Goal: Information Seeking & Learning: Compare options

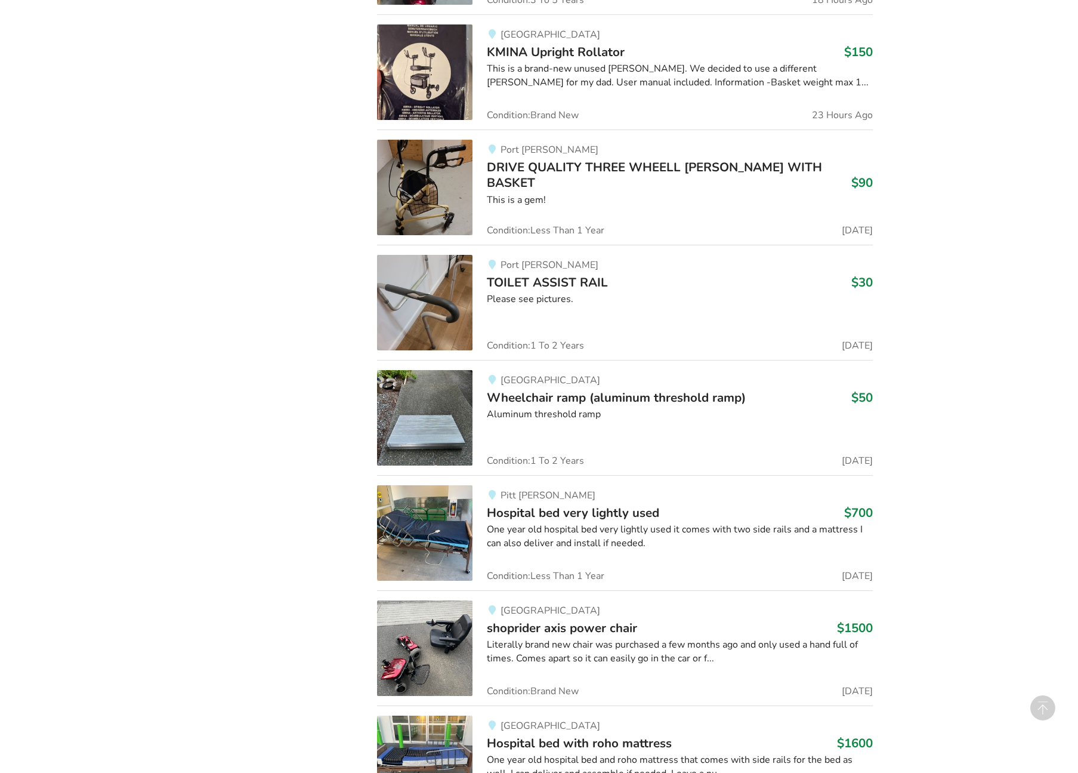
scroll to position [1478, 0]
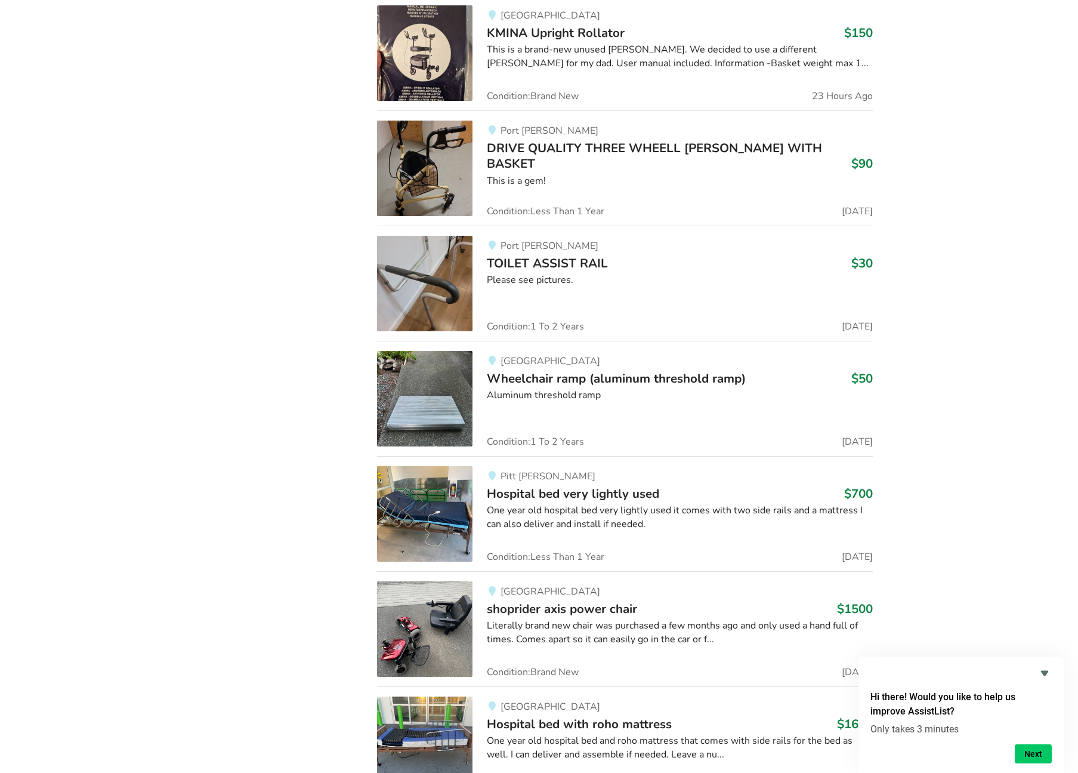
click at [554, 485] on span "Hospital bed very lightly used" at bounding box center [573, 493] width 172 height 17
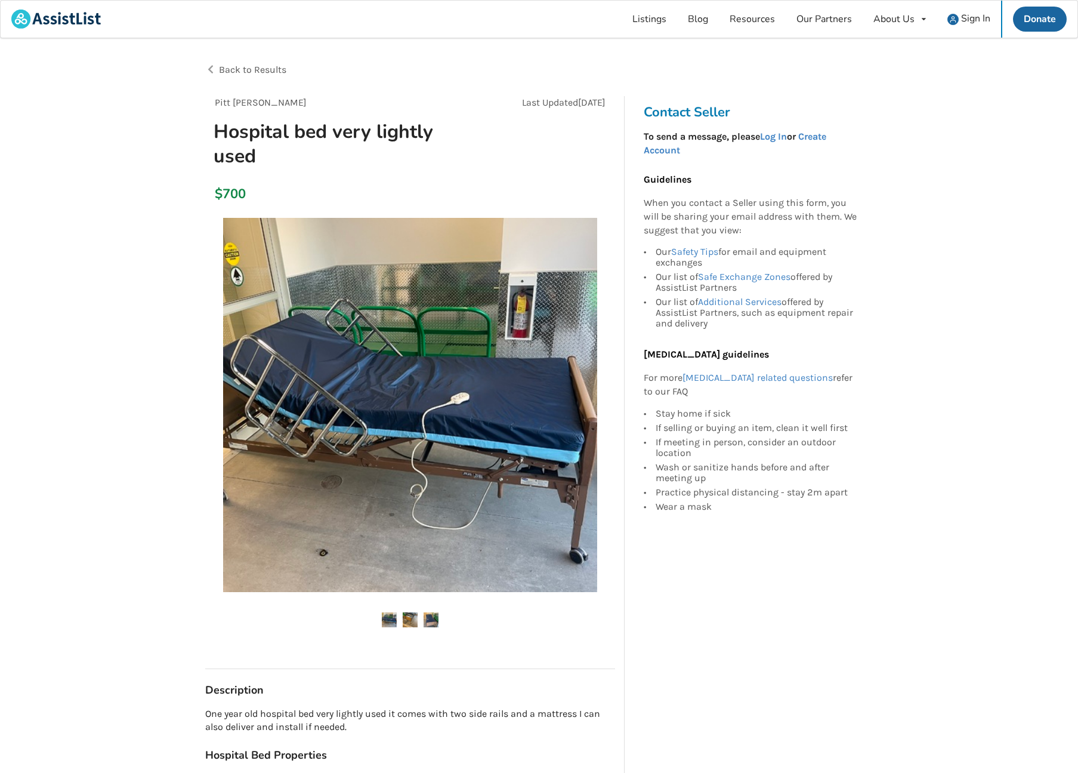
click at [371, 446] on img at bounding box center [410, 405] width 374 height 374
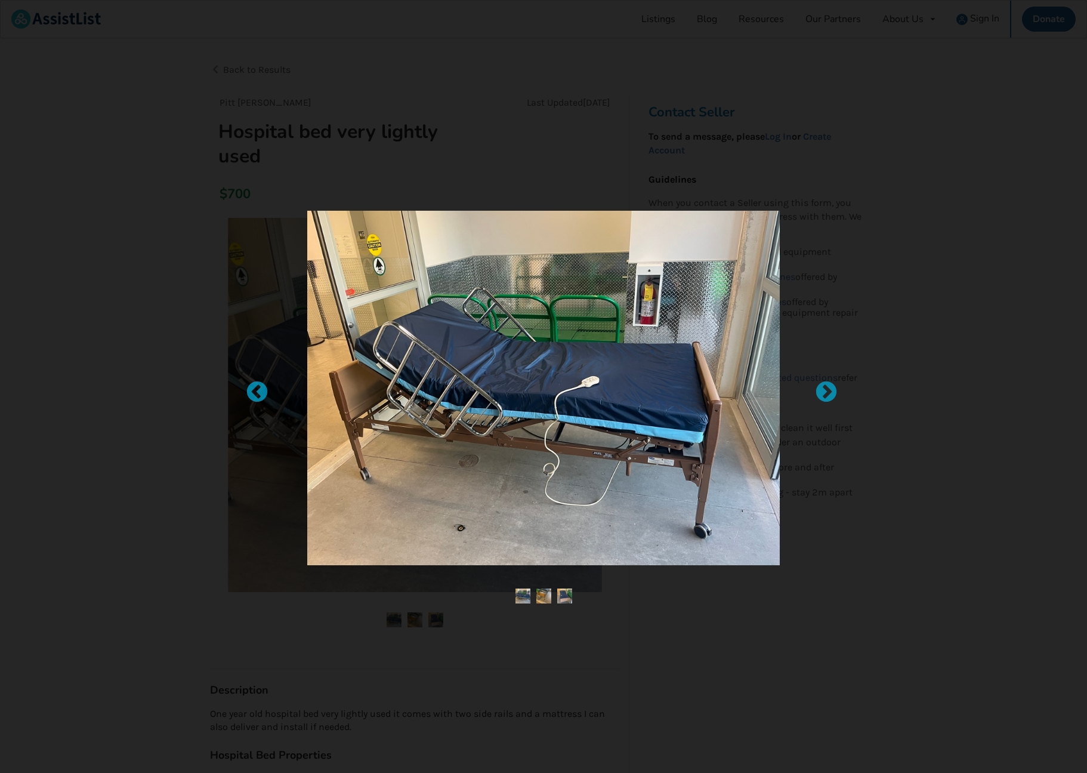
click at [370, 446] on img at bounding box center [543, 388] width 473 height 354
click at [128, 431] on div at bounding box center [543, 386] width 1087 height 773
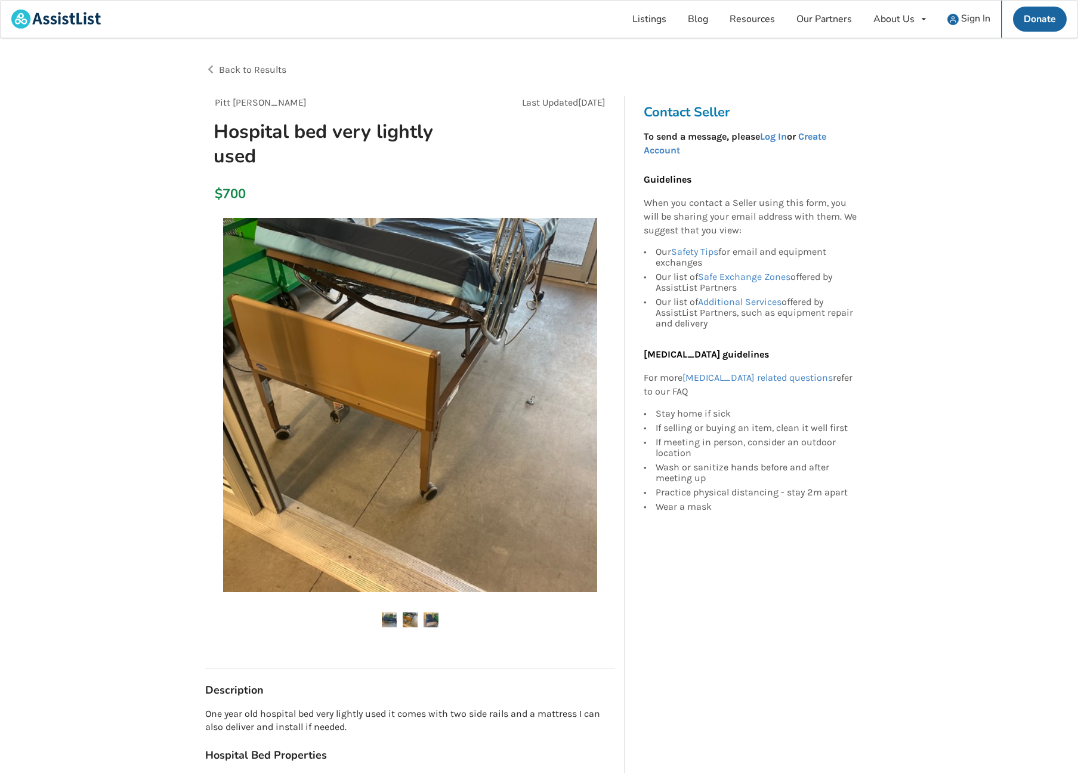
click at [408, 615] on img at bounding box center [410, 619] width 15 height 15
click at [436, 621] on img at bounding box center [431, 619] width 15 height 15
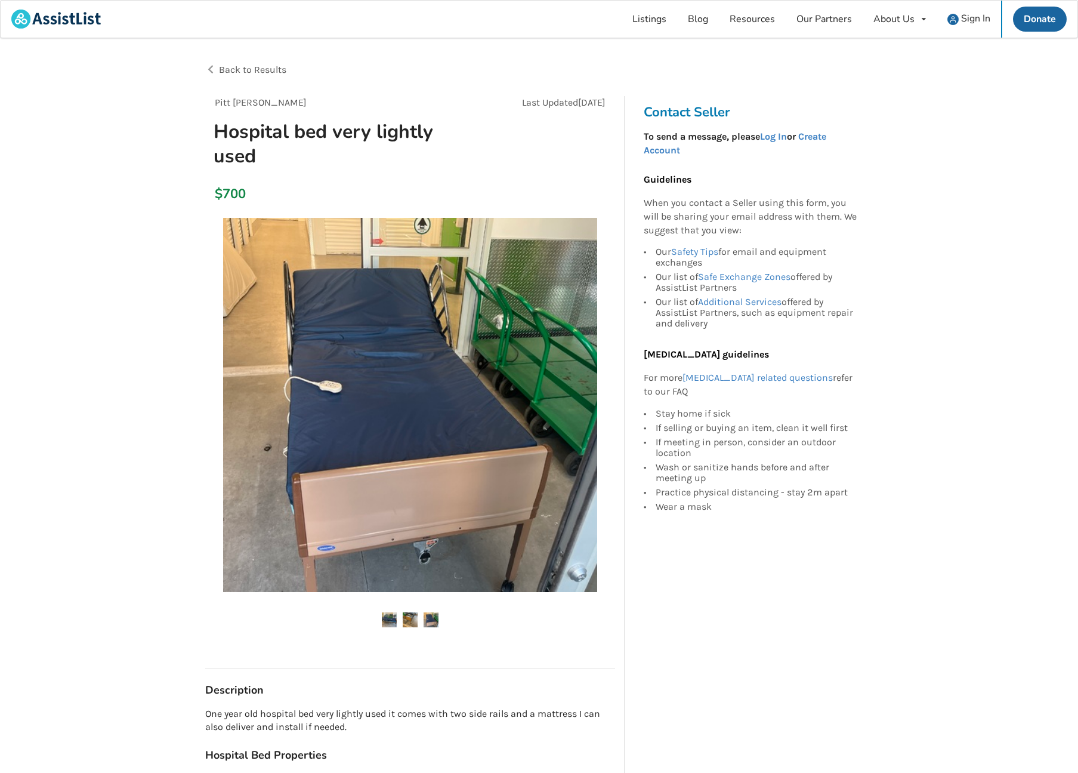
click at [414, 621] on img at bounding box center [410, 619] width 15 height 15
click at [782, 136] on link "Log In" at bounding box center [773, 136] width 27 height 11
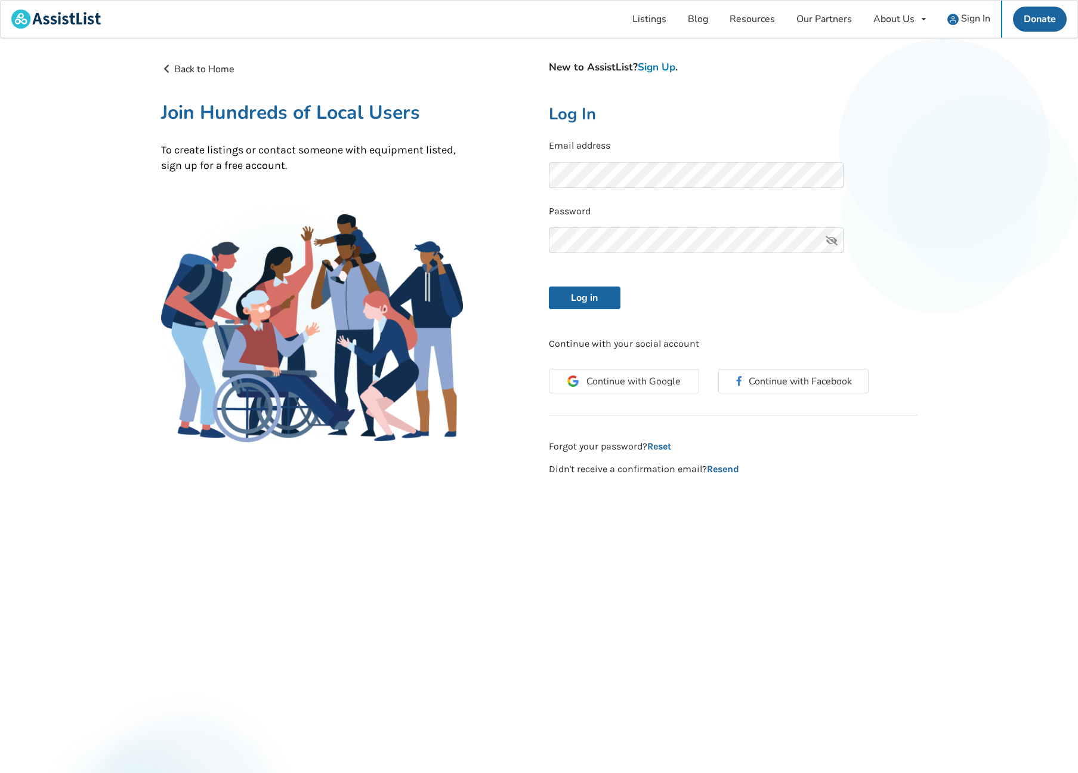
click at [672, 69] on link "Sign Up" at bounding box center [657, 67] width 38 height 14
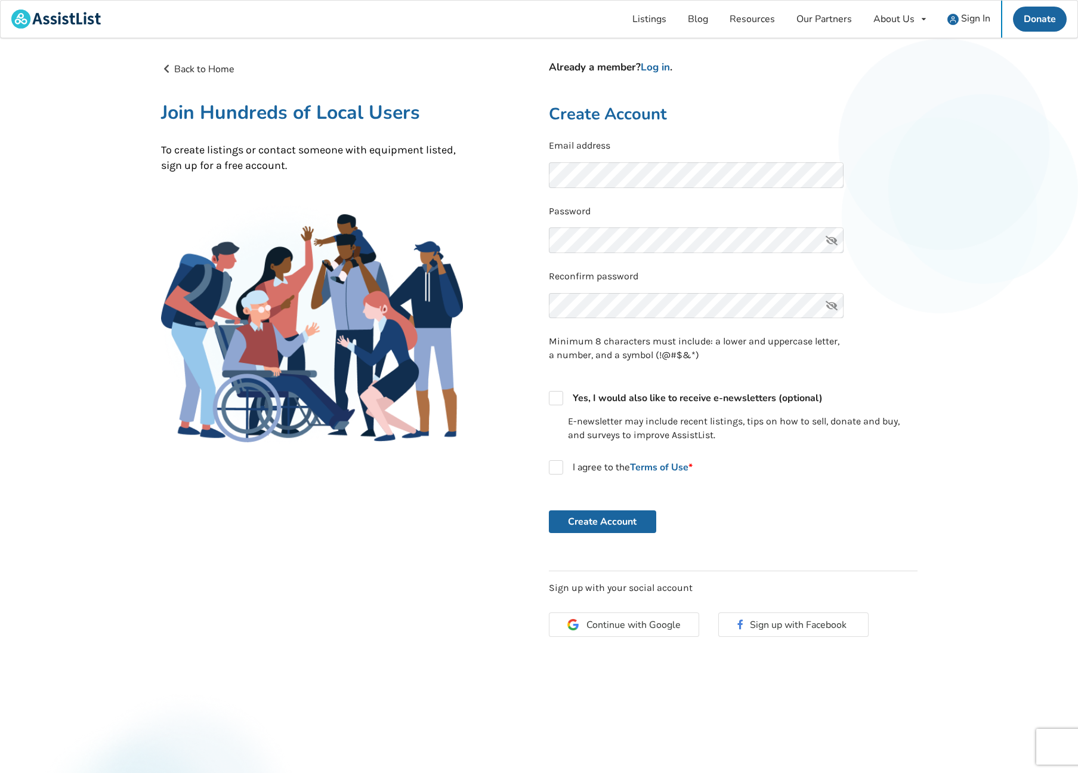
drag, startPoint x: 802, startPoint y: 188, endPoint x: 744, endPoint y: 220, distance: 66.5
click at [802, 188] on div "Email address" at bounding box center [733, 166] width 369 height 55
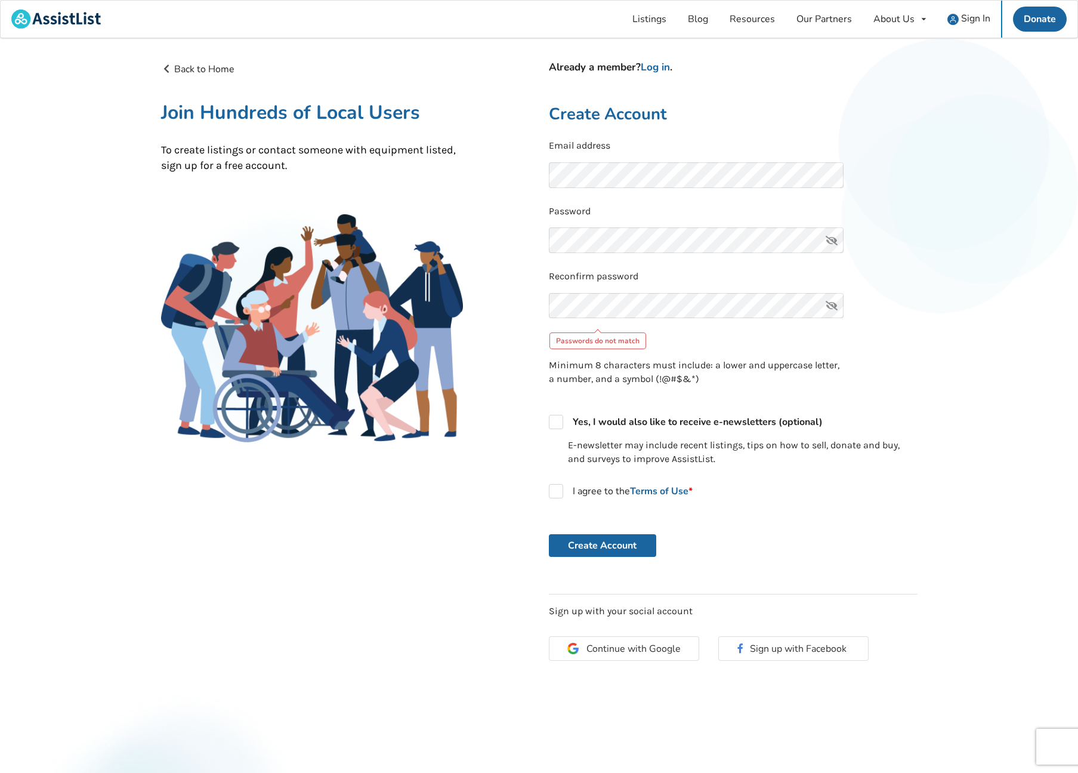
click at [835, 234] on icon at bounding box center [832, 240] width 24 height 26
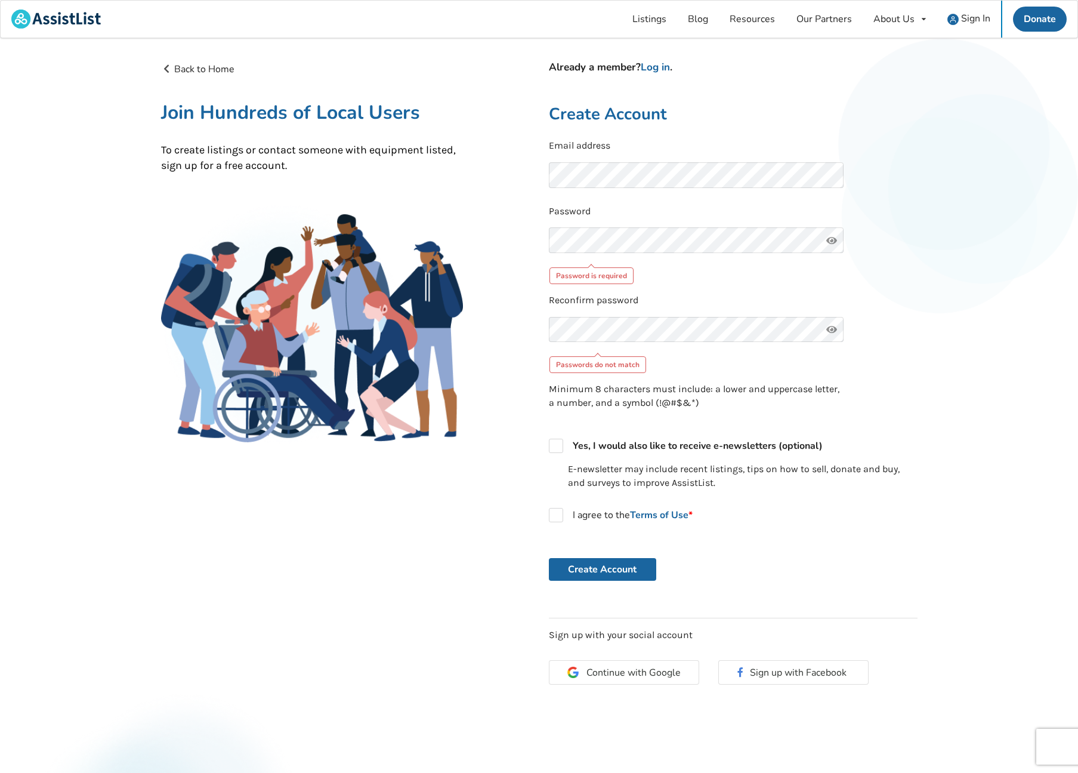
click at [835, 234] on icon at bounding box center [832, 240] width 24 height 26
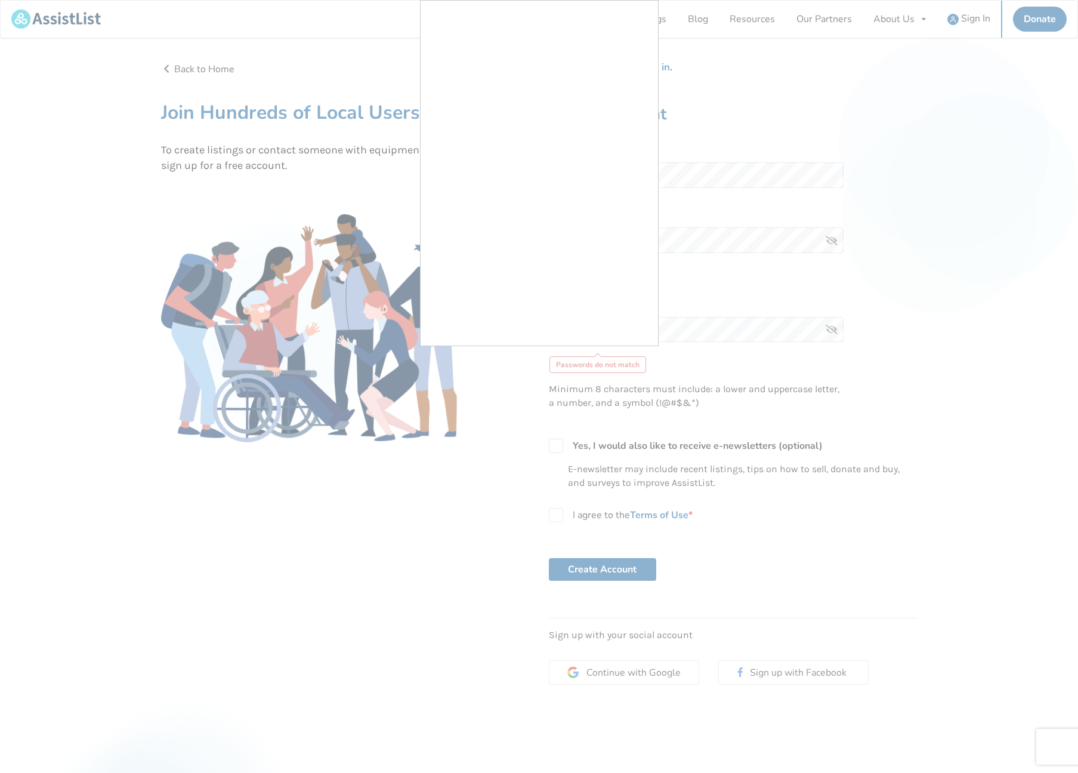
click at [723, 106] on div at bounding box center [539, 386] width 1078 height 773
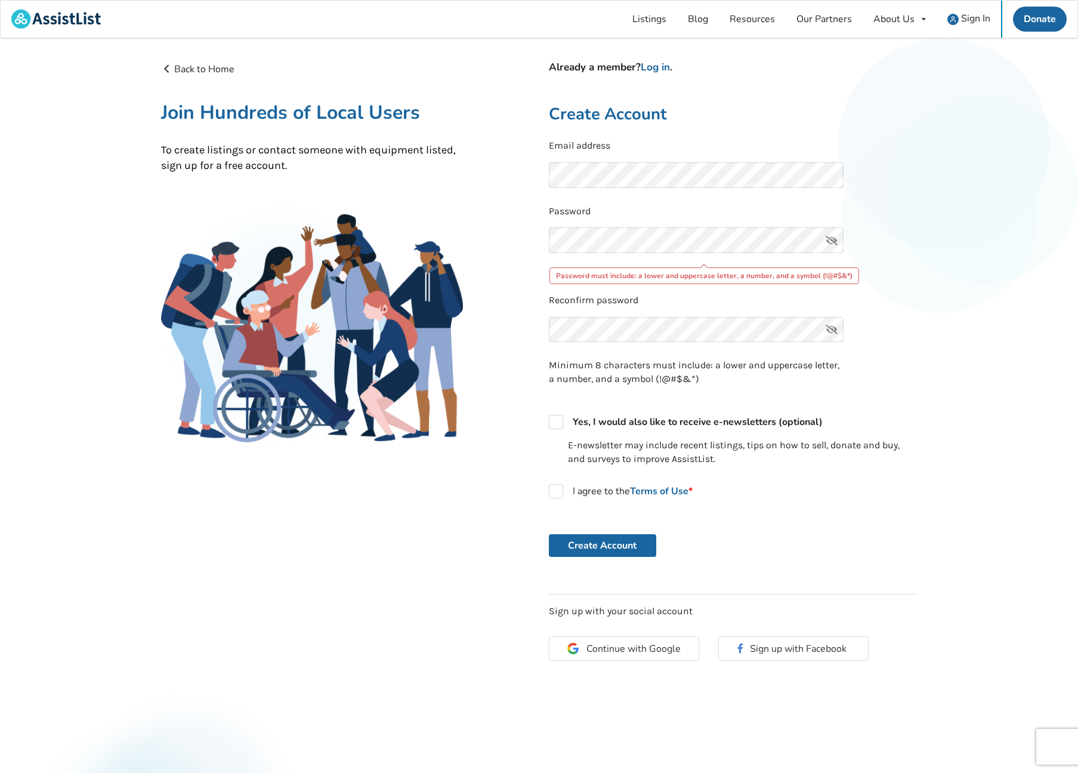
click at [831, 238] on icon at bounding box center [832, 240] width 24 height 26
click at [556, 484] on label "I agree to the Terms of Use *" at bounding box center [621, 491] width 144 height 14
checkbox input "true"
click at [612, 540] on button "Create Account" at bounding box center [602, 545] width 107 height 23
click at [450, 240] on div "Back to Home Already a member? Log in . Join Hundreds of Local Users To create …" at bounding box center [540, 368] width 776 height 630
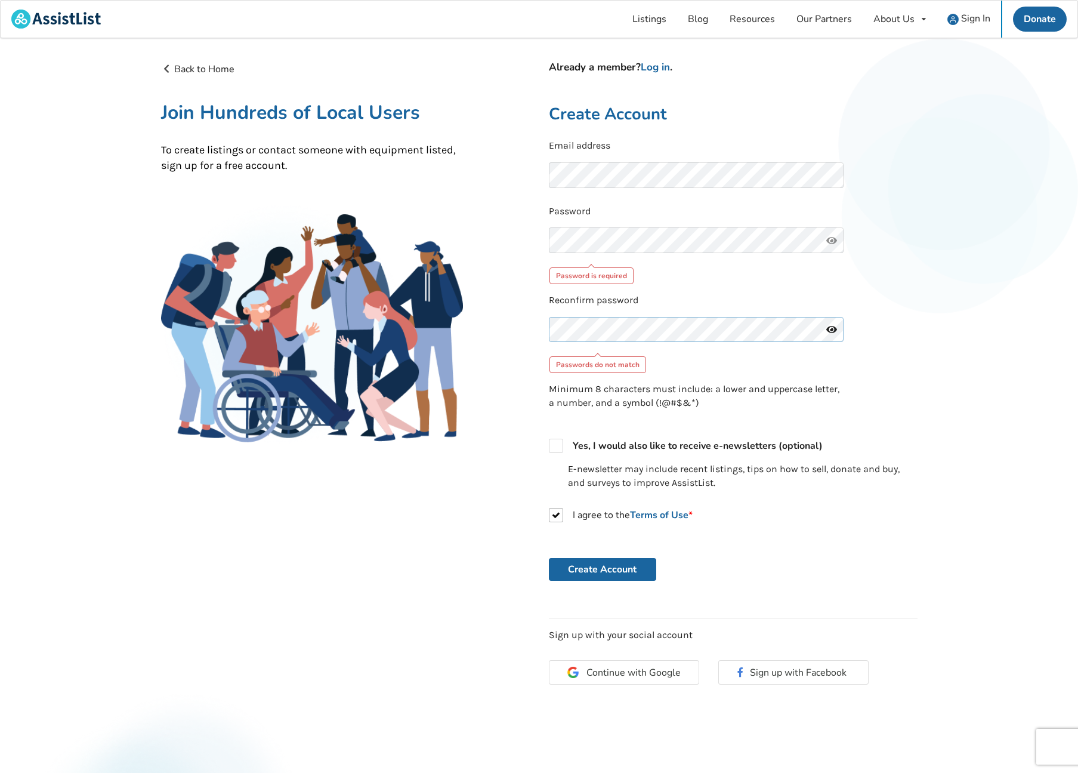
click at [482, 325] on div "Back to Home Already a member? Log in . Join Hundreds of Local Users To create …" at bounding box center [540, 379] width 776 height 653
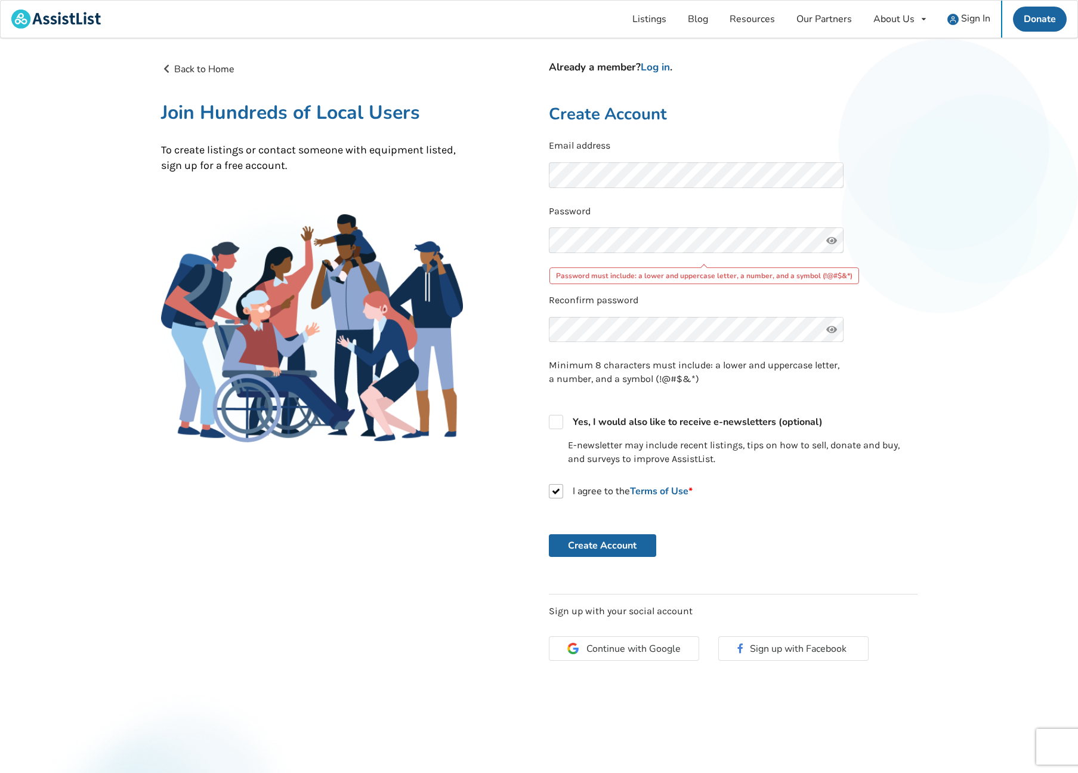
click at [941, 291] on div "Back to Home Already a member? Log in . Join Hundreds of Local Users To create …" at bounding box center [539, 390] width 1078 height 704
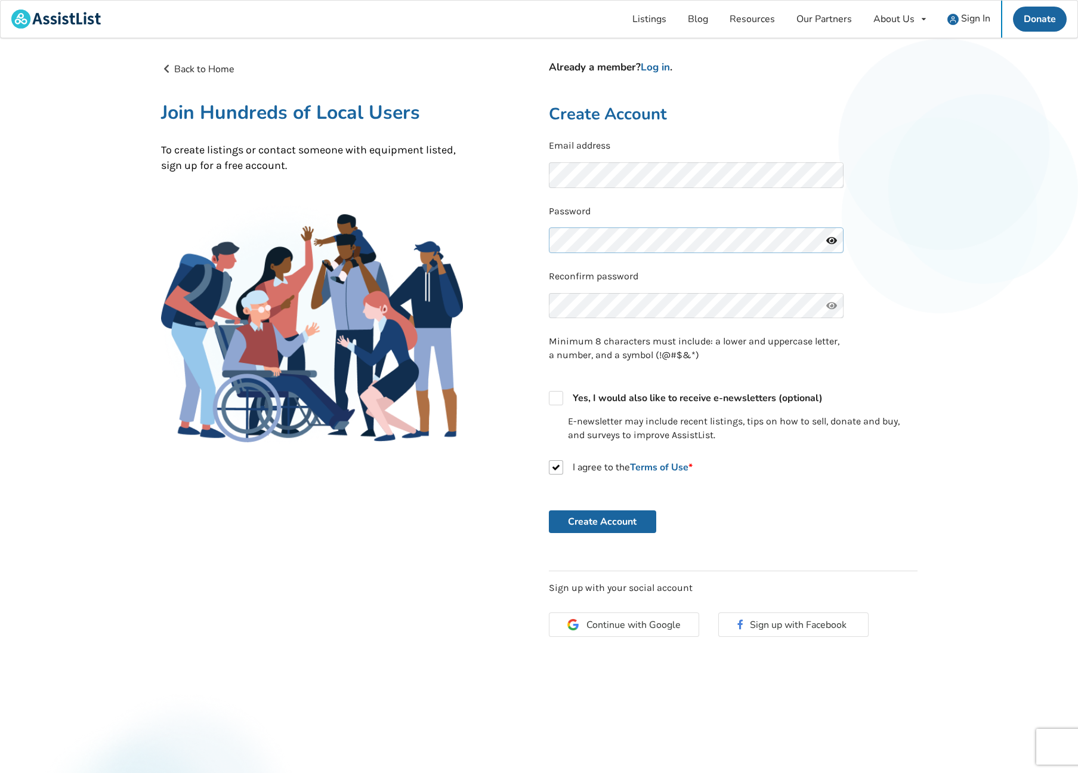
click at [514, 239] on div "Back to Home Already a member? Log in . Join Hundreds of Local Users To create …" at bounding box center [540, 356] width 776 height 606
click at [911, 295] on div "Reconfirm password" at bounding box center [733, 297] width 369 height 55
click at [604, 518] on button "Create Account" at bounding box center [602, 521] width 107 height 23
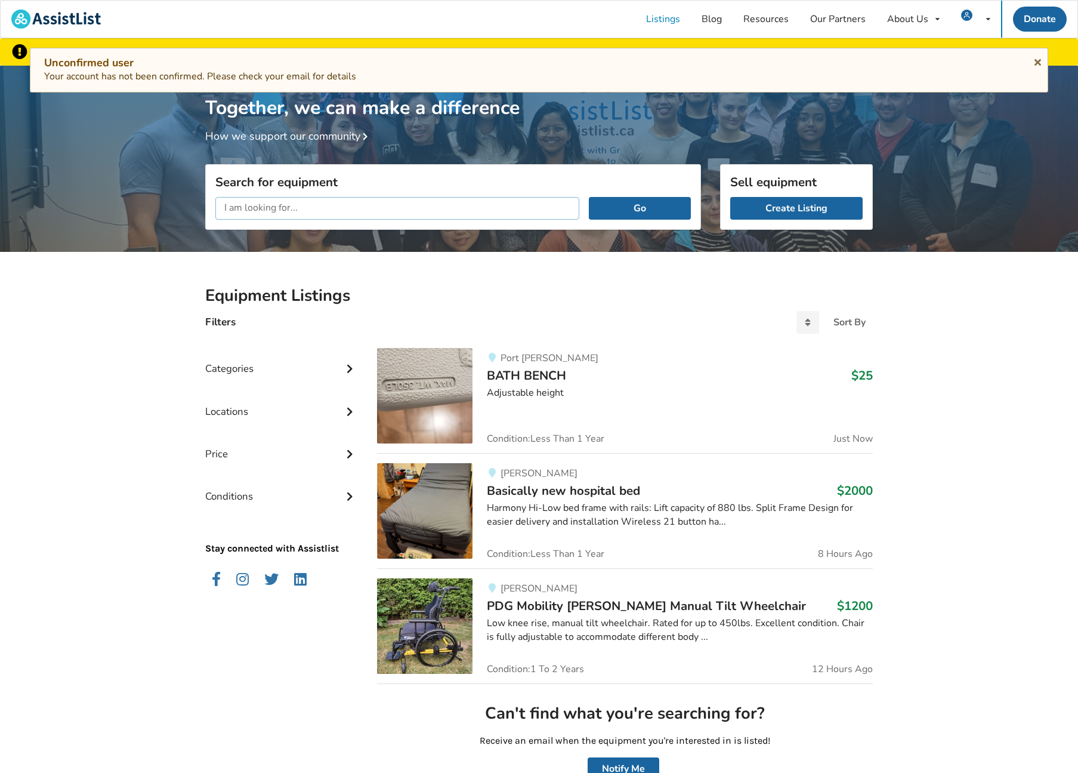
scroll to position [108, 0]
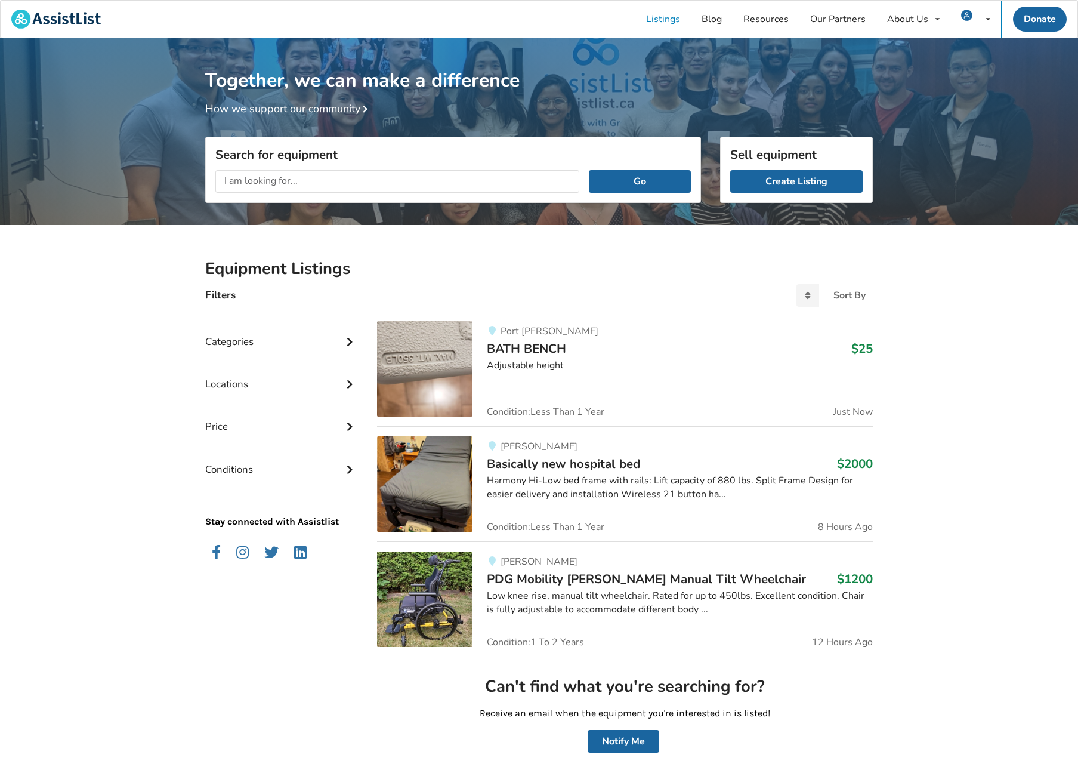
click at [262, 341] on div "Categories" at bounding box center [281, 333] width 153 height 42
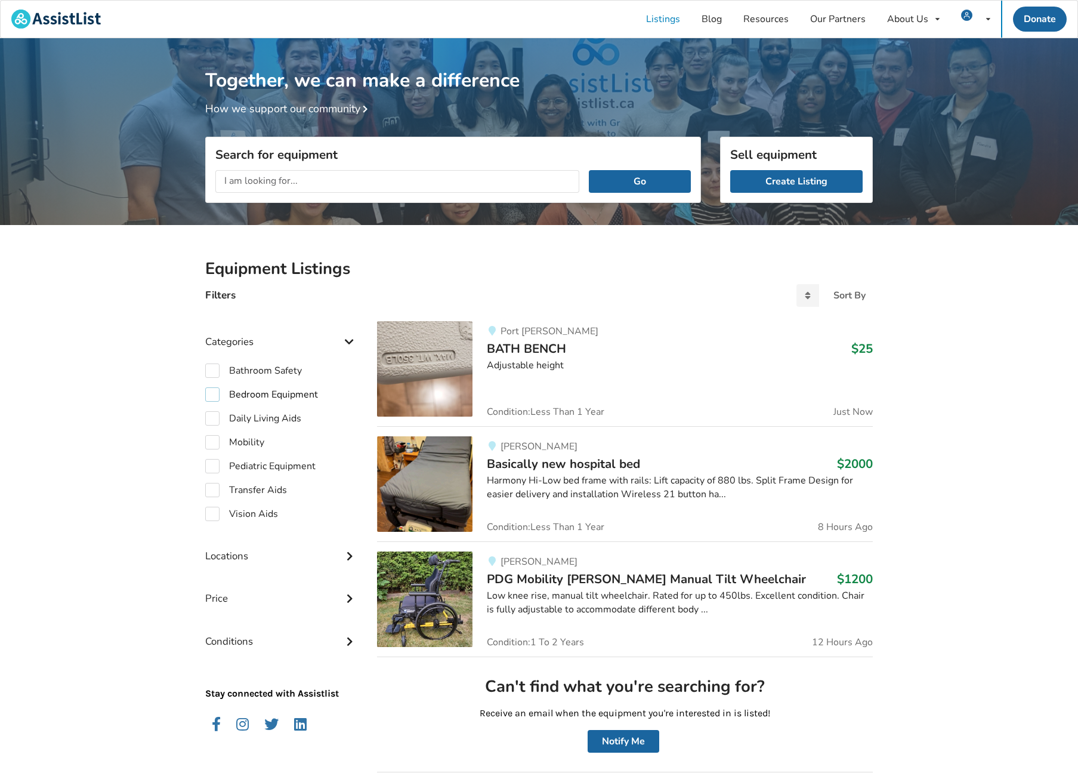
click at [256, 392] on label "Bedroom Equipment" at bounding box center [261, 394] width 113 height 14
checkbox input "true"
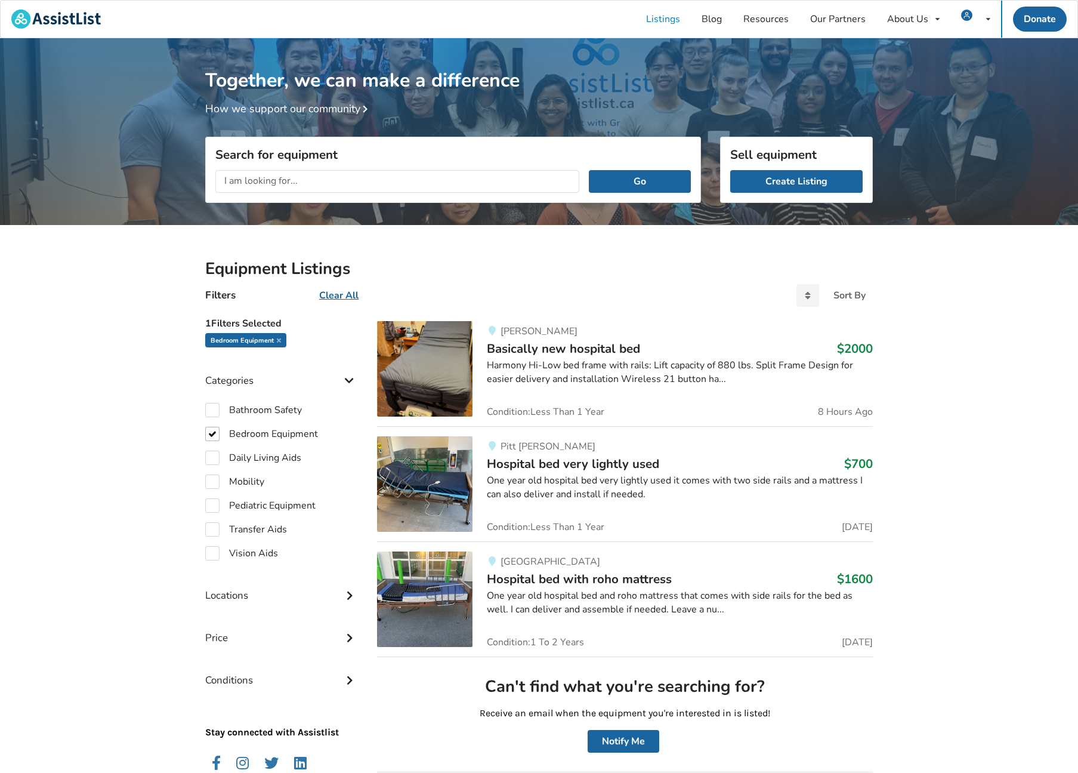
click at [566, 465] on span "Hospital bed very lightly used" at bounding box center [573, 463] width 172 height 17
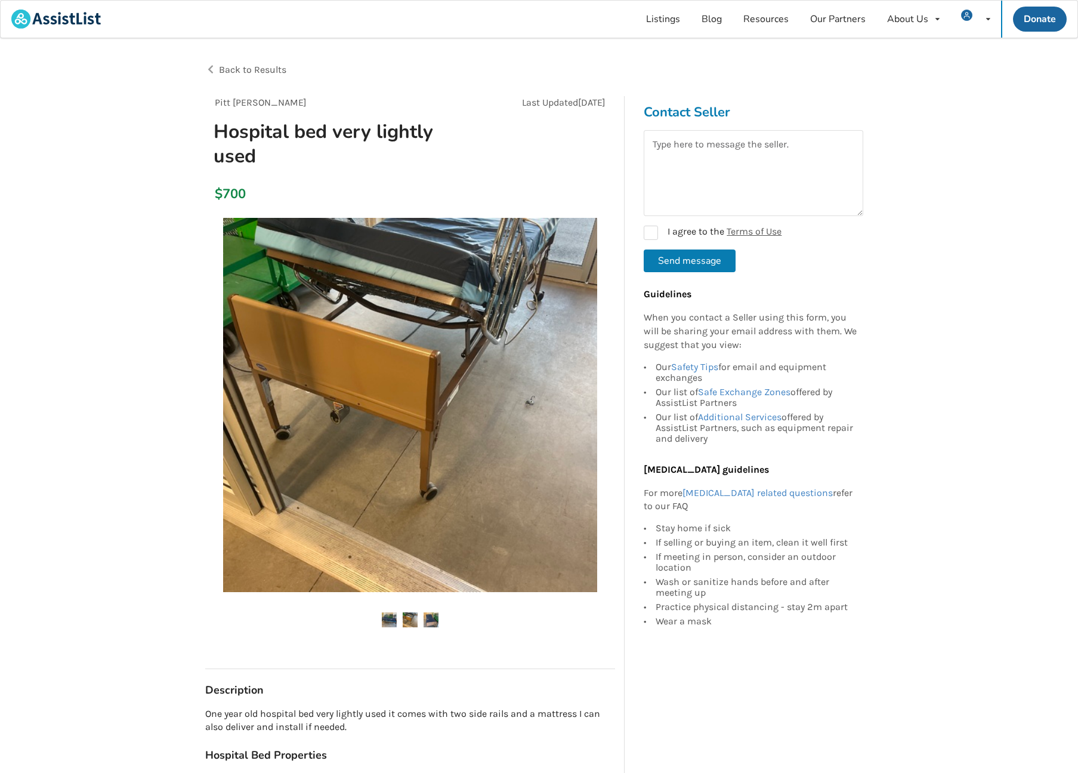
click at [405, 619] on img at bounding box center [410, 619] width 15 height 15
click at [413, 618] on img at bounding box center [410, 619] width 15 height 15
click at [467, 497] on img at bounding box center [410, 405] width 374 height 374
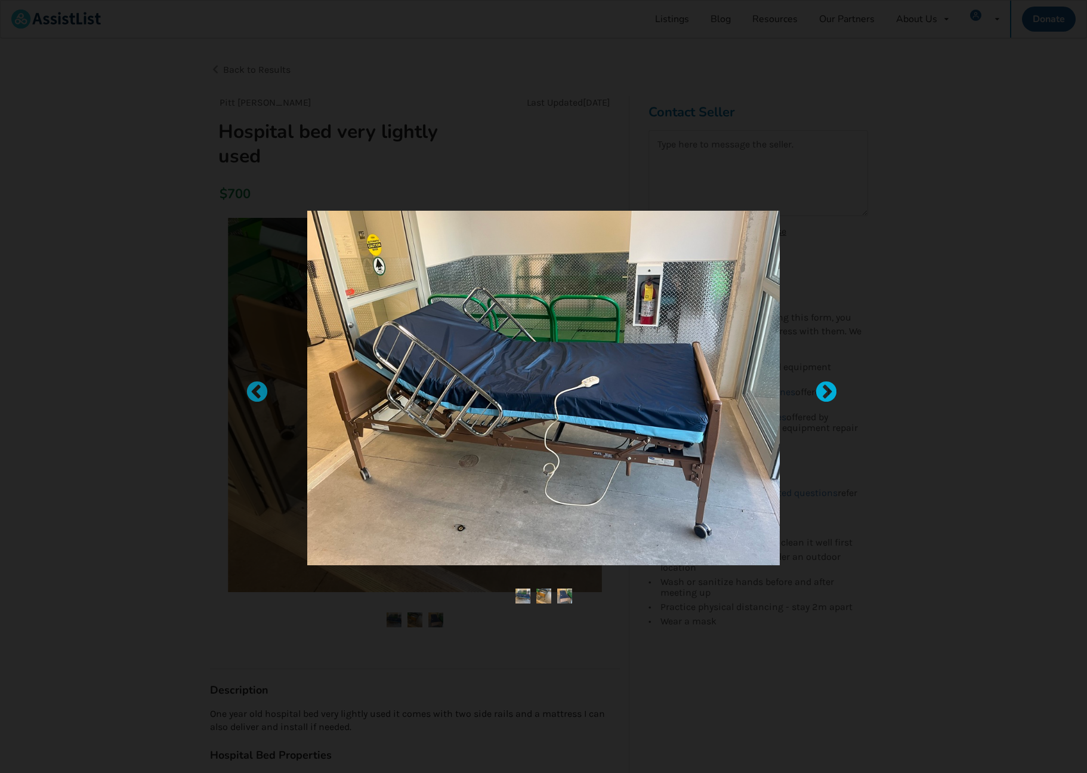
click at [827, 393] on div at bounding box center [821, 387] width 12 height 12
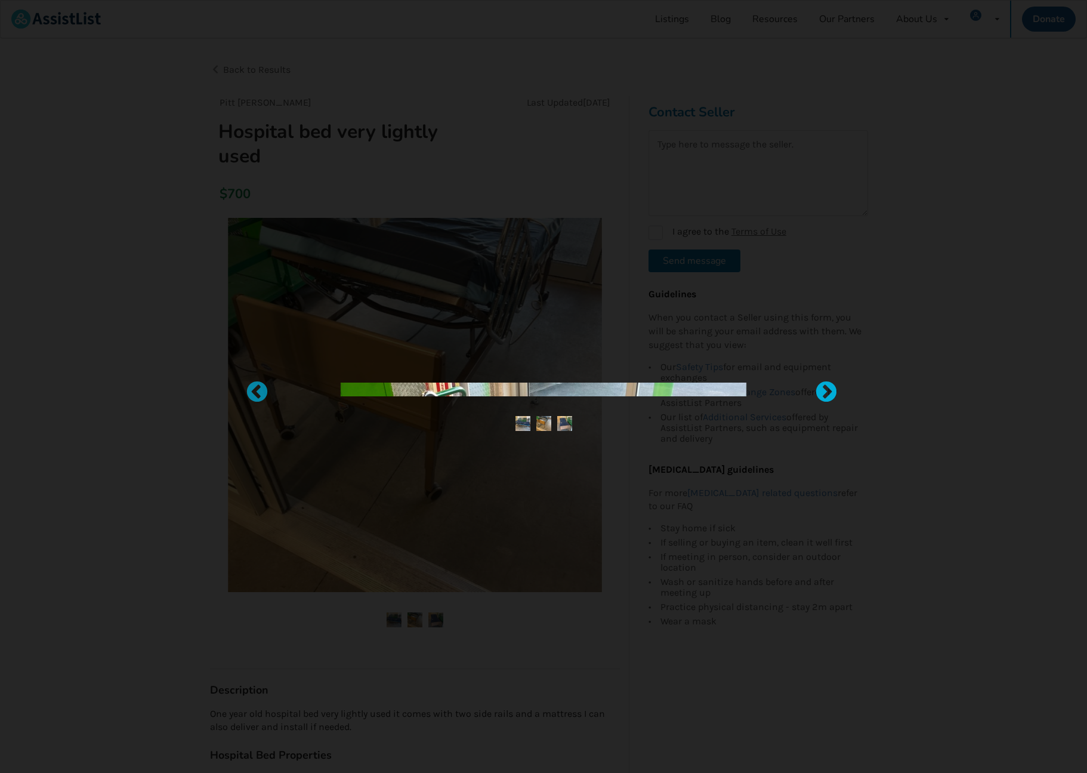
click at [827, 393] on div at bounding box center [821, 387] width 12 height 12
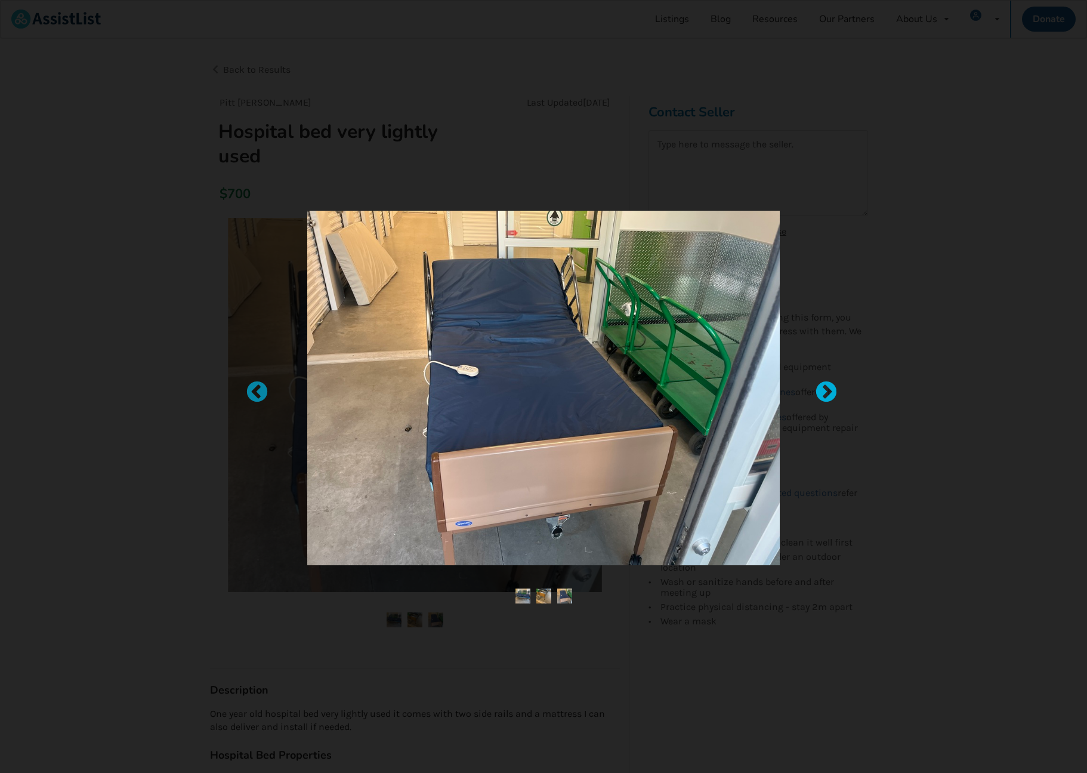
click at [827, 393] on div at bounding box center [821, 387] width 12 height 12
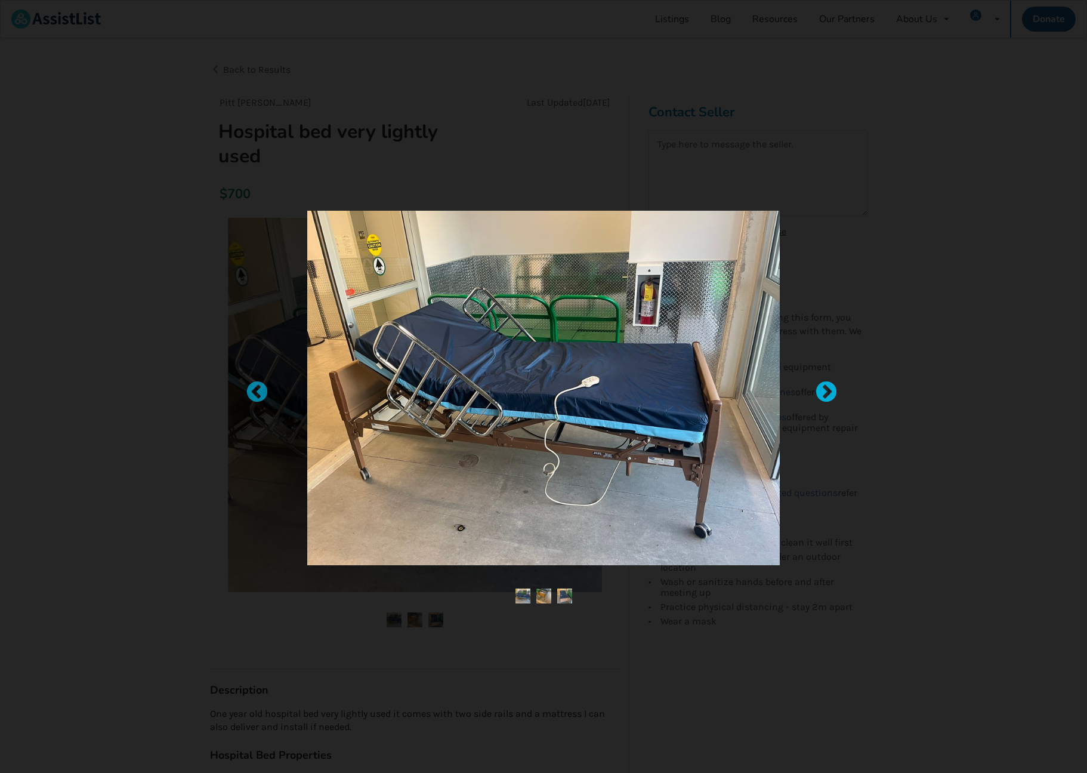
click at [827, 393] on div at bounding box center [821, 387] width 12 height 12
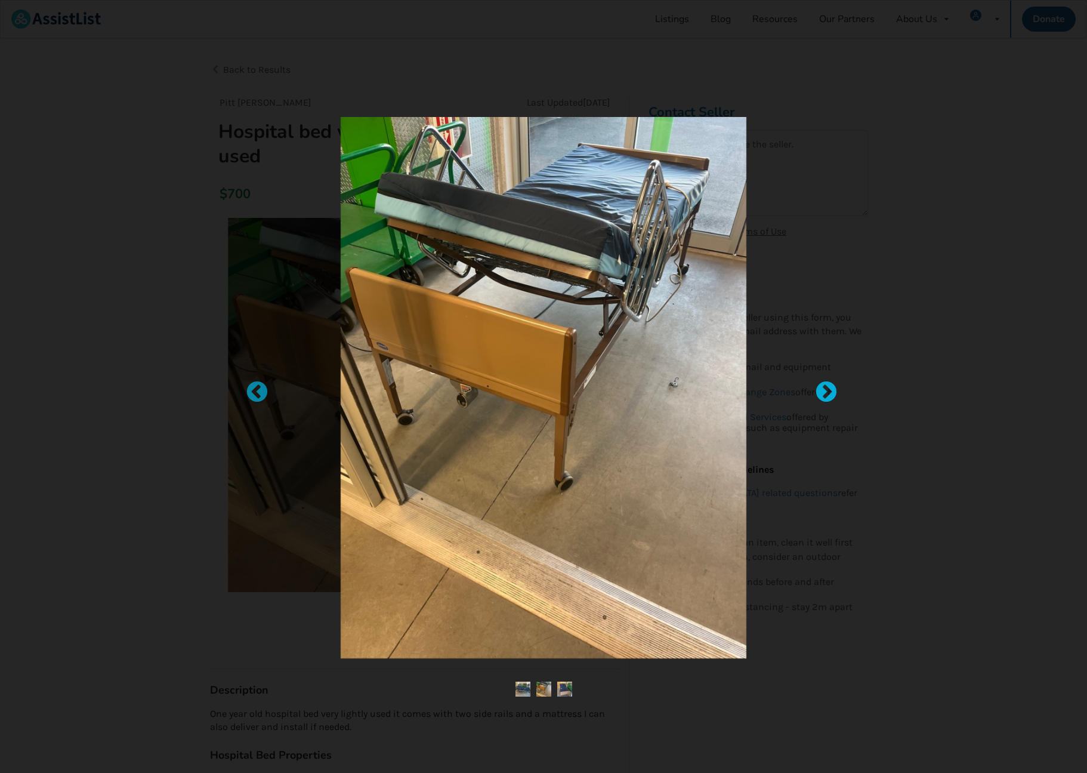
click at [827, 393] on div at bounding box center [821, 387] width 12 height 12
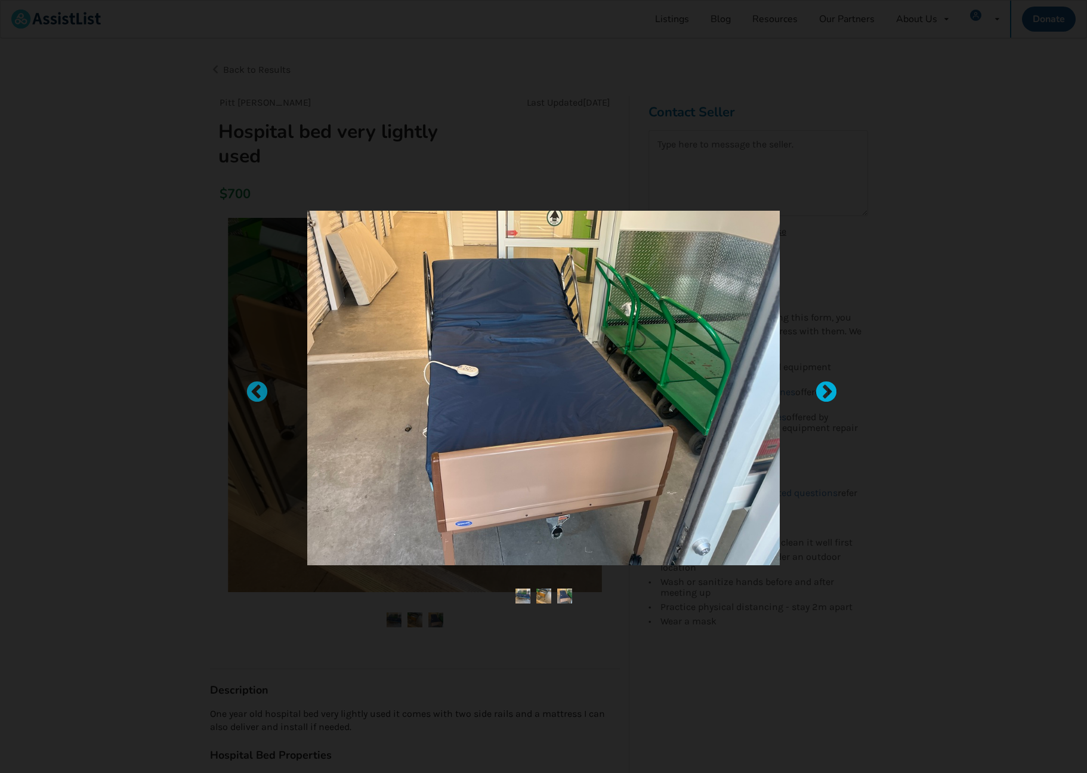
click at [827, 393] on div at bounding box center [821, 387] width 12 height 12
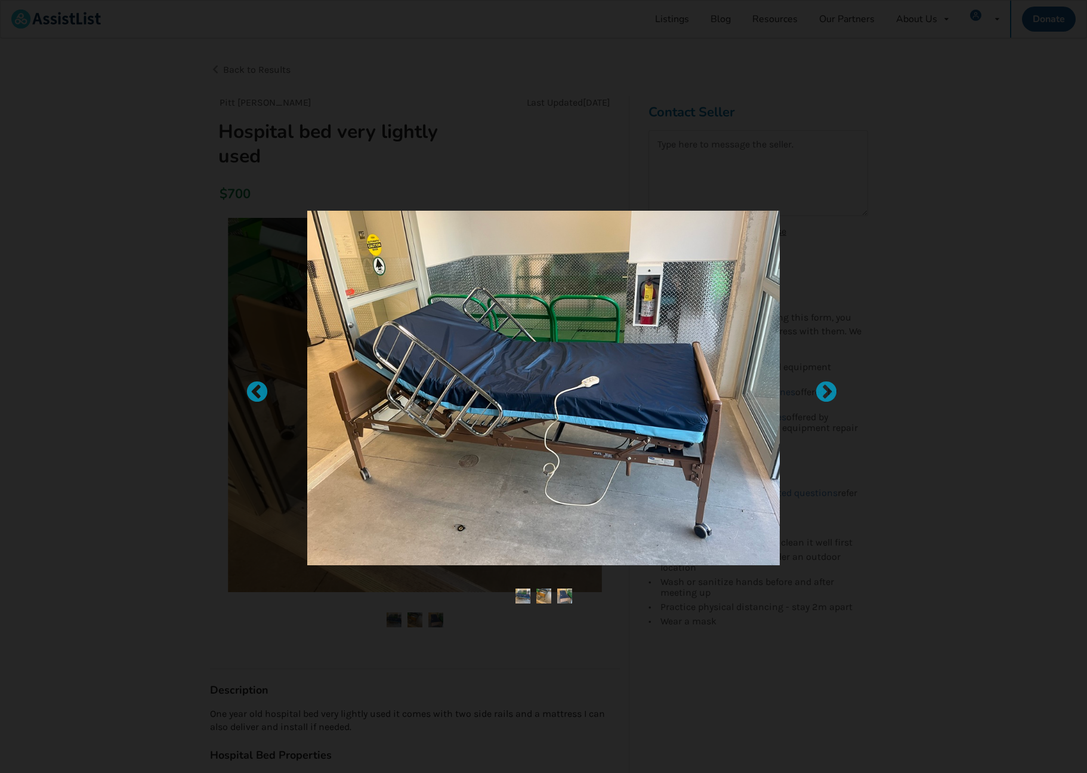
click at [110, 319] on div at bounding box center [543, 386] width 1087 height 773
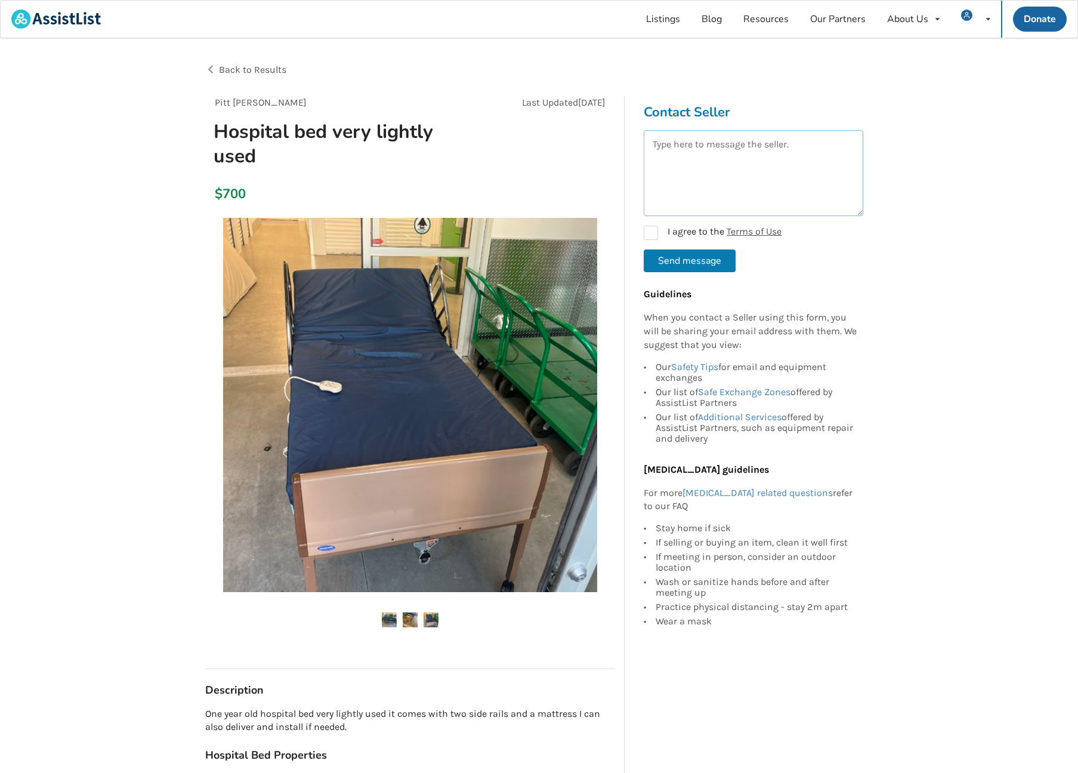
click at [669, 175] on textarea at bounding box center [754, 173] width 220 height 86
click at [645, 233] on form "I agree to the Terms of Use Send message" at bounding box center [754, 201] width 220 height 142
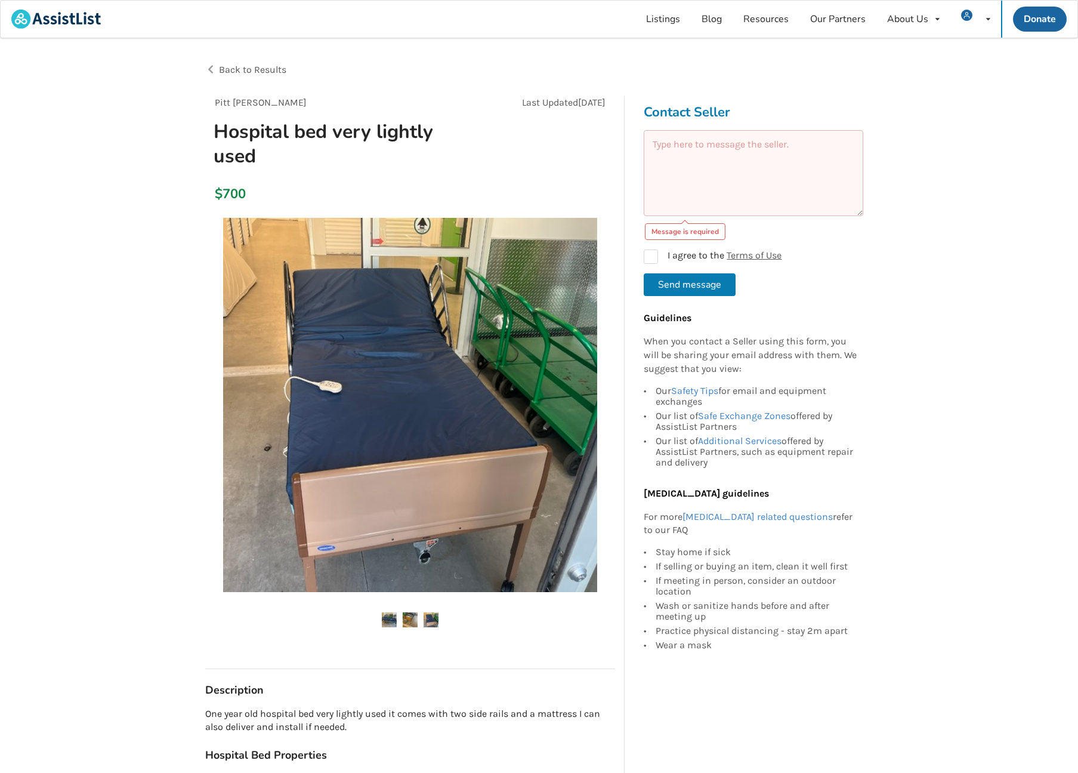
click at [685, 162] on textarea at bounding box center [754, 173] width 220 height 86
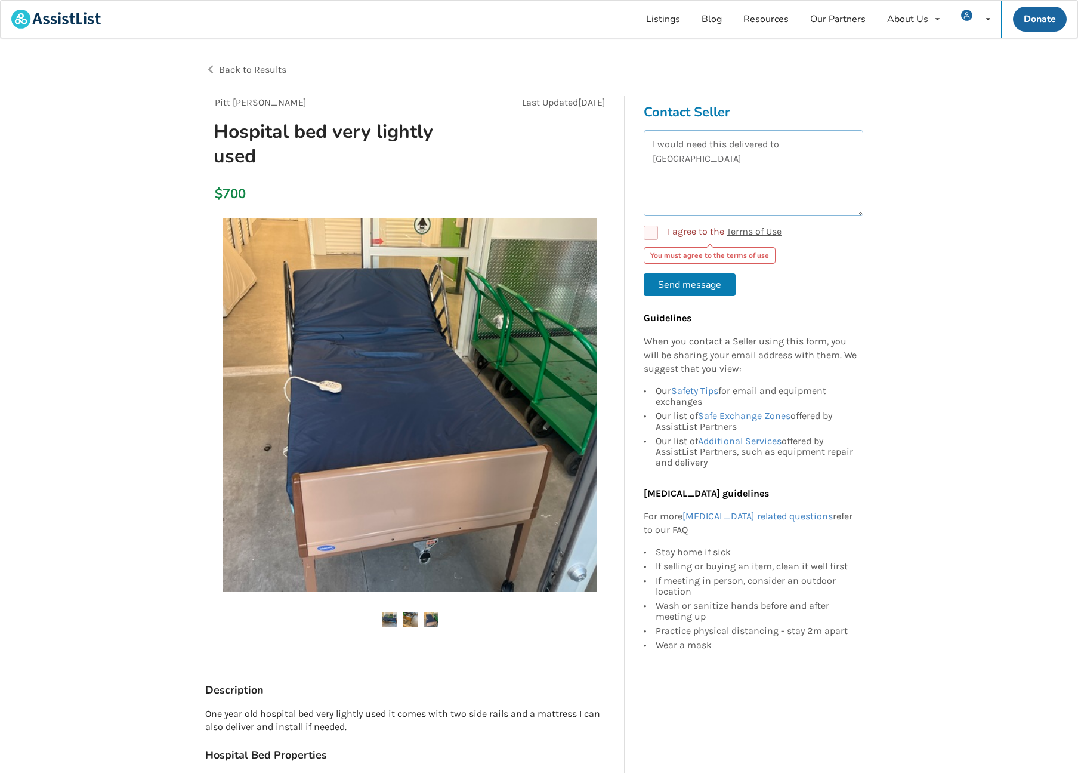
paste textarea "[STREET_ADDRESS]"
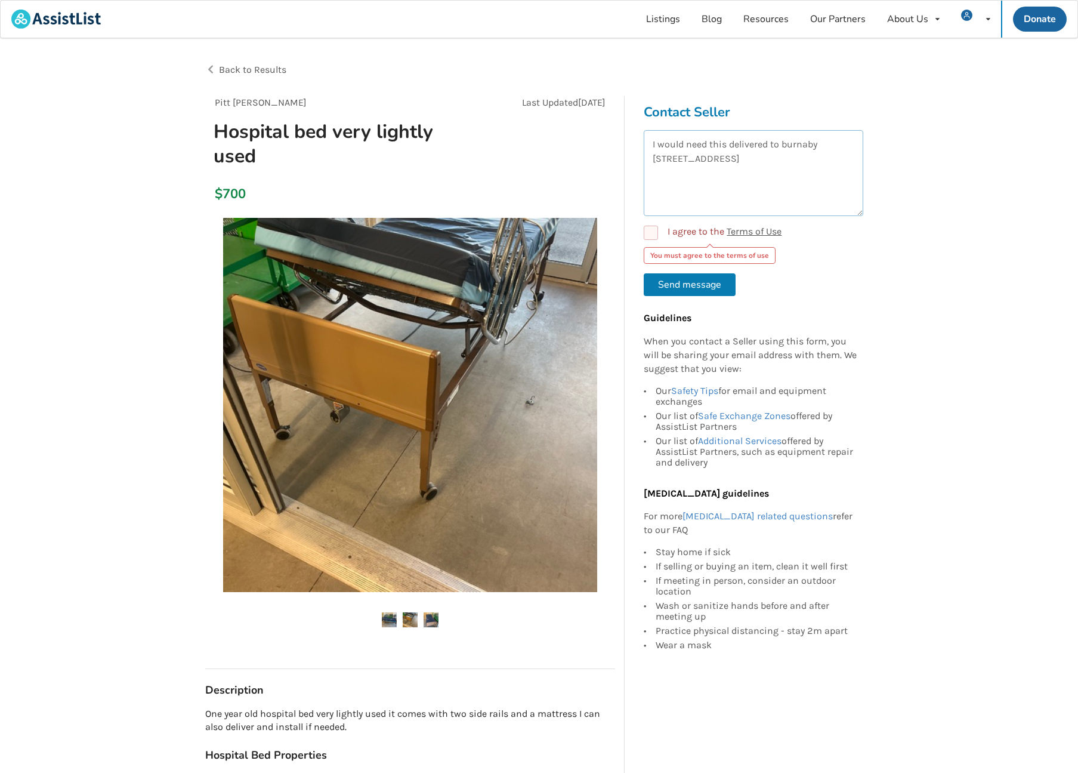
drag, startPoint x: 821, startPoint y: 143, endPoint x: 865, endPoint y: 196, distance: 69.1
click at [822, 146] on textarea "I would need this delivered to burnaby [STREET_ADDRESS]" at bounding box center [754, 173] width 220 height 86
click at [760, 160] on textarea "I would need this delivered to burnaby - [STREET_ADDRESS]" at bounding box center [754, 173] width 220 height 86
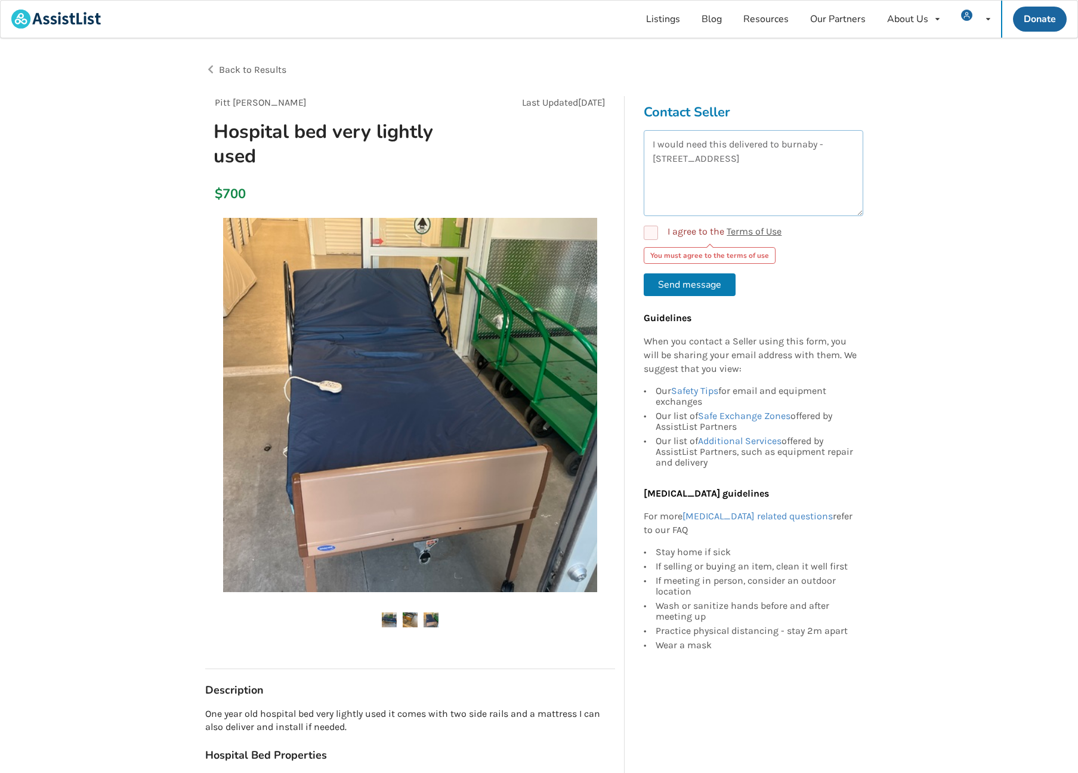
click at [770, 145] on textarea "I would need this delivered to burnaby - [STREET_ADDRESS]" at bounding box center [754, 173] width 220 height 86
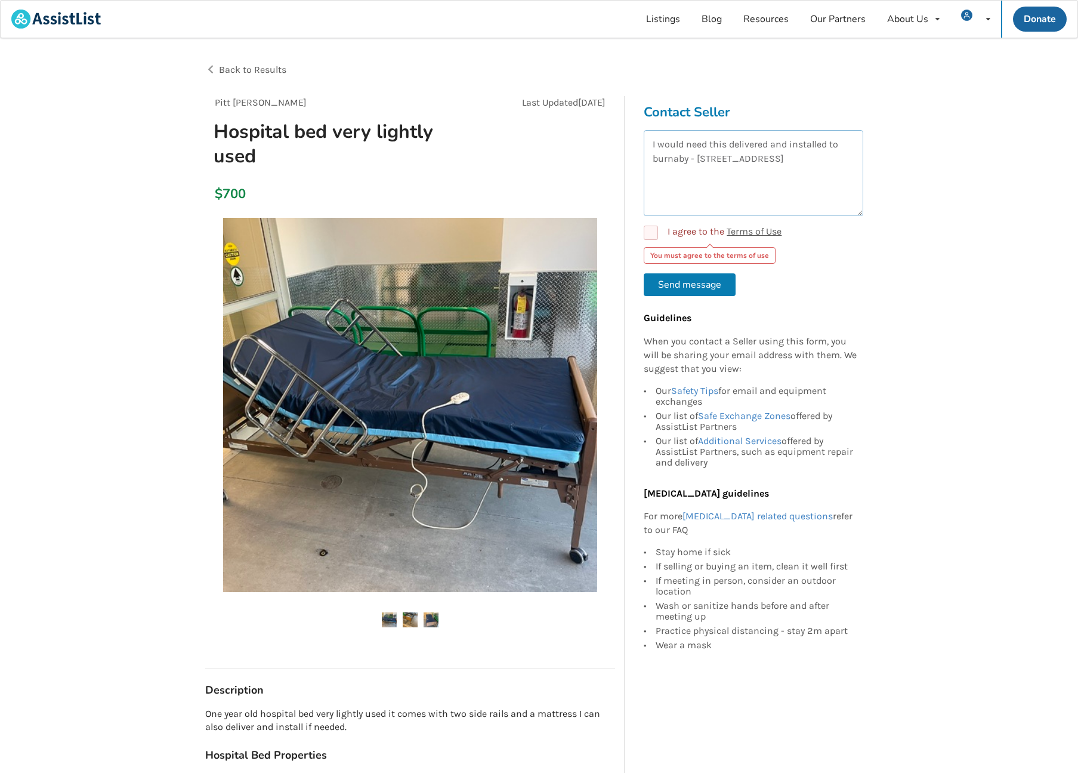
click at [801, 152] on textarea "I would need this delivered and installed to burnaby - [STREET_ADDRESS]" at bounding box center [754, 173] width 220 height 86
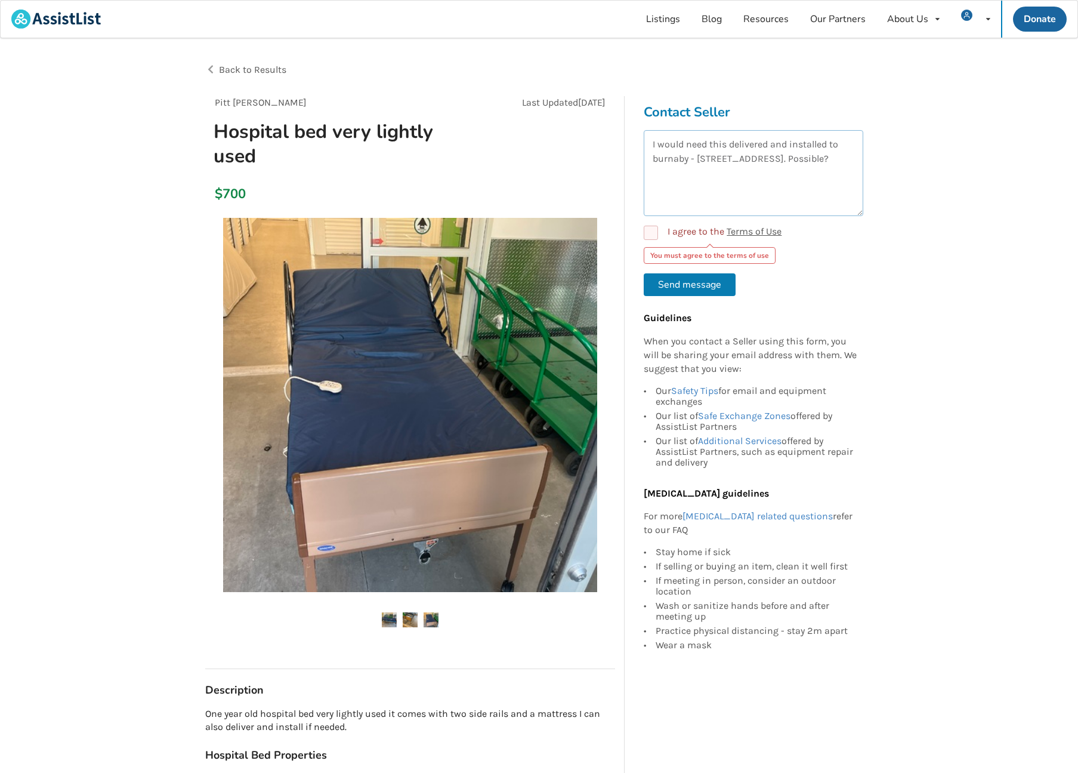
type textarea "I would need this delivered and installed to burnaby - [STREET_ADDRESS]. Possib…"
click at [648, 232] on label "I agree to the Terms of Use" at bounding box center [713, 233] width 138 height 14
checkbox input "true"
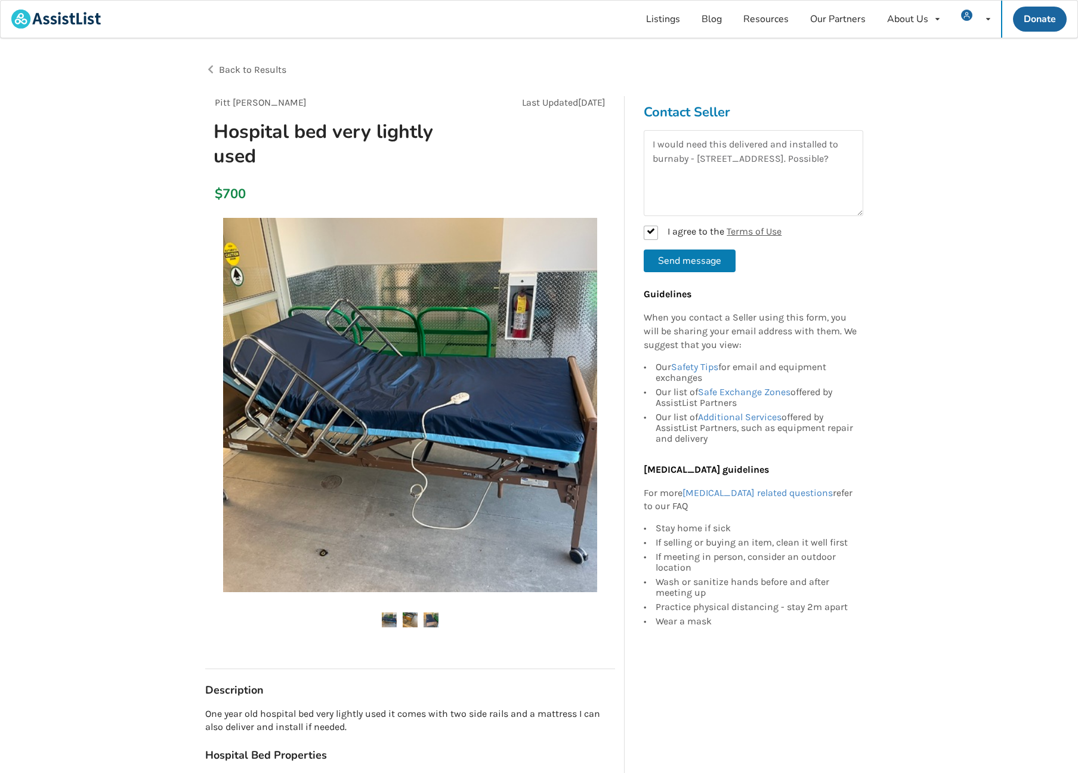
click at [679, 257] on button "Send message" at bounding box center [690, 260] width 92 height 23
checkbox input "false"
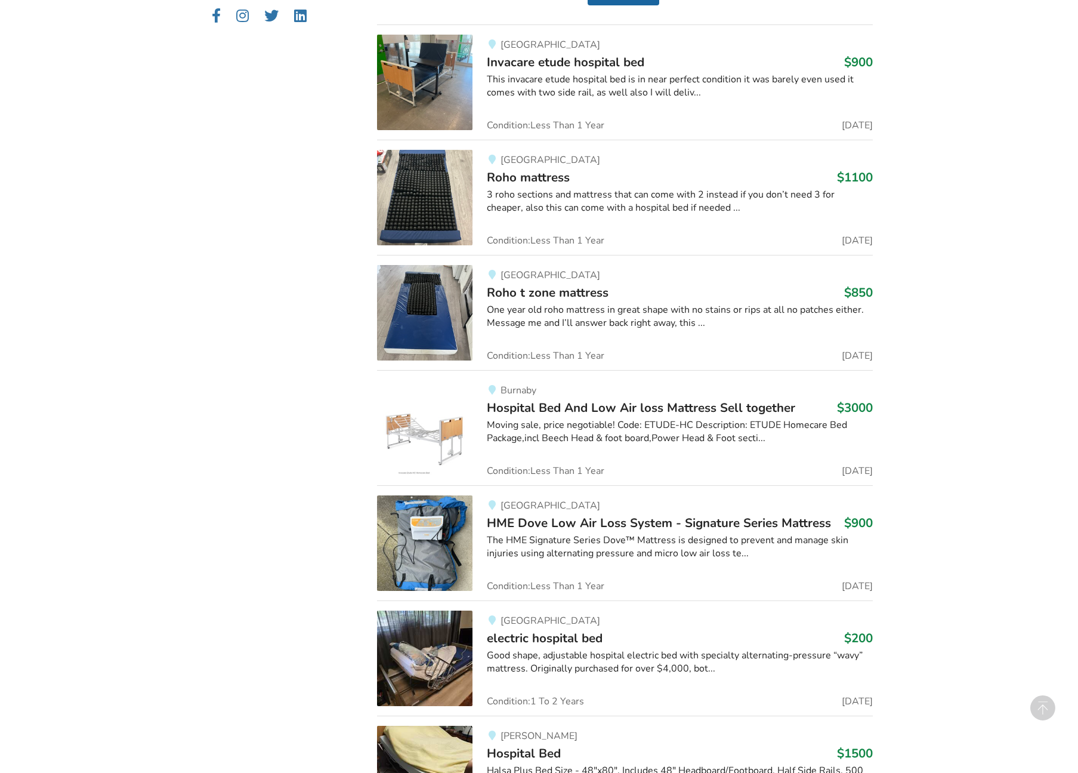
scroll to position [852, 0]
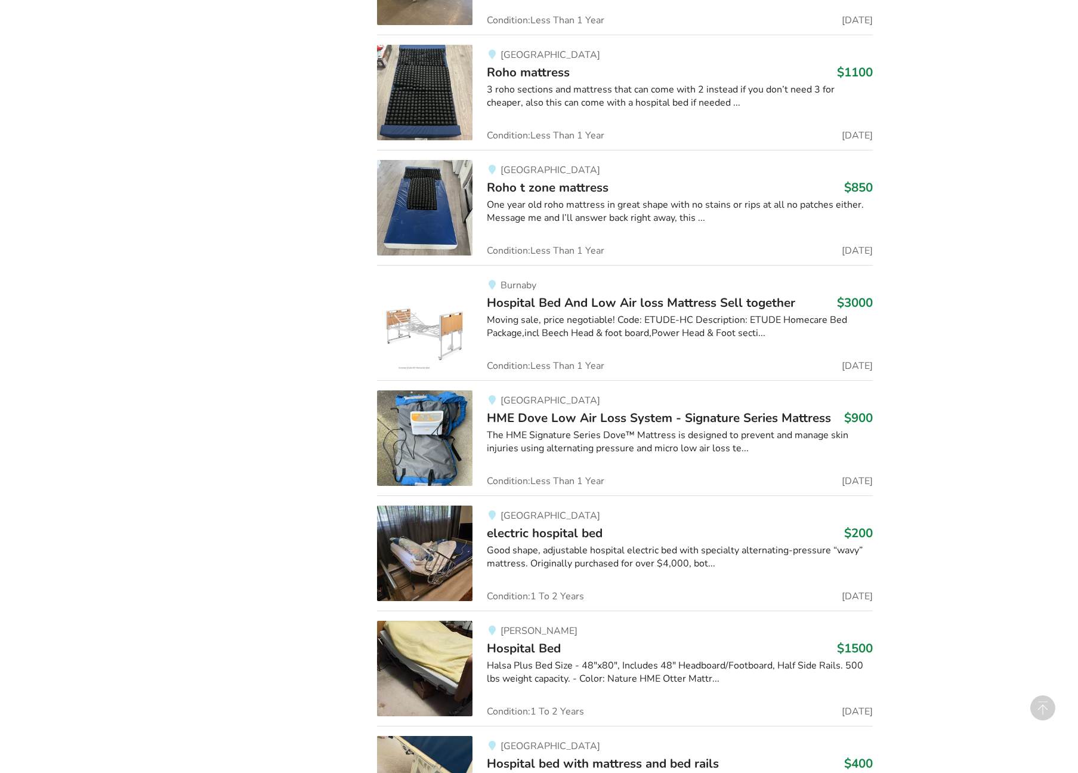
click at [578, 529] on span "electric hospital bed" at bounding box center [545, 533] width 116 height 17
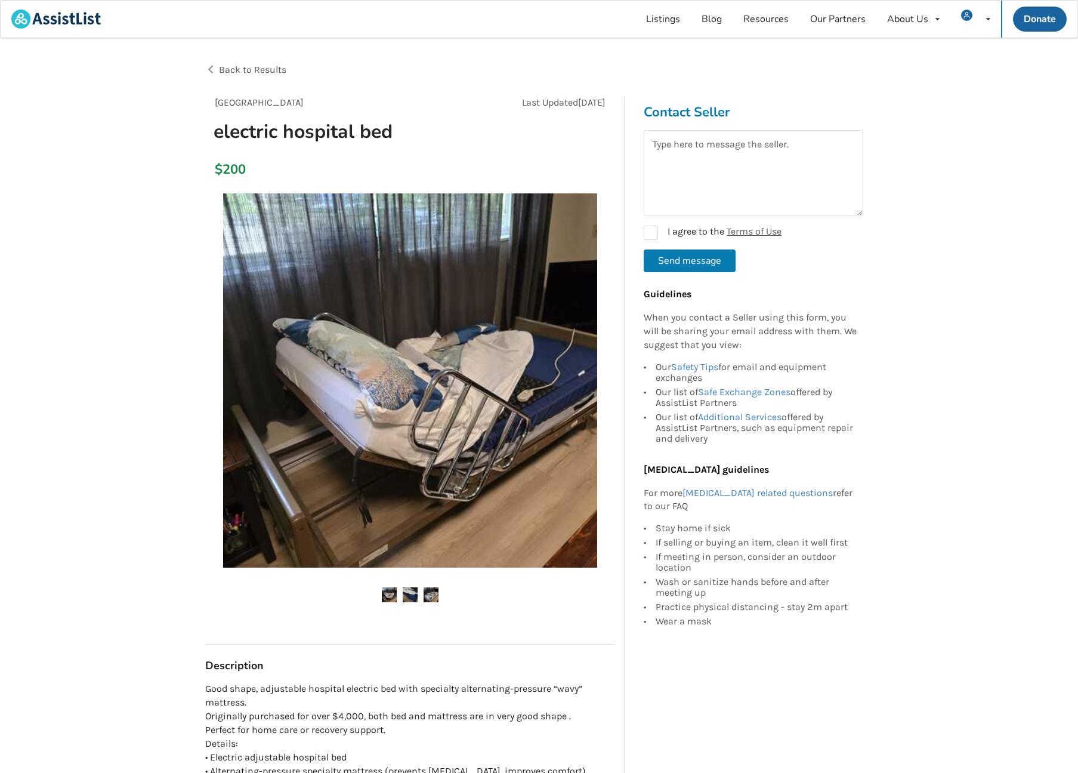
scroll to position [214, 0]
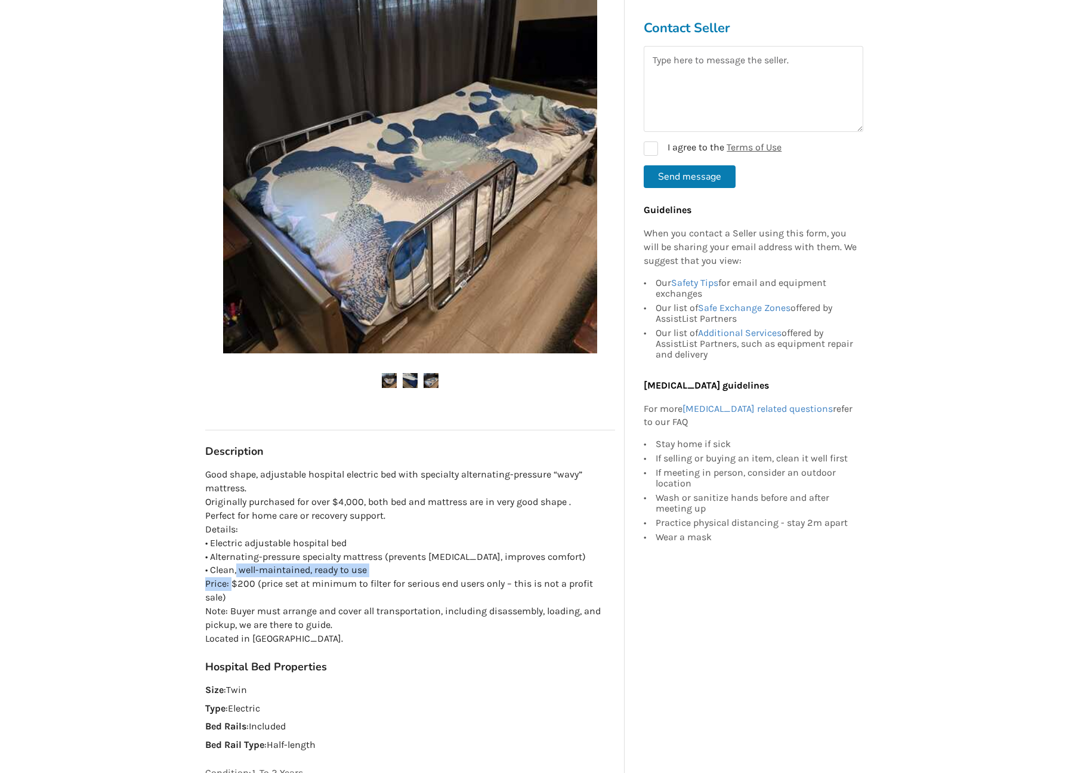
drag, startPoint x: 263, startPoint y: 564, endPoint x: 259, endPoint y: 572, distance: 9.1
click at [261, 572] on p "Good shape, adjustable hospital electric bed with specialty alternating-pressur…" at bounding box center [410, 556] width 410 height 177
click at [264, 572] on p "Good shape, adjustable hospital electric bed with specialty alternating-pressur…" at bounding box center [410, 556] width 410 height 177
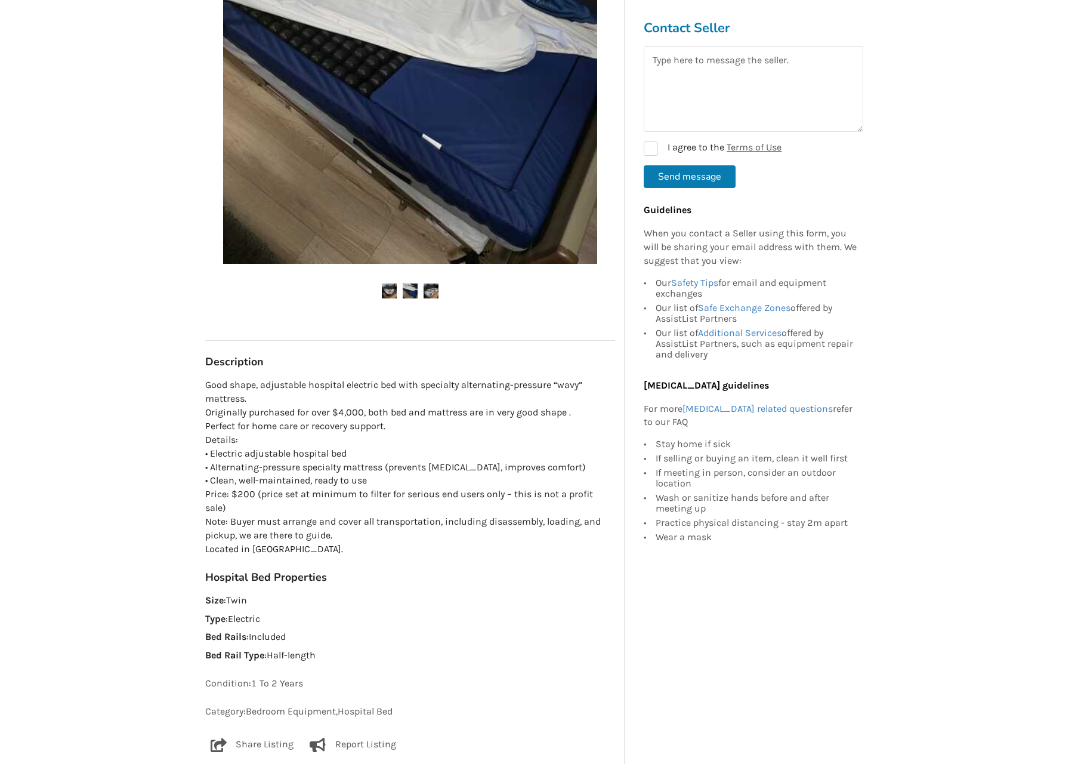
scroll to position [372, 0]
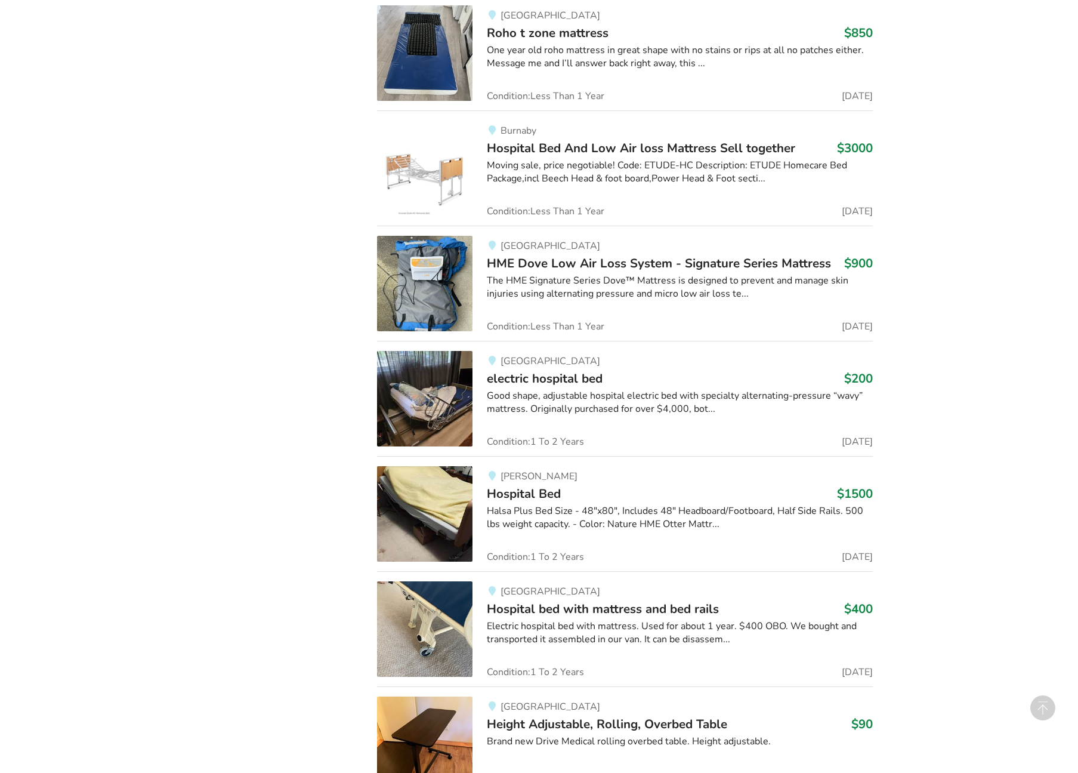
scroll to position [1101, 0]
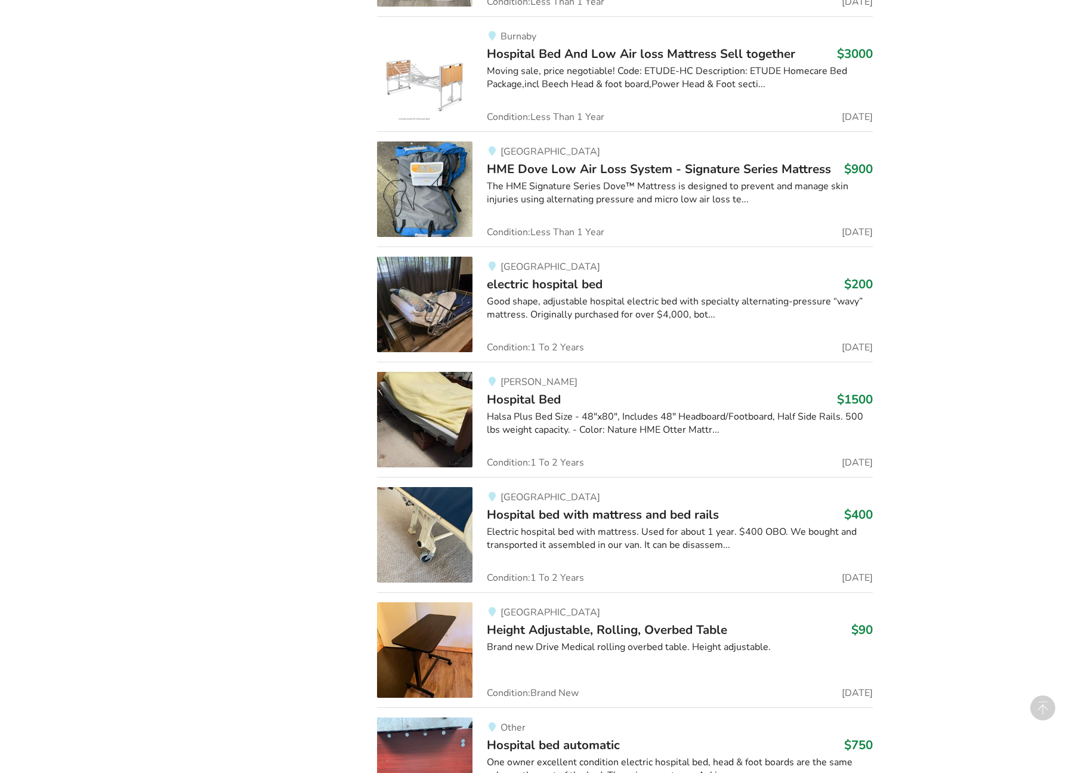
click at [674, 511] on span "Hospital bed with mattress and bed rails" at bounding box center [603, 514] width 232 height 17
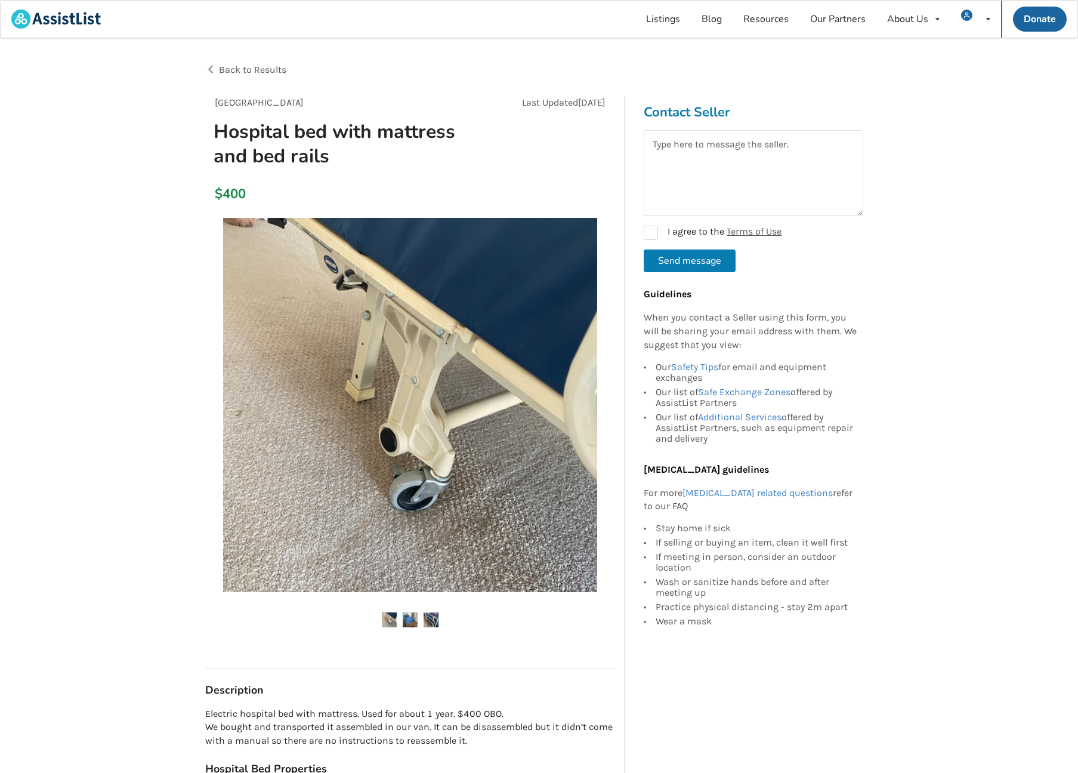
click at [495, 474] on img at bounding box center [410, 405] width 374 height 374
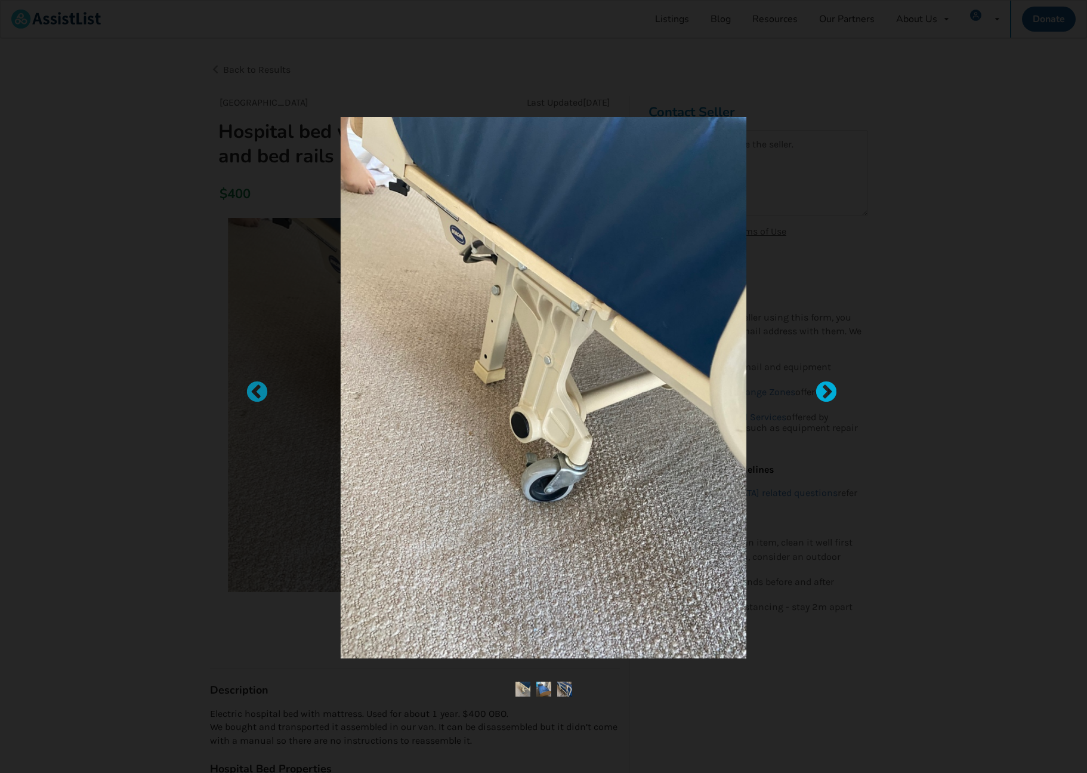
click at [823, 393] on div at bounding box center [821, 387] width 12 height 12
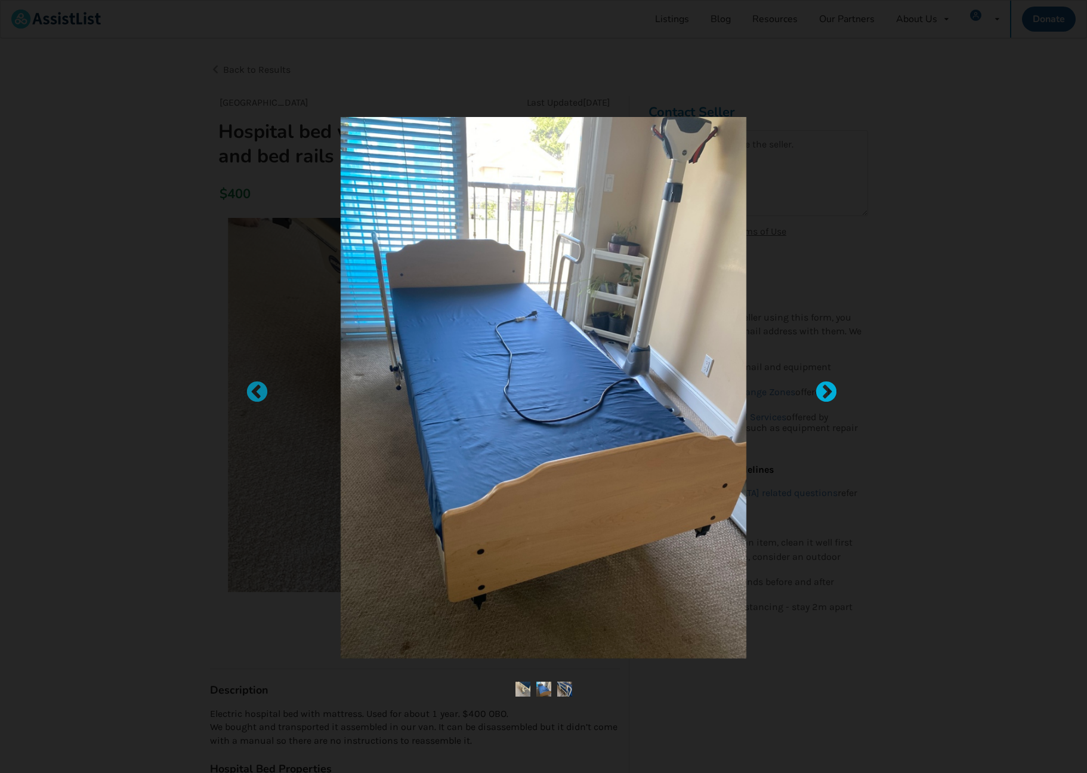
click at [822, 393] on div at bounding box center [821, 387] width 12 height 12
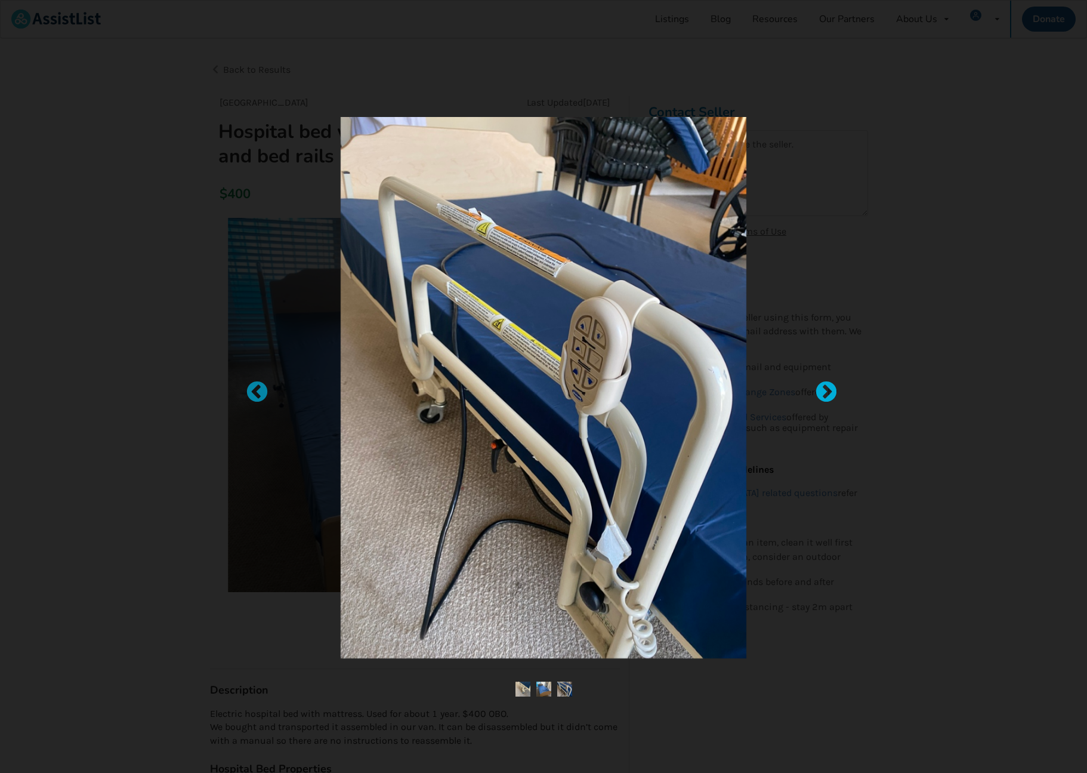
click at [822, 393] on div at bounding box center [821, 387] width 12 height 12
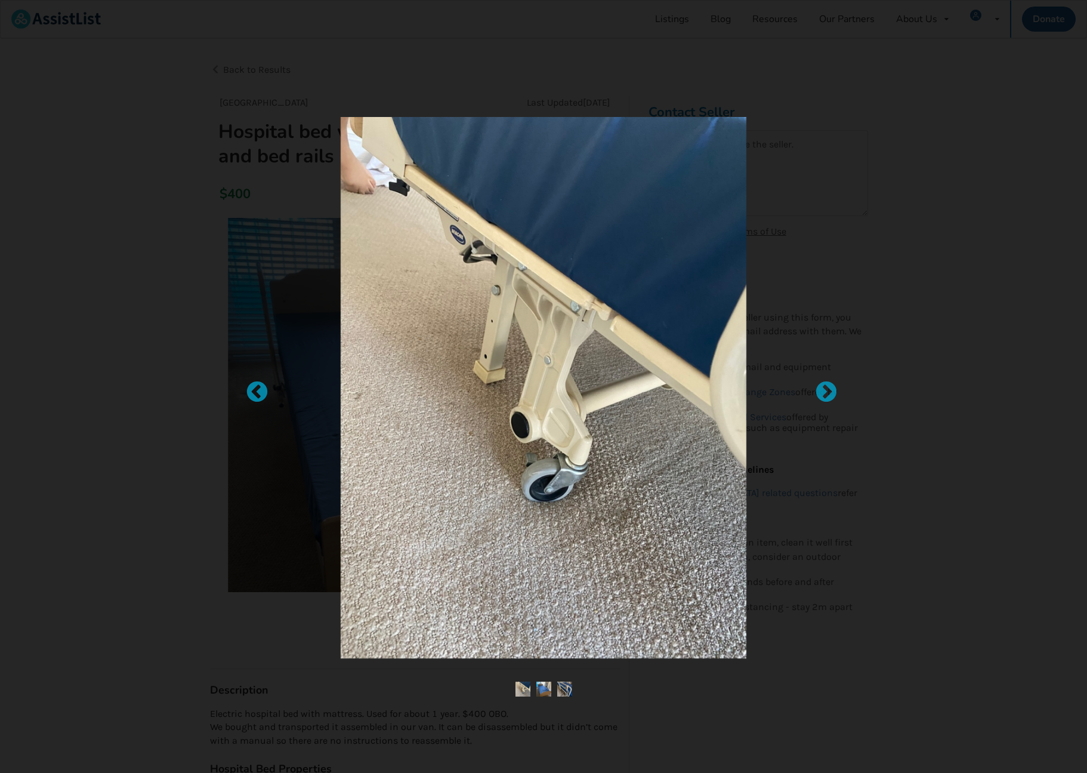
click at [190, 393] on div at bounding box center [543, 386] width 1087 height 773
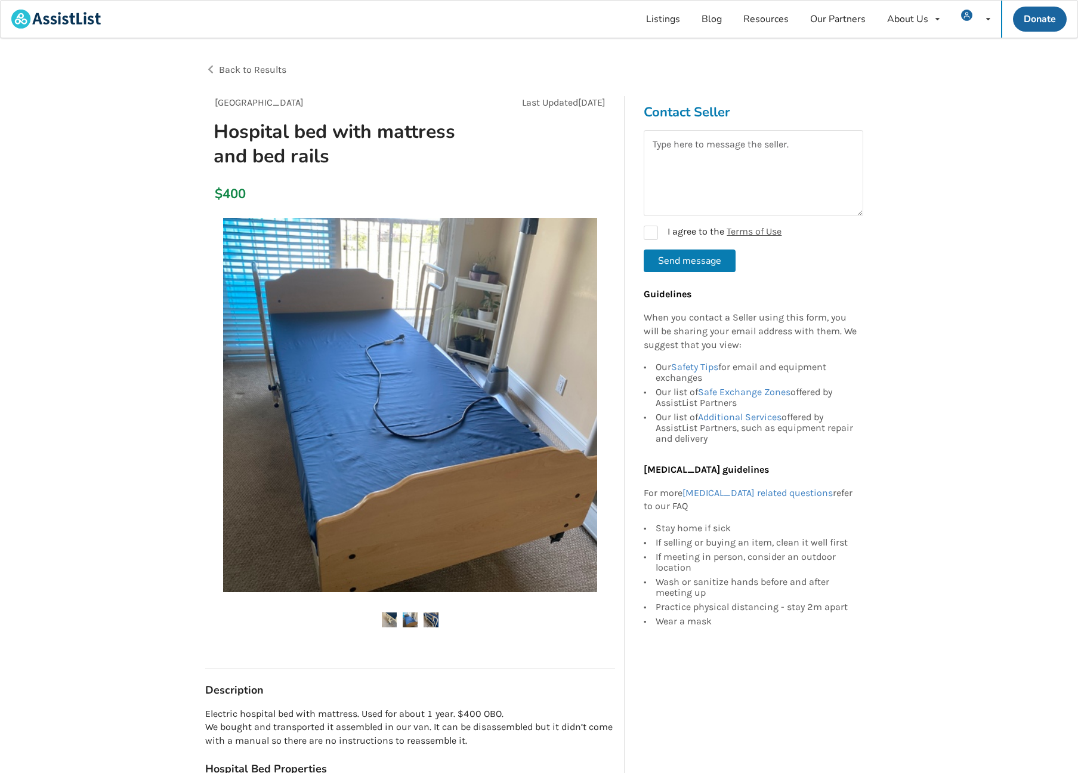
scroll to position [237, 0]
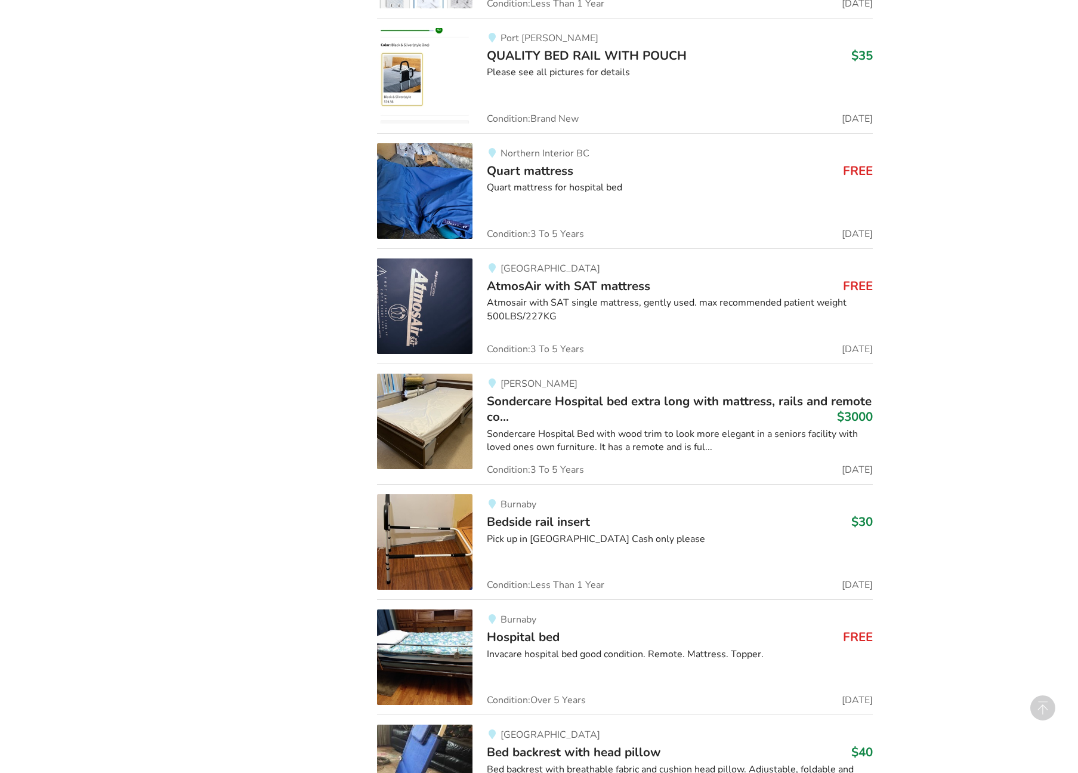
scroll to position [2311, 0]
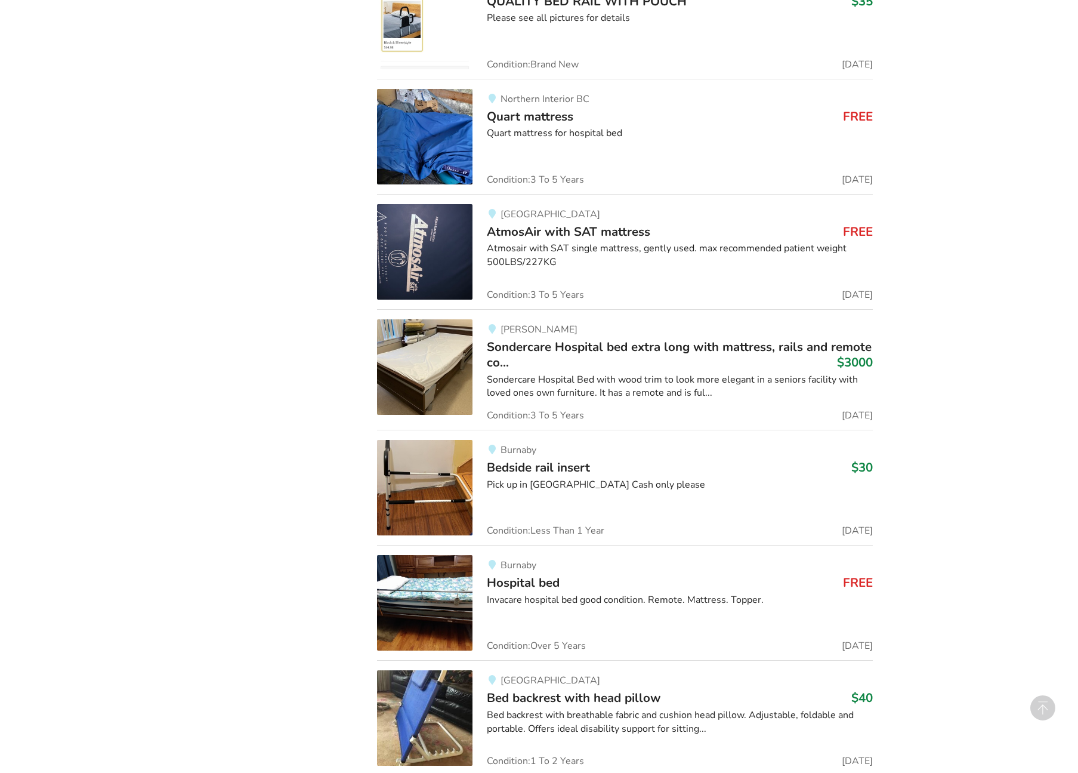
click at [553, 581] on span "Hospital bed" at bounding box center [523, 582] width 73 height 17
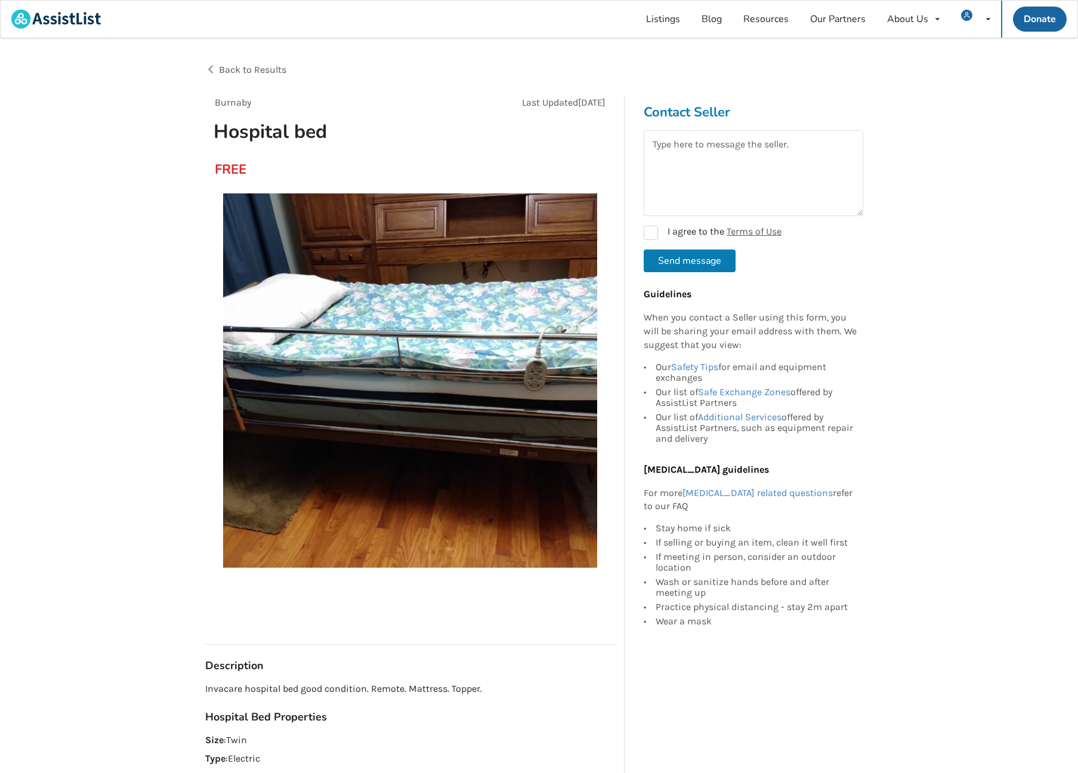
click at [434, 373] on img at bounding box center [410, 380] width 374 height 374
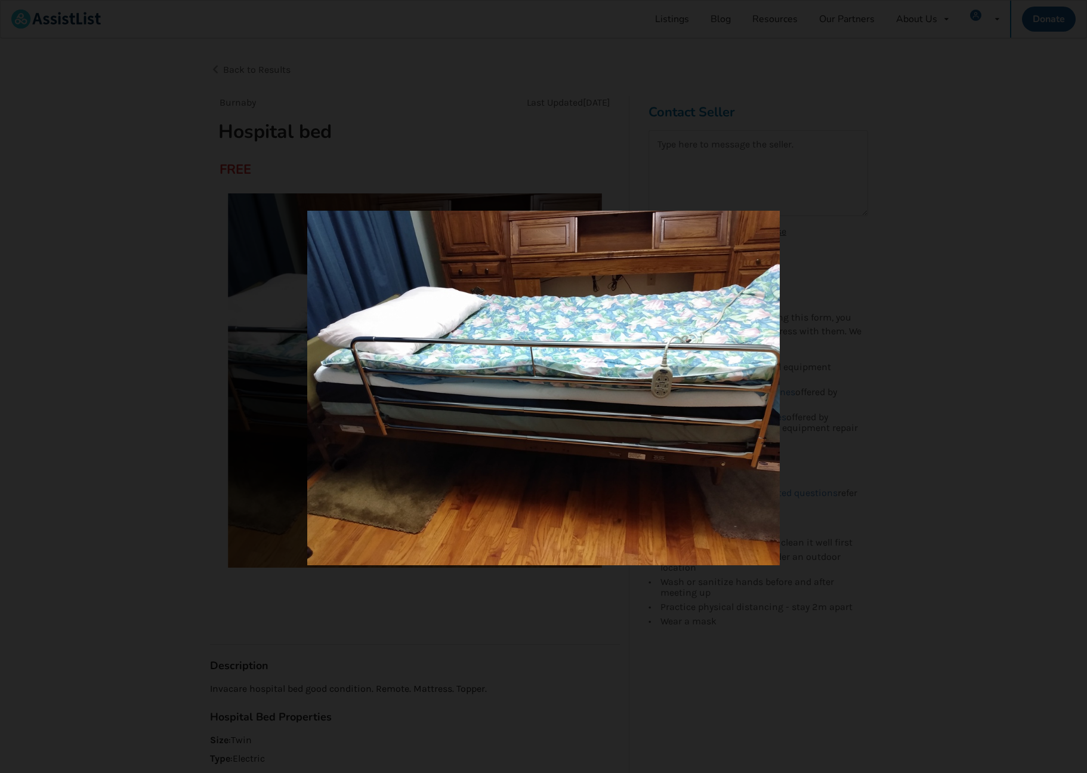
click at [894, 440] on div at bounding box center [543, 386] width 1087 height 773
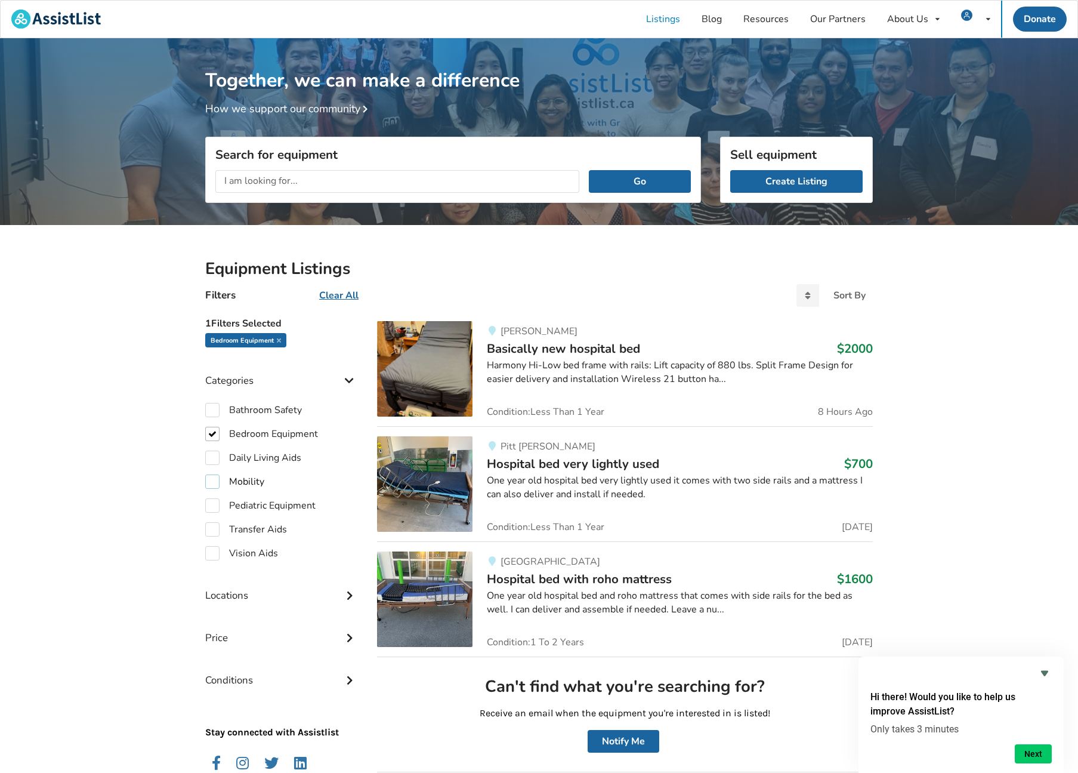
click at [214, 480] on label "Mobility" at bounding box center [234, 481] width 59 height 14
checkbox input "true"
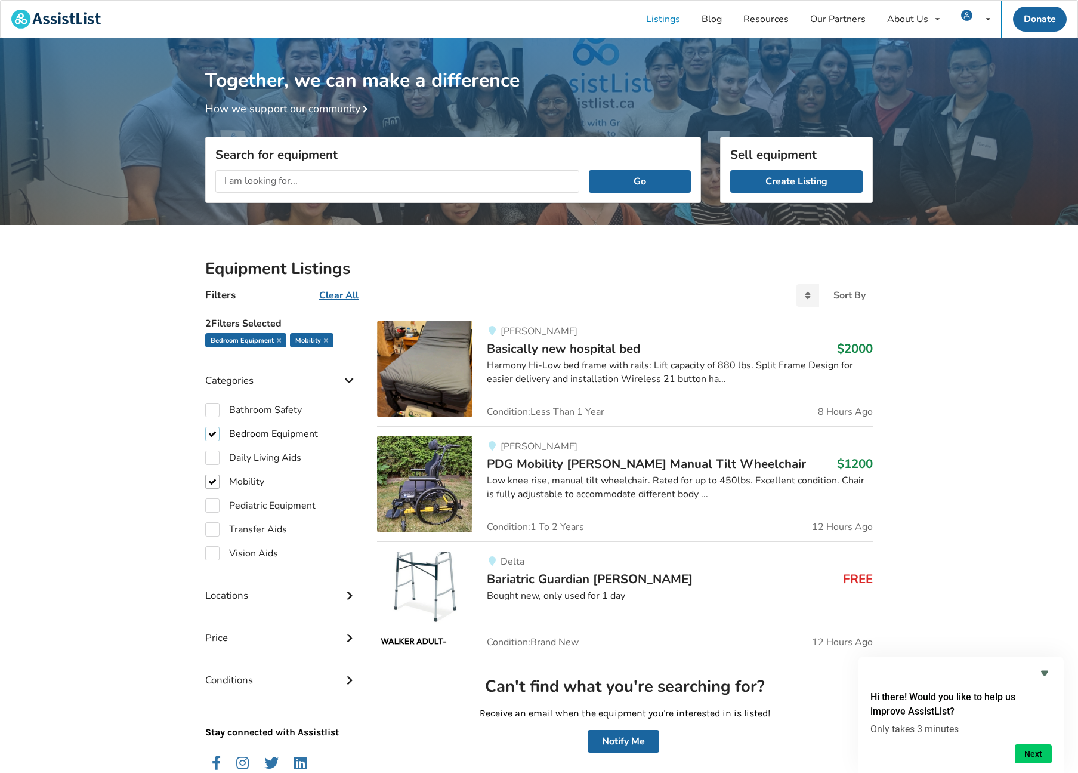
click at [210, 435] on label "Bedroom Equipment" at bounding box center [261, 434] width 113 height 14
checkbox input "false"
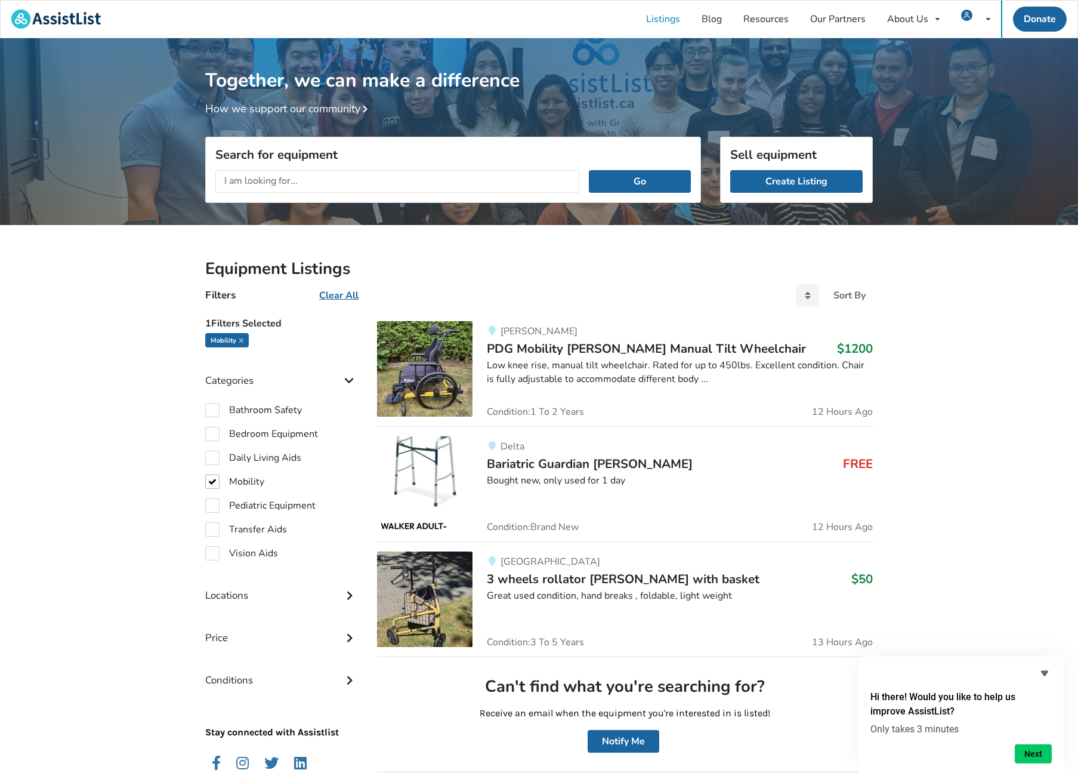
click at [615, 349] on span "PDG Mobility [PERSON_NAME] Manual Tilt Wheelchair" at bounding box center [646, 348] width 319 height 17
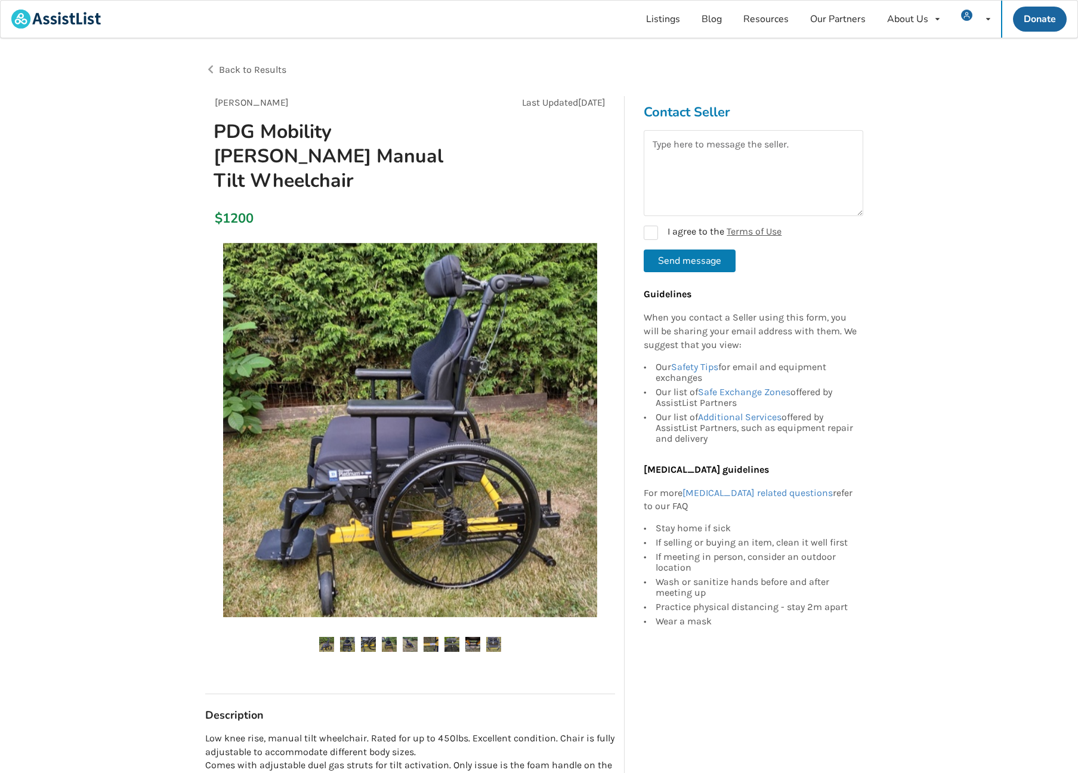
click at [546, 455] on img at bounding box center [410, 430] width 374 height 374
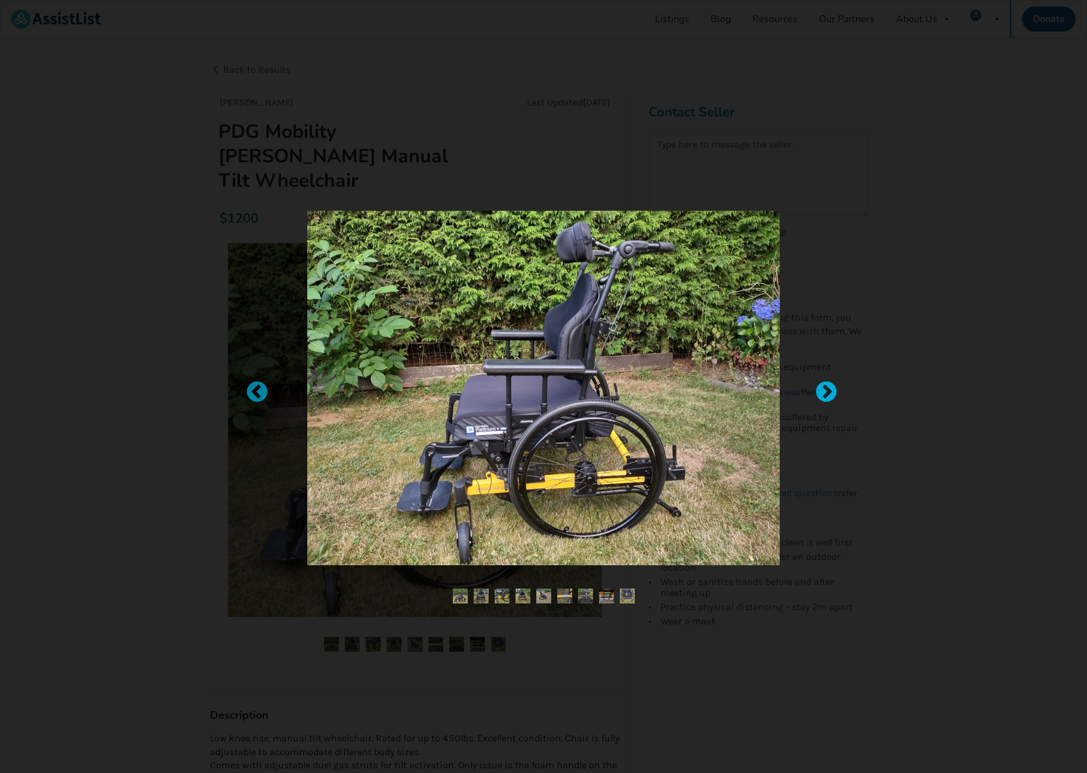
click at [827, 391] on div at bounding box center [821, 387] width 12 height 12
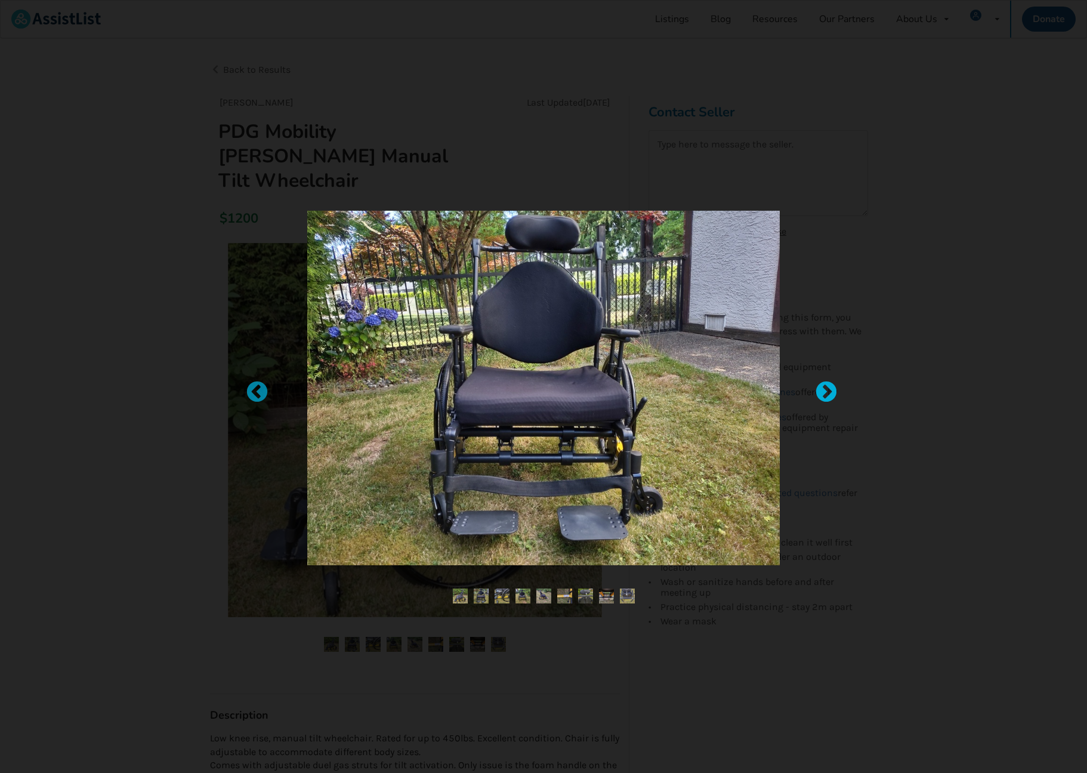
click at [827, 391] on div at bounding box center [821, 387] width 12 height 12
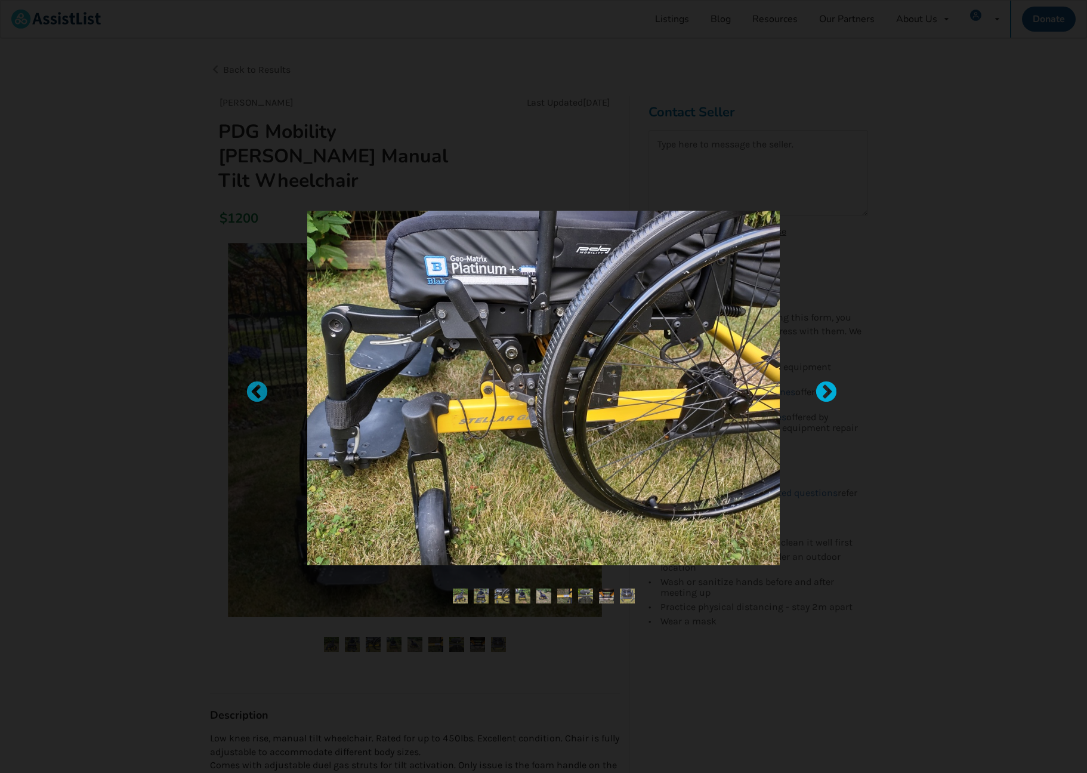
click at [827, 391] on div at bounding box center [821, 387] width 12 height 12
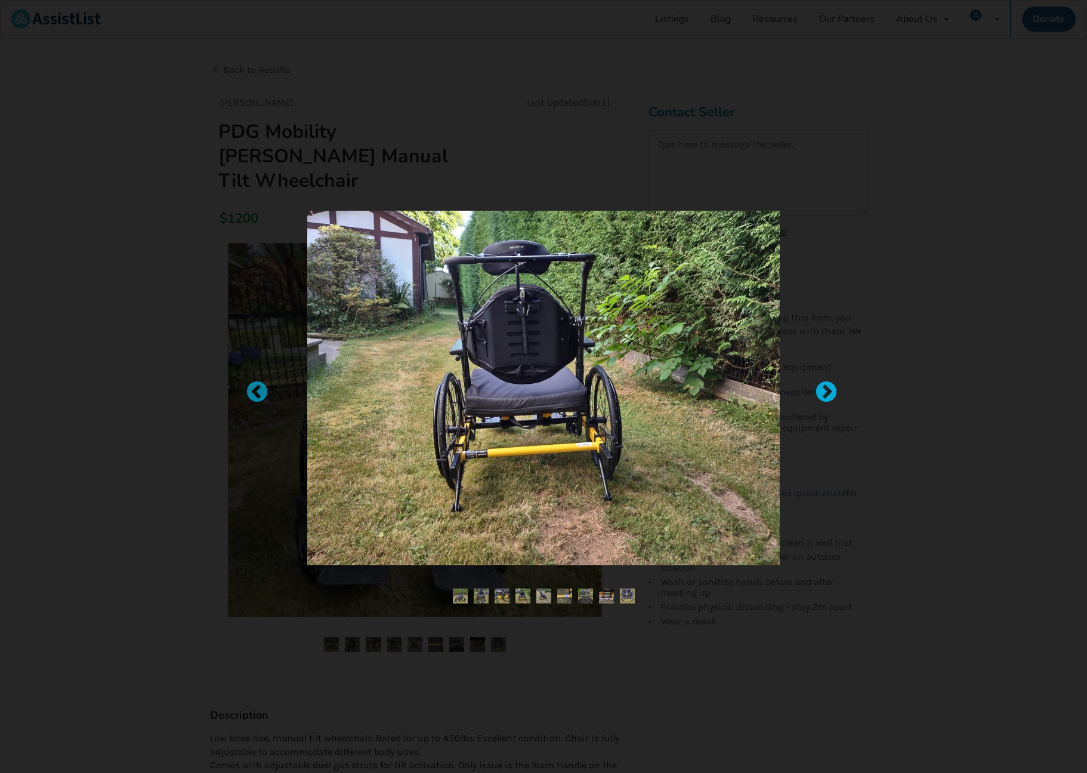
click at [827, 391] on div at bounding box center [821, 387] width 12 height 12
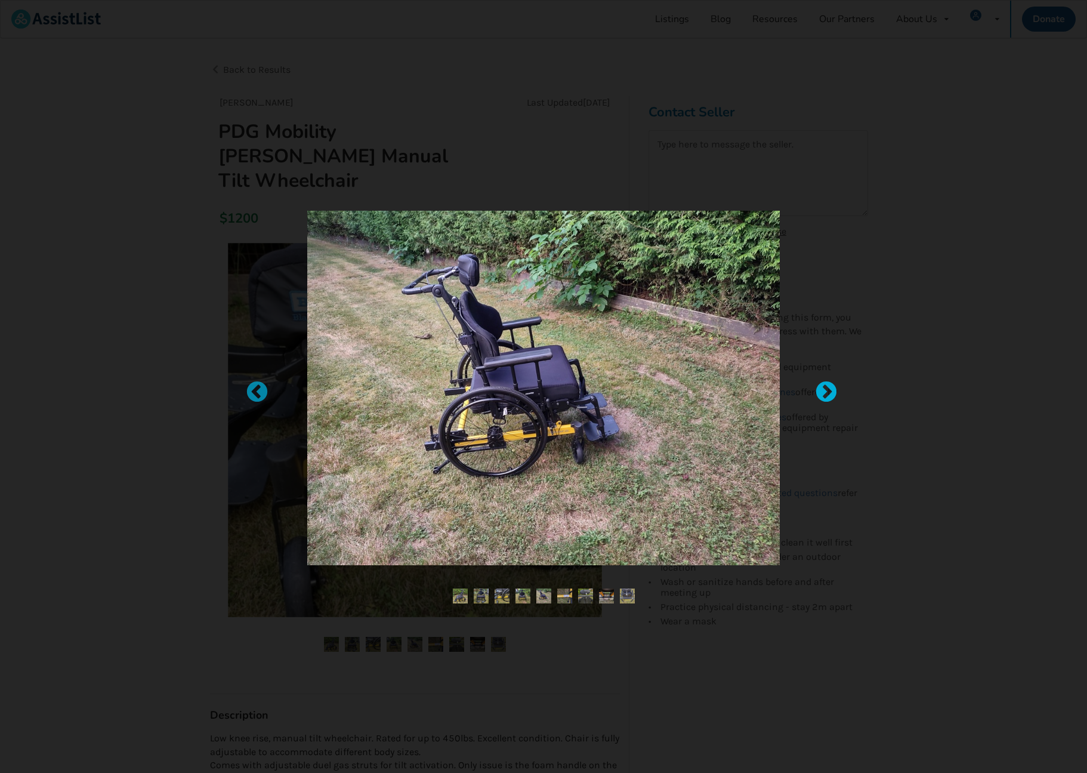
click at [827, 391] on div at bounding box center [821, 387] width 12 height 12
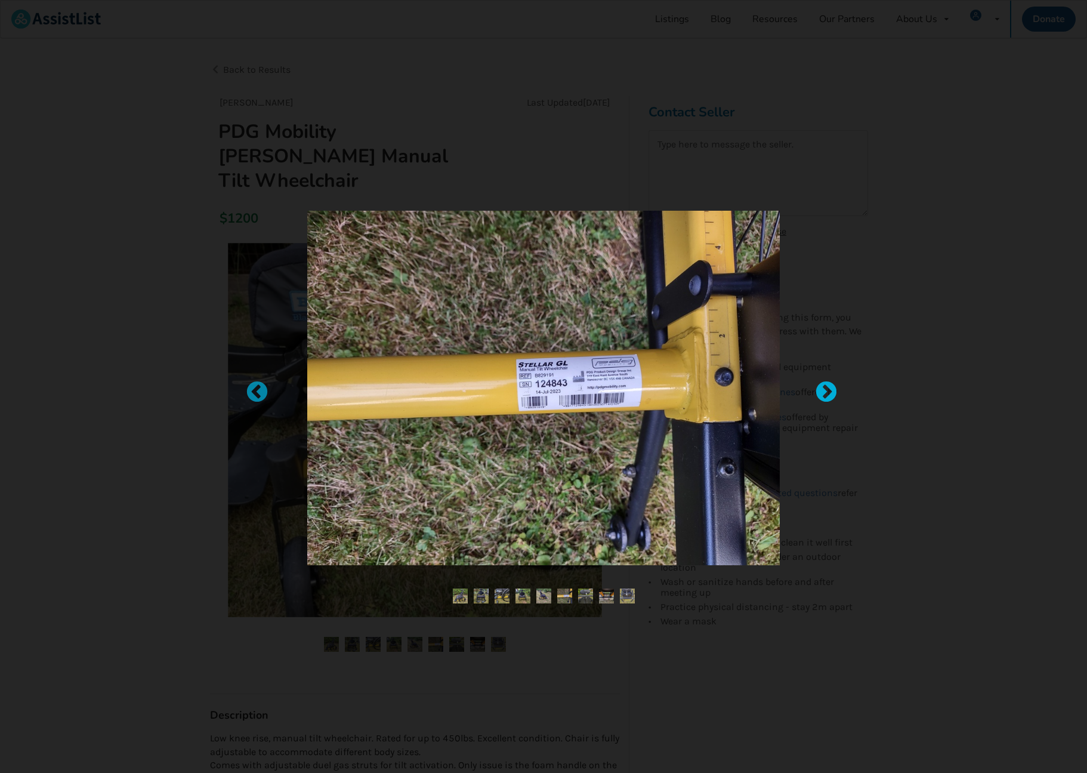
click at [827, 391] on div at bounding box center [821, 387] width 12 height 12
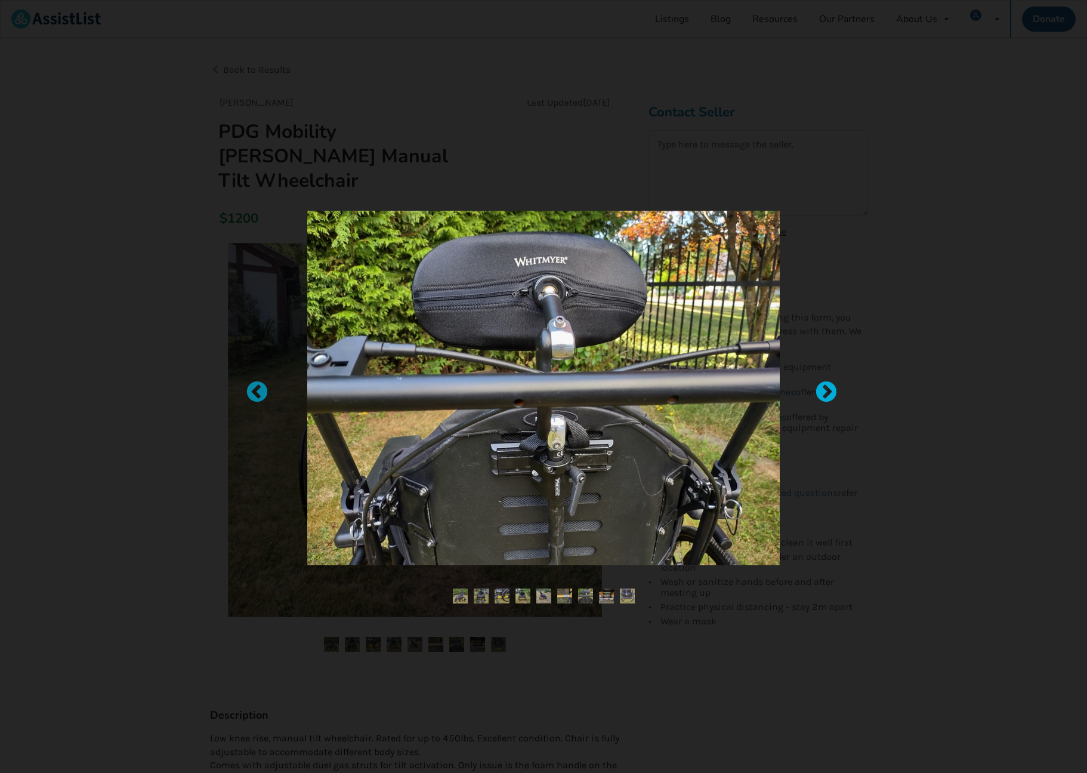
click at [827, 391] on div at bounding box center [821, 387] width 12 height 12
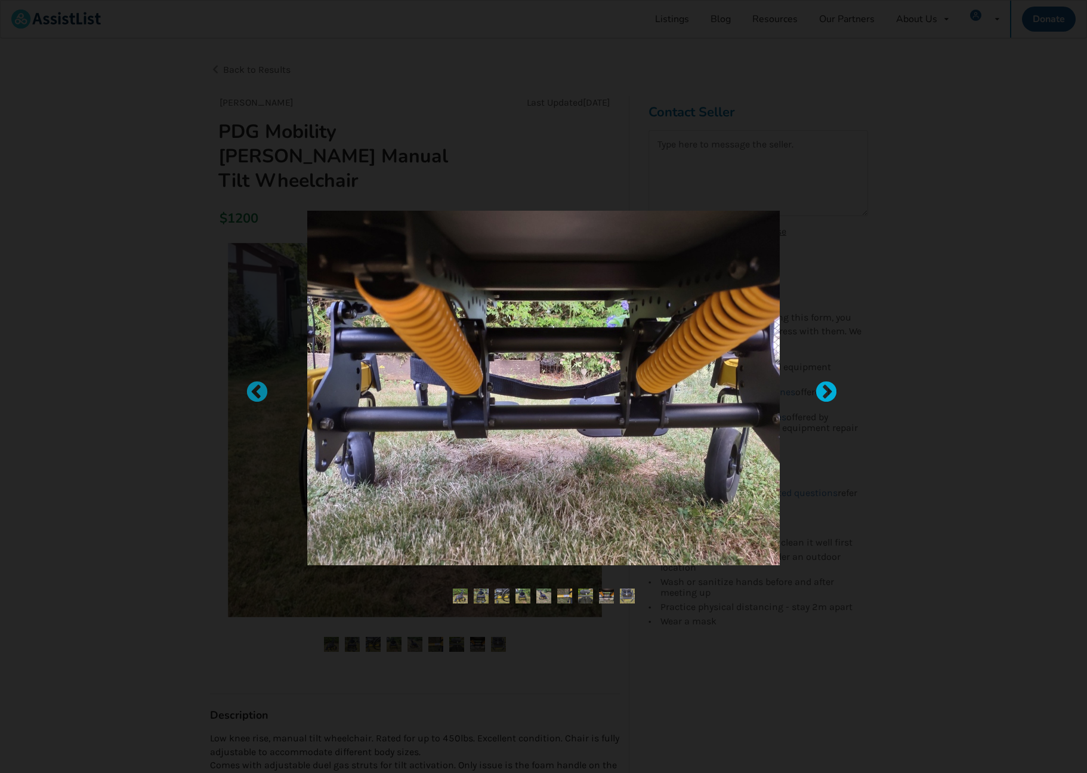
click at [827, 391] on div at bounding box center [821, 387] width 12 height 12
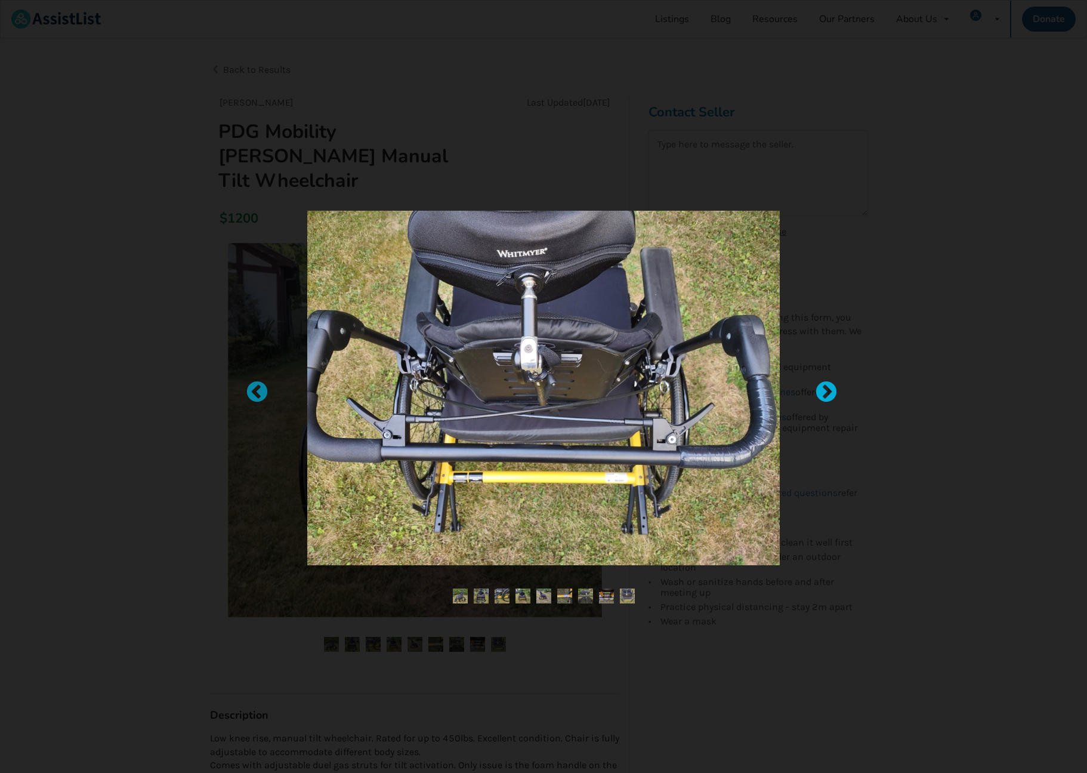
click at [827, 391] on div at bounding box center [821, 387] width 12 height 12
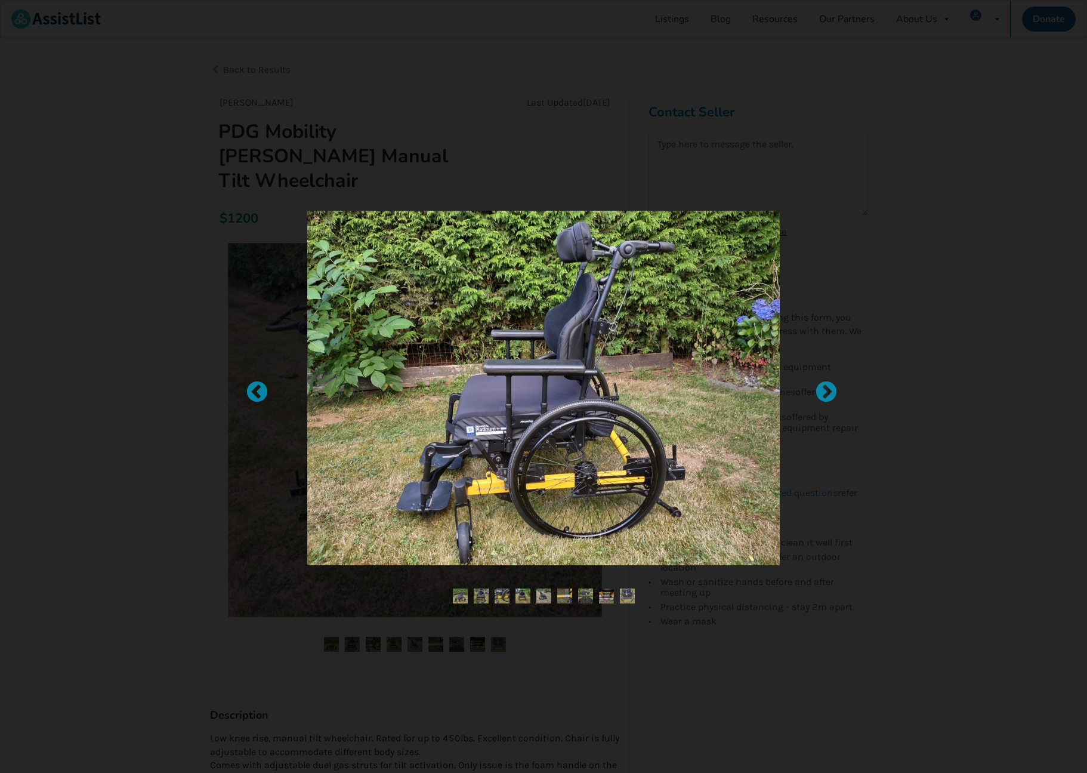
click at [924, 415] on div at bounding box center [543, 386] width 1087 height 773
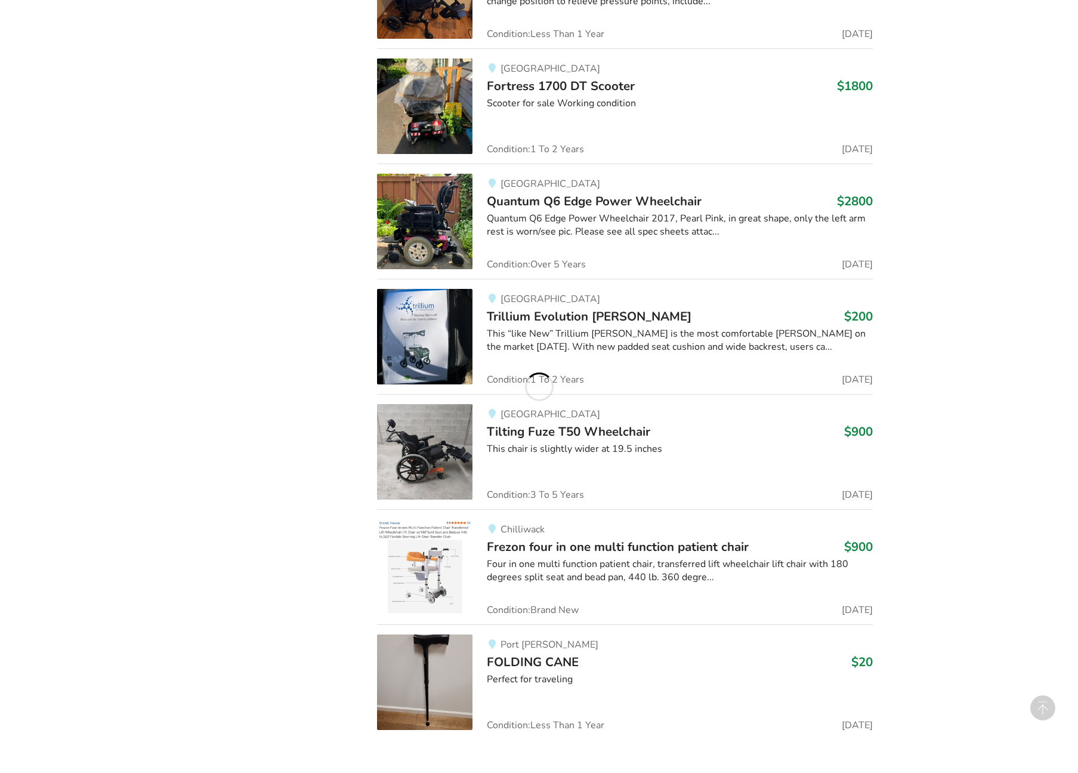
scroll to position [2035, 0]
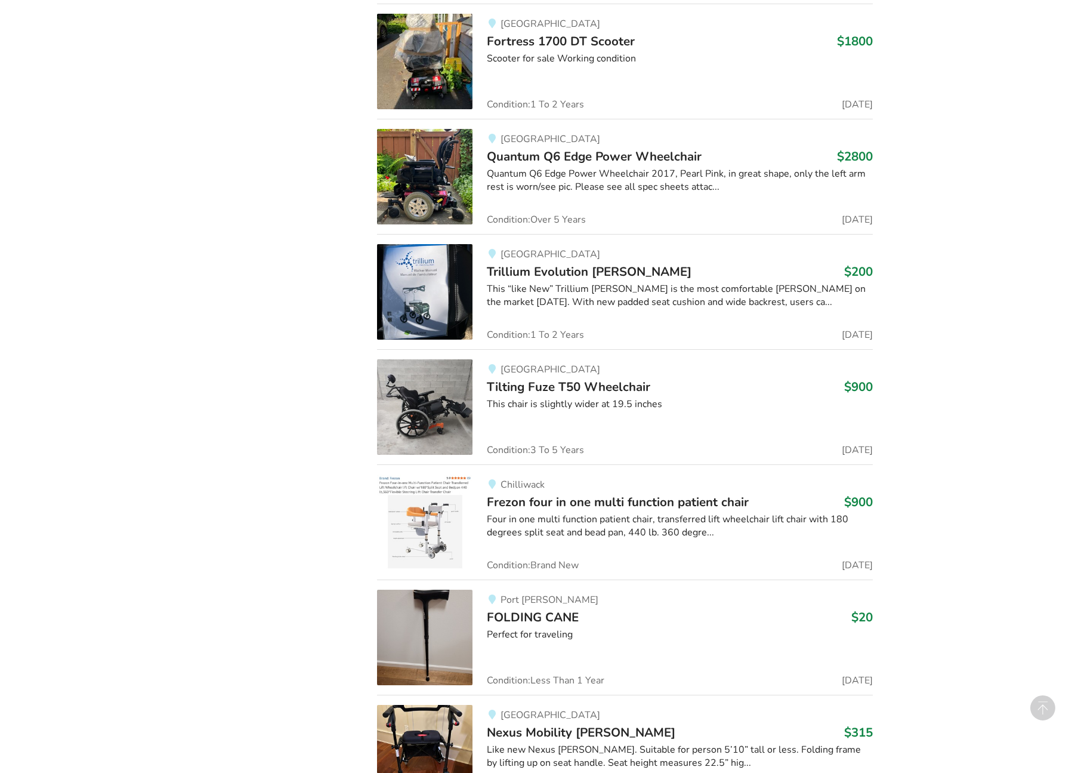
click at [546, 387] on span "Tilting Fuze T50 Wheelchair" at bounding box center [569, 386] width 164 height 17
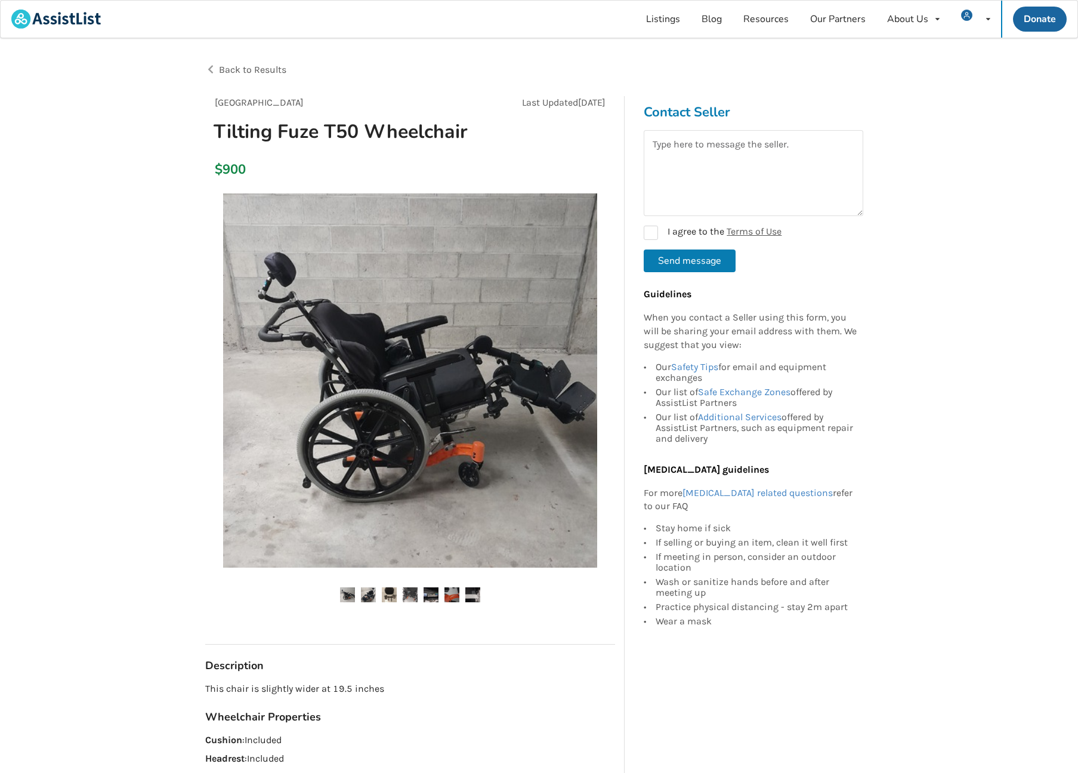
click at [374, 596] on img at bounding box center [368, 594] width 15 height 15
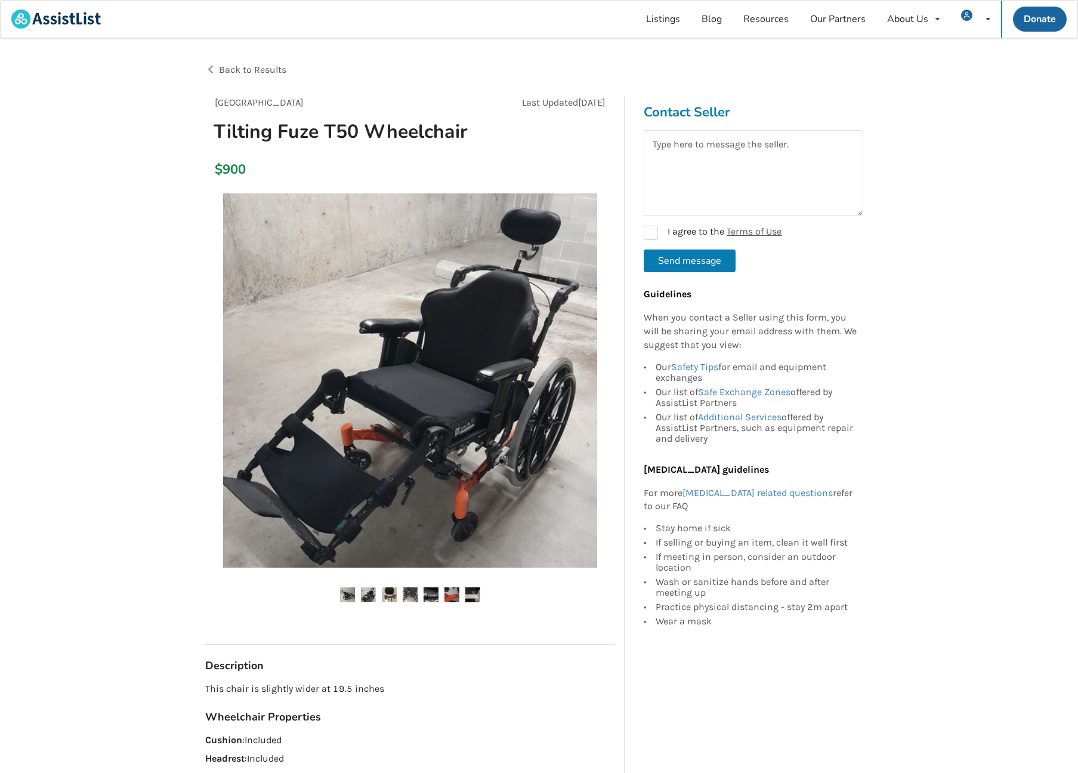
click at [395, 592] on img at bounding box center [389, 594] width 15 height 15
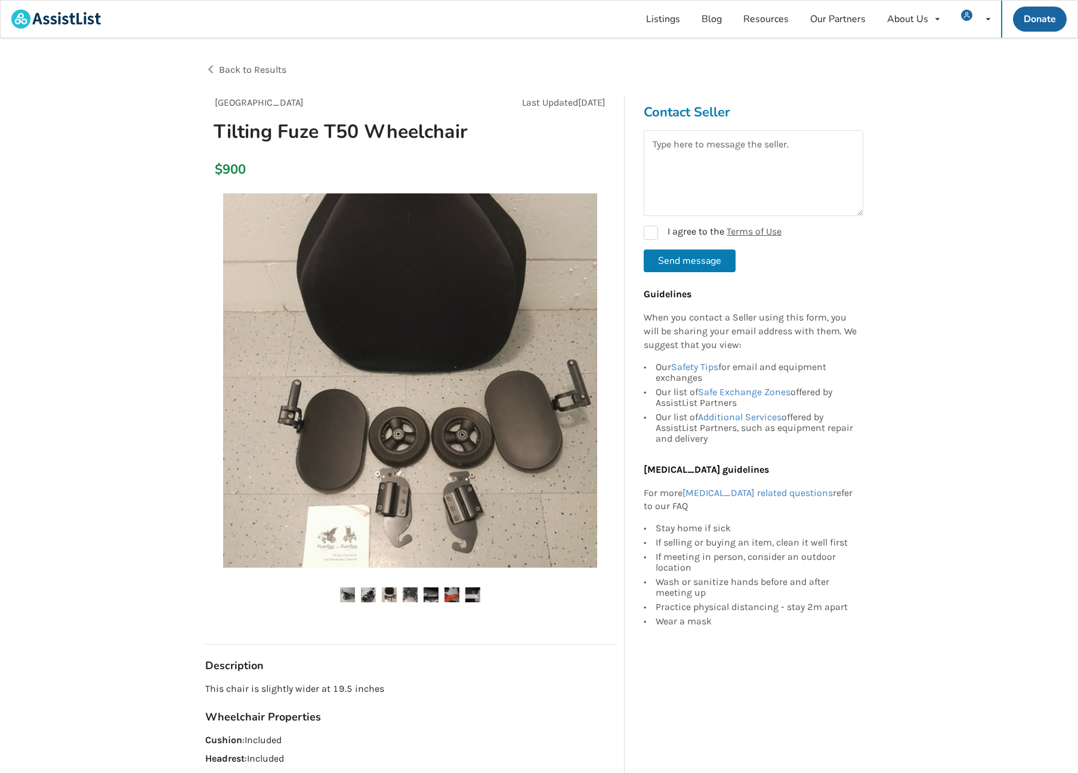
click at [364, 592] on img at bounding box center [368, 594] width 15 height 15
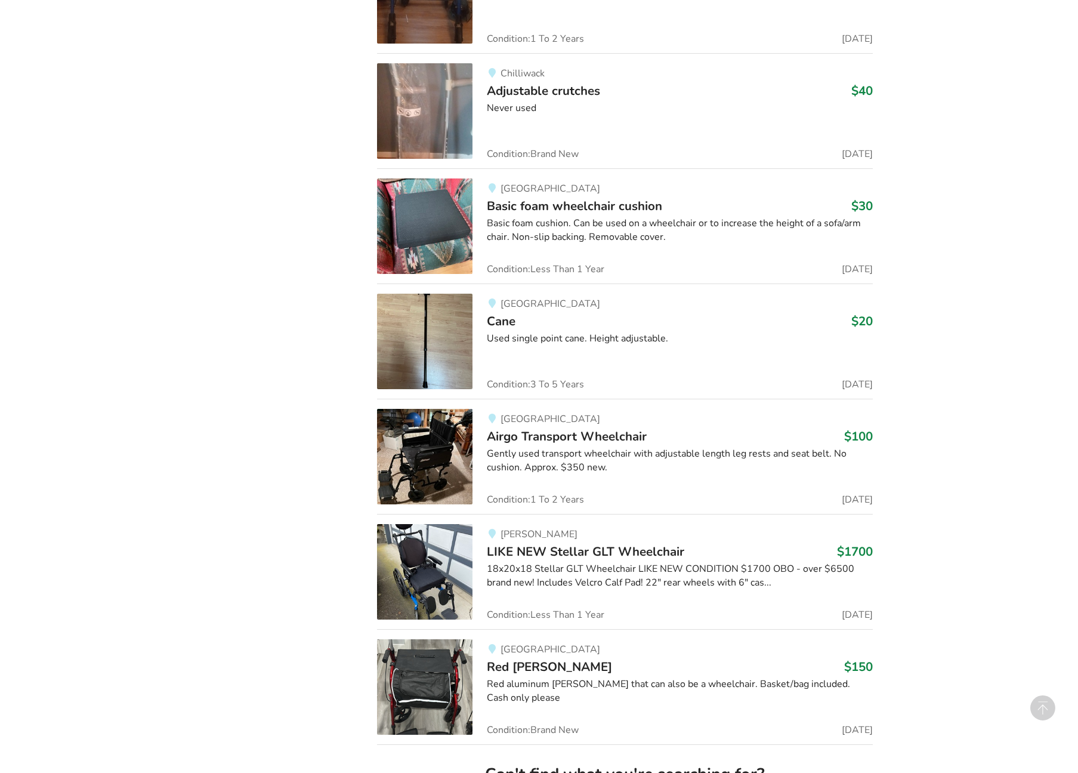
scroll to position [5426, 0]
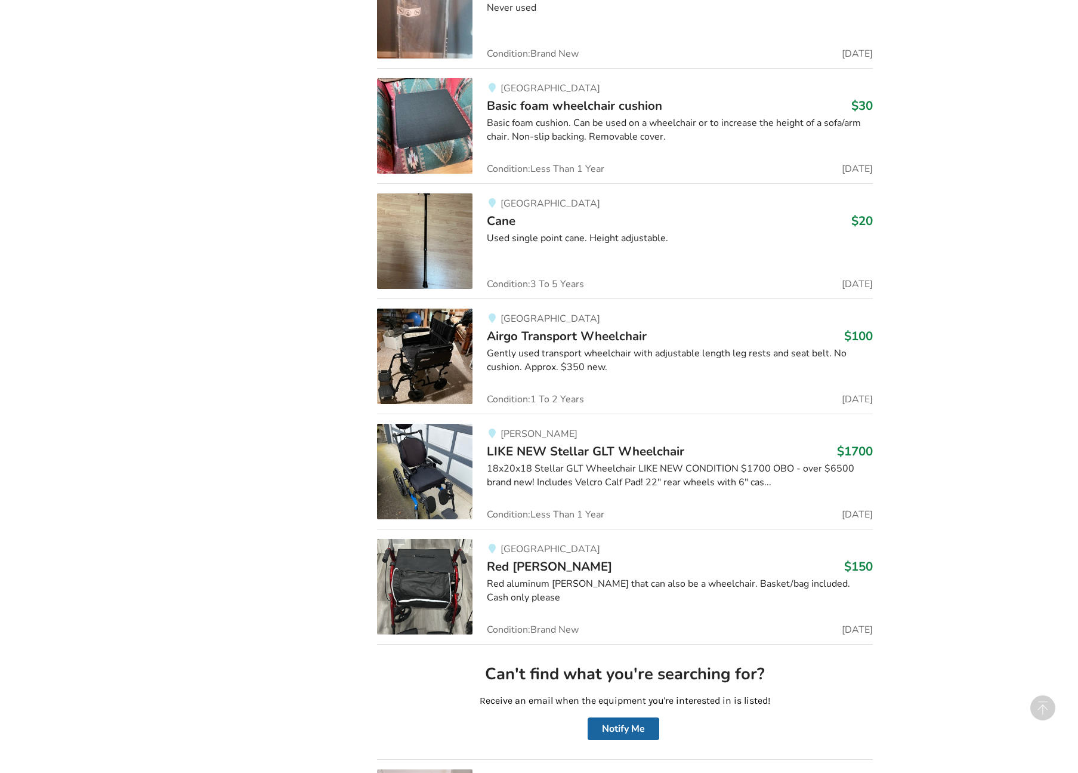
click at [598, 452] on span "LIKE NEW Stellar GLT Wheelchair" at bounding box center [586, 451] width 198 height 17
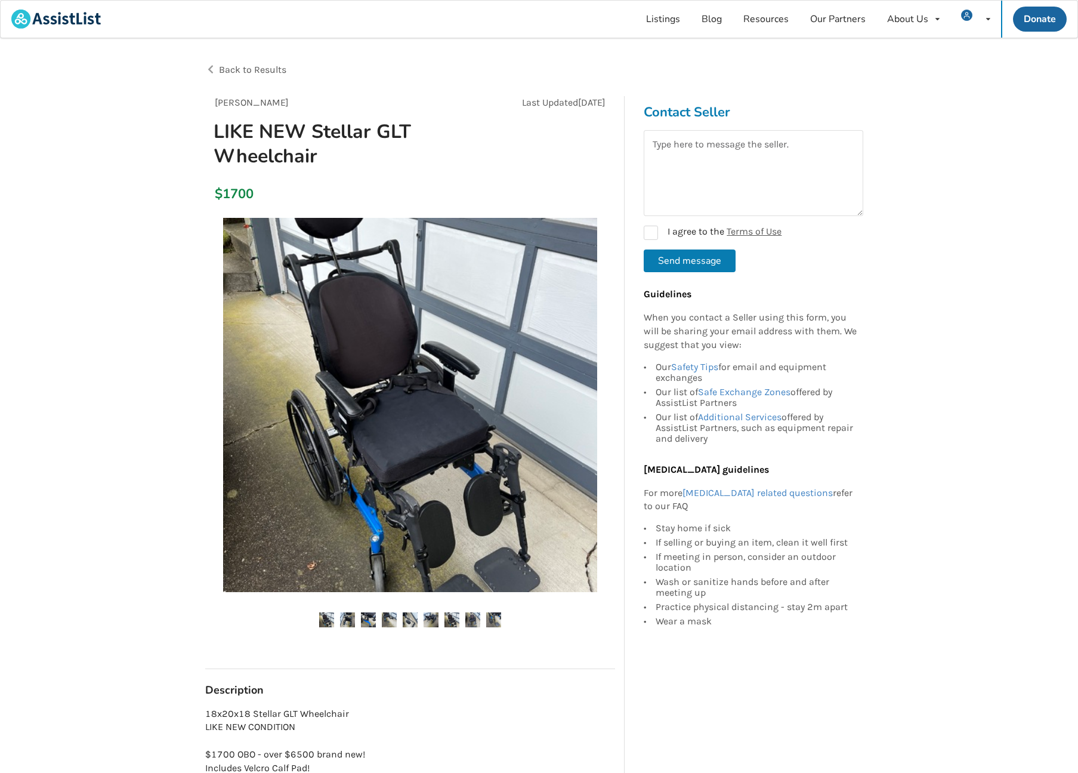
click at [353, 619] on img at bounding box center [347, 619] width 15 height 15
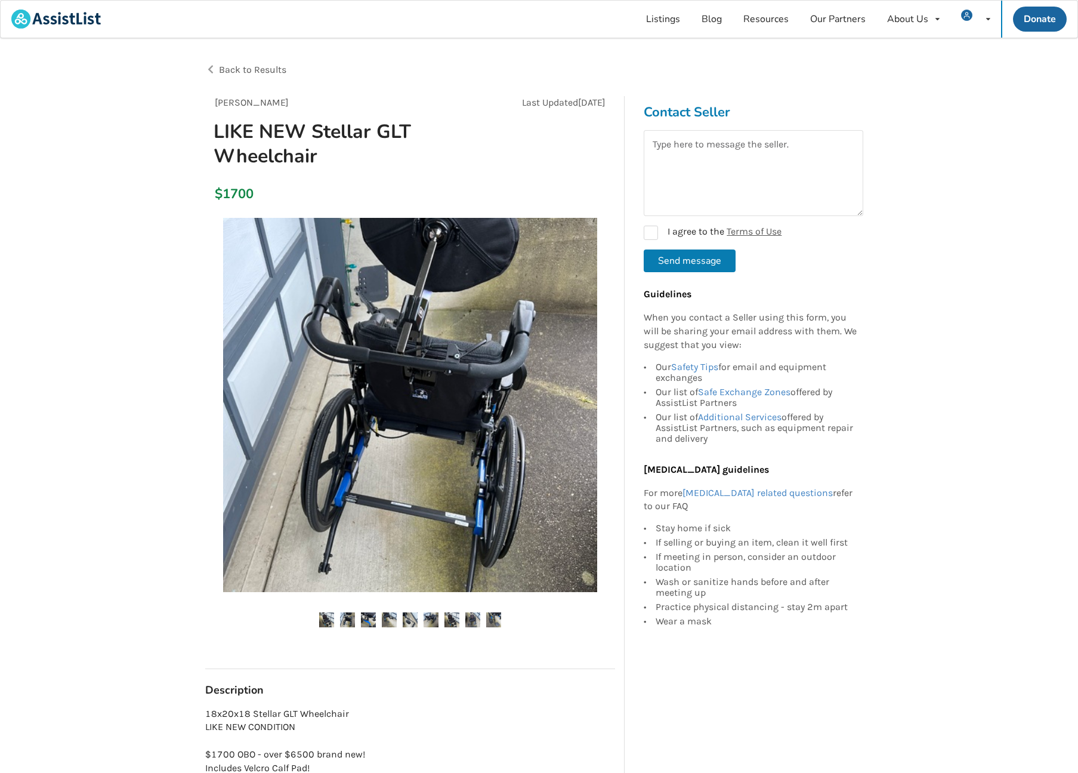
click at [387, 616] on img at bounding box center [389, 619] width 15 height 15
click at [421, 617] on ul at bounding box center [410, 620] width 410 height 16
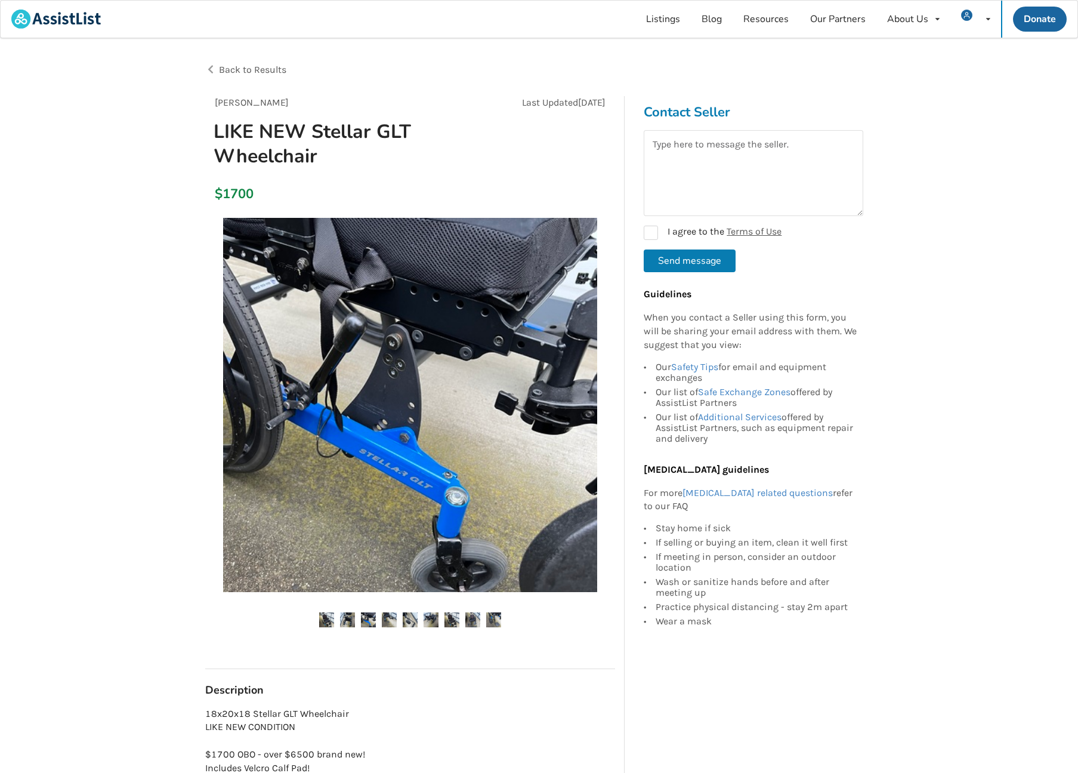
click at [451, 621] on img at bounding box center [452, 619] width 15 height 15
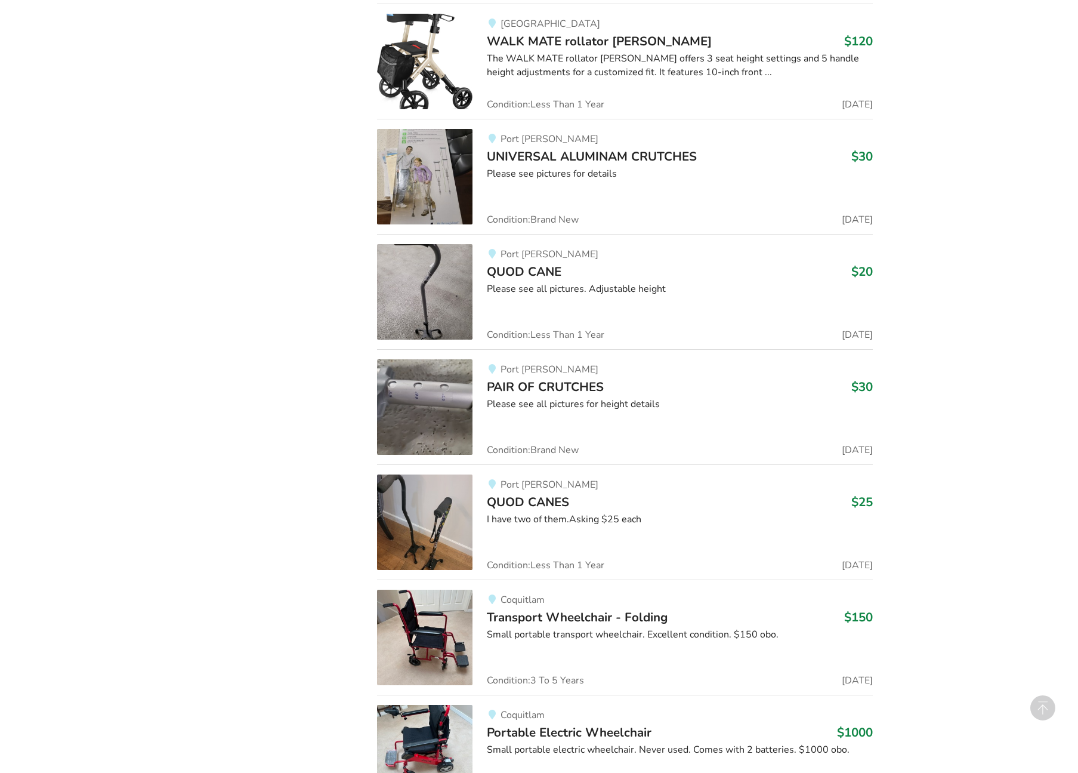
scroll to position [4431, 0]
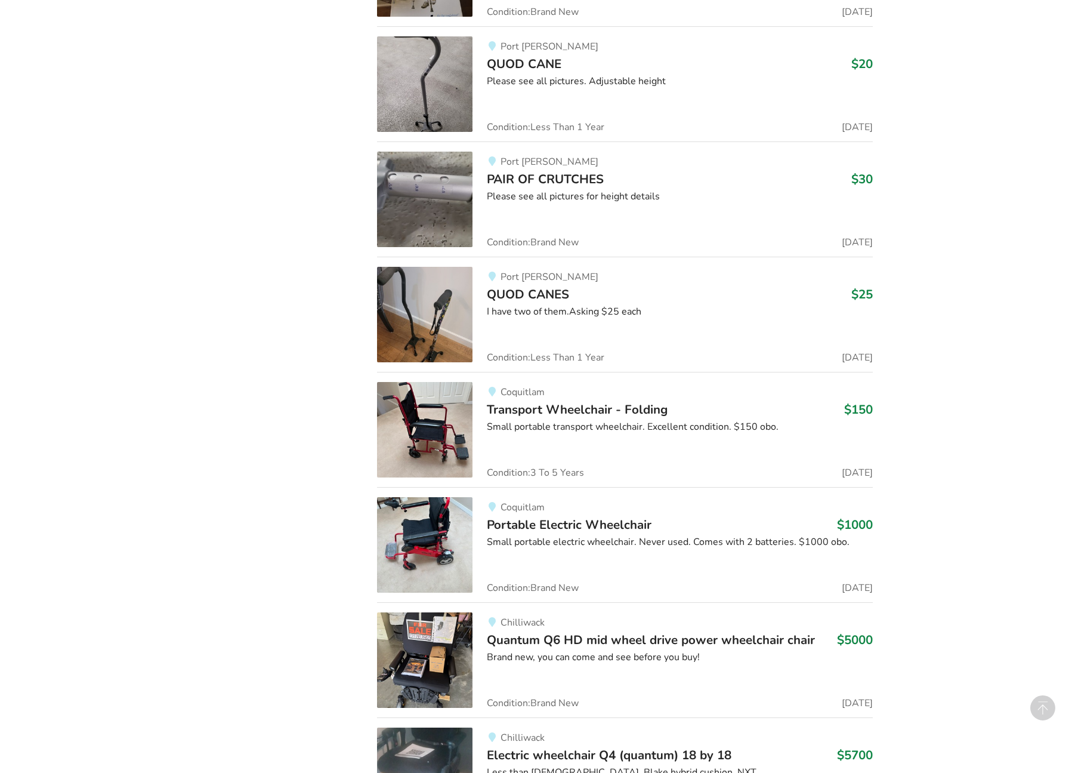
click at [569, 525] on span "Portable Electric Wheelchair" at bounding box center [569, 524] width 165 height 17
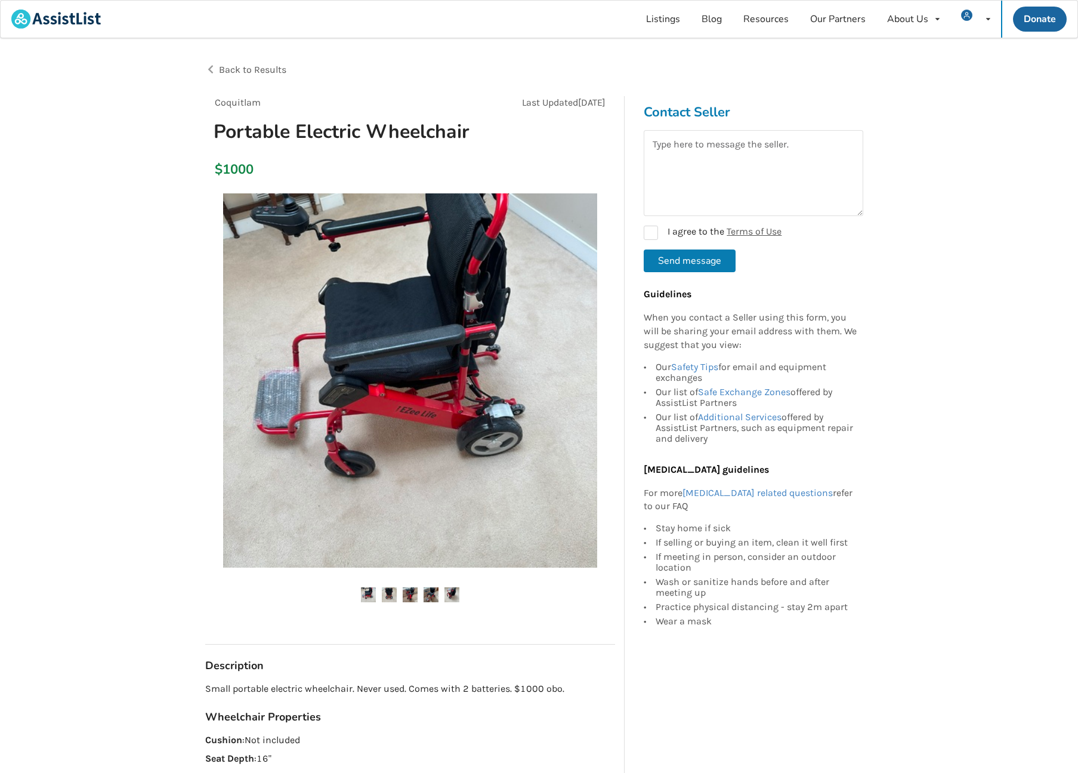
click at [397, 593] on img at bounding box center [389, 594] width 15 height 15
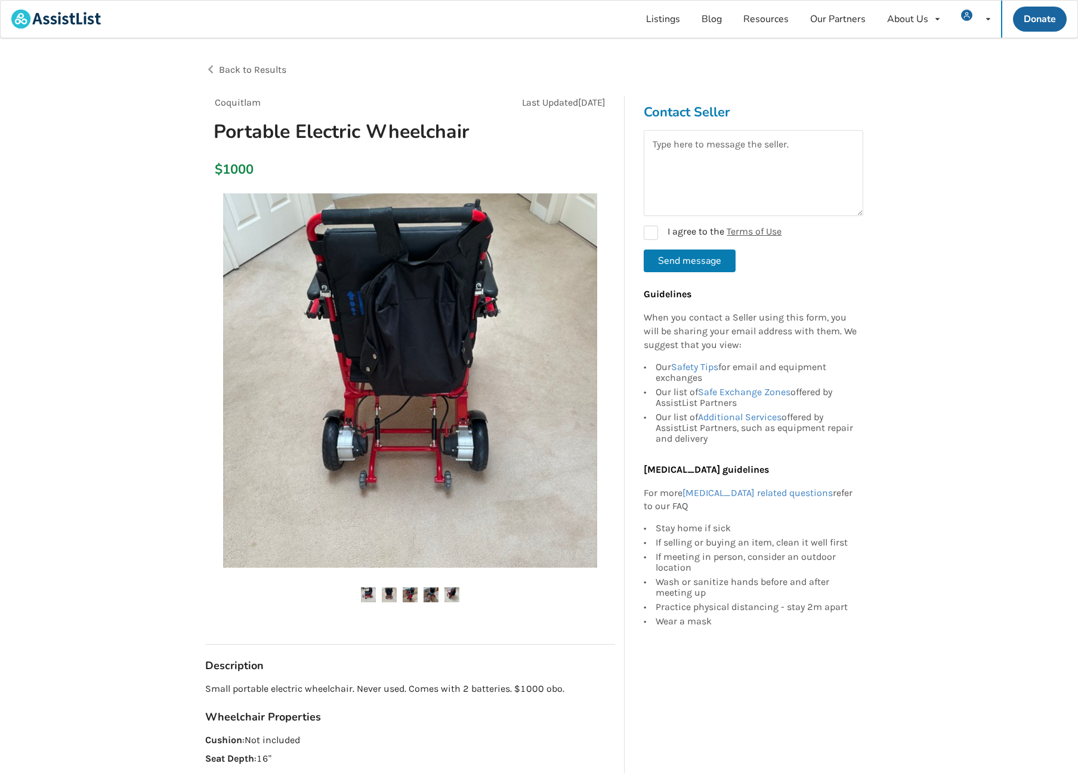
click at [424, 591] on ul at bounding box center [410, 595] width 410 height 16
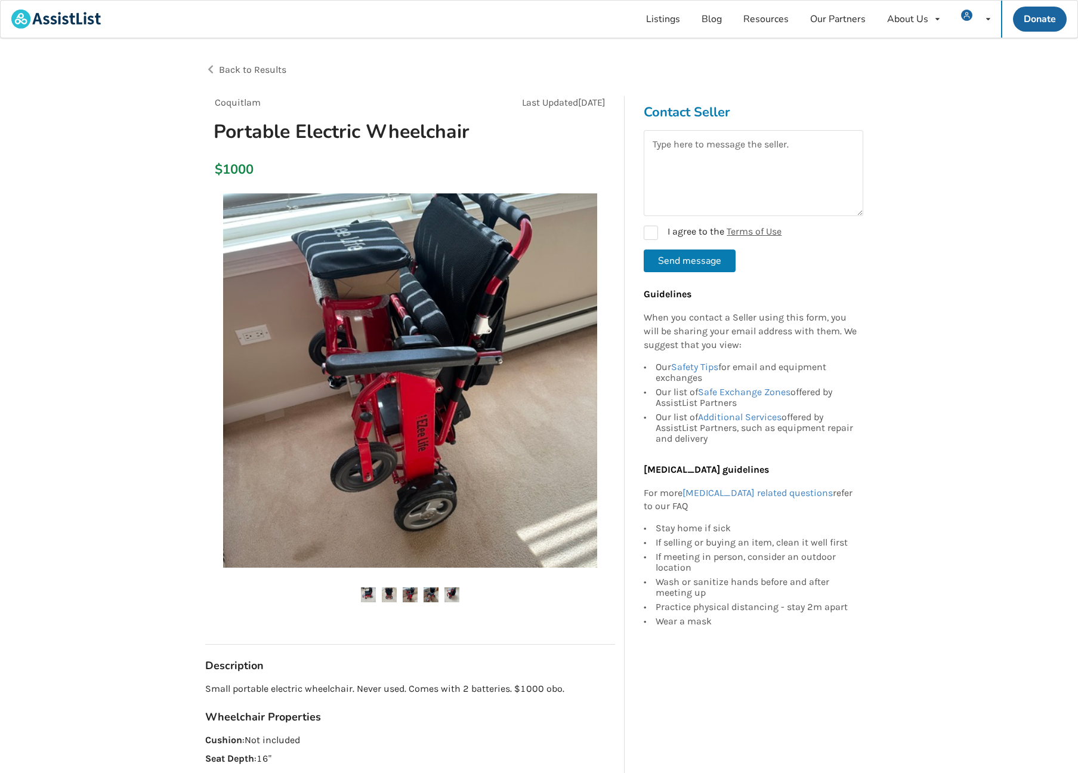
click at [457, 594] on img at bounding box center [452, 594] width 15 height 15
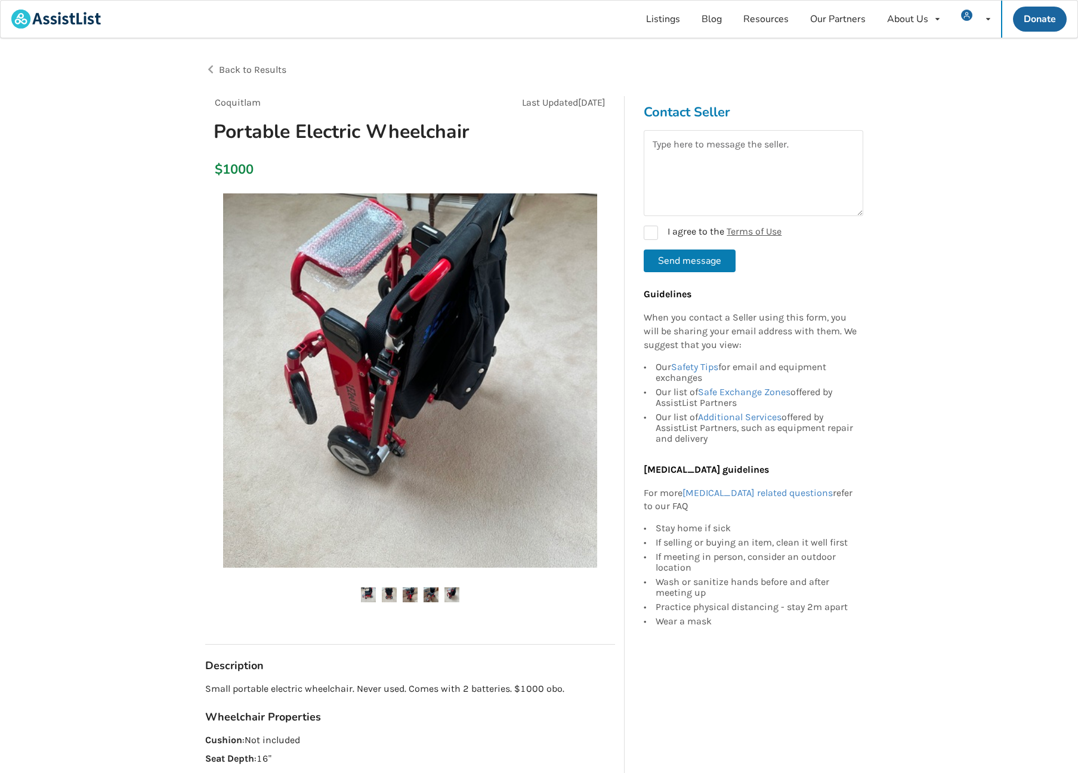
click at [427, 594] on img at bounding box center [431, 594] width 15 height 15
click at [425, 595] on img at bounding box center [431, 594] width 15 height 15
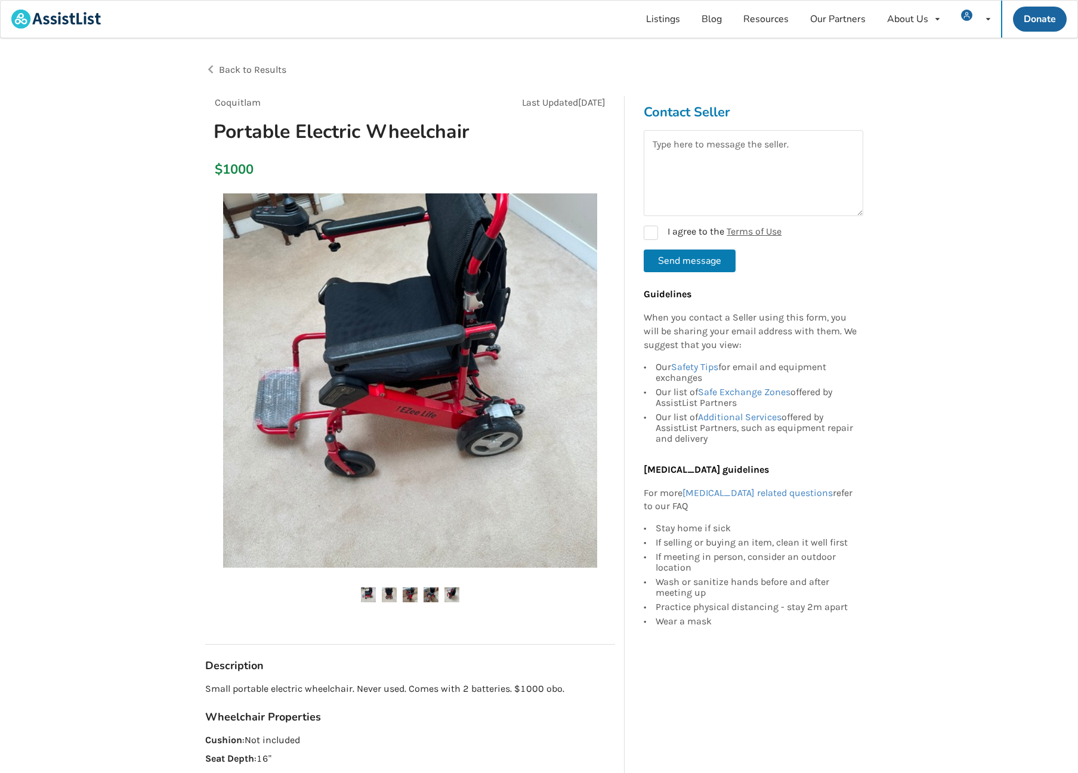
click at [408, 595] on img at bounding box center [410, 594] width 15 height 15
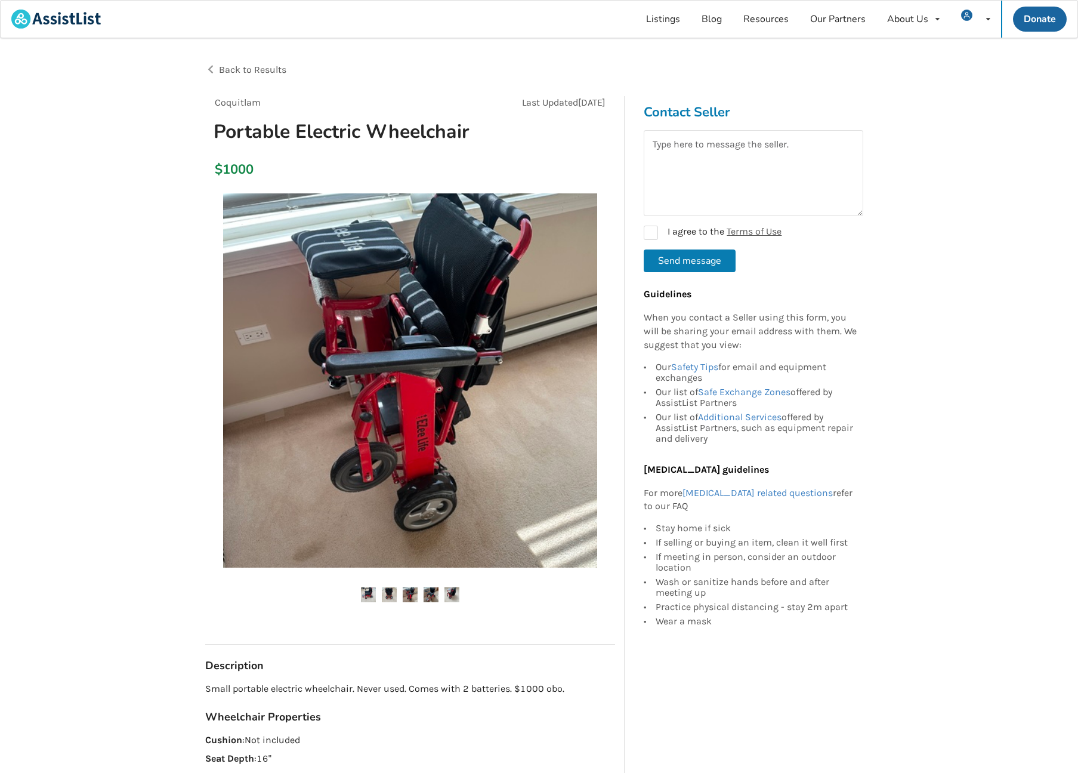
click at [365, 588] on img at bounding box center [368, 594] width 15 height 15
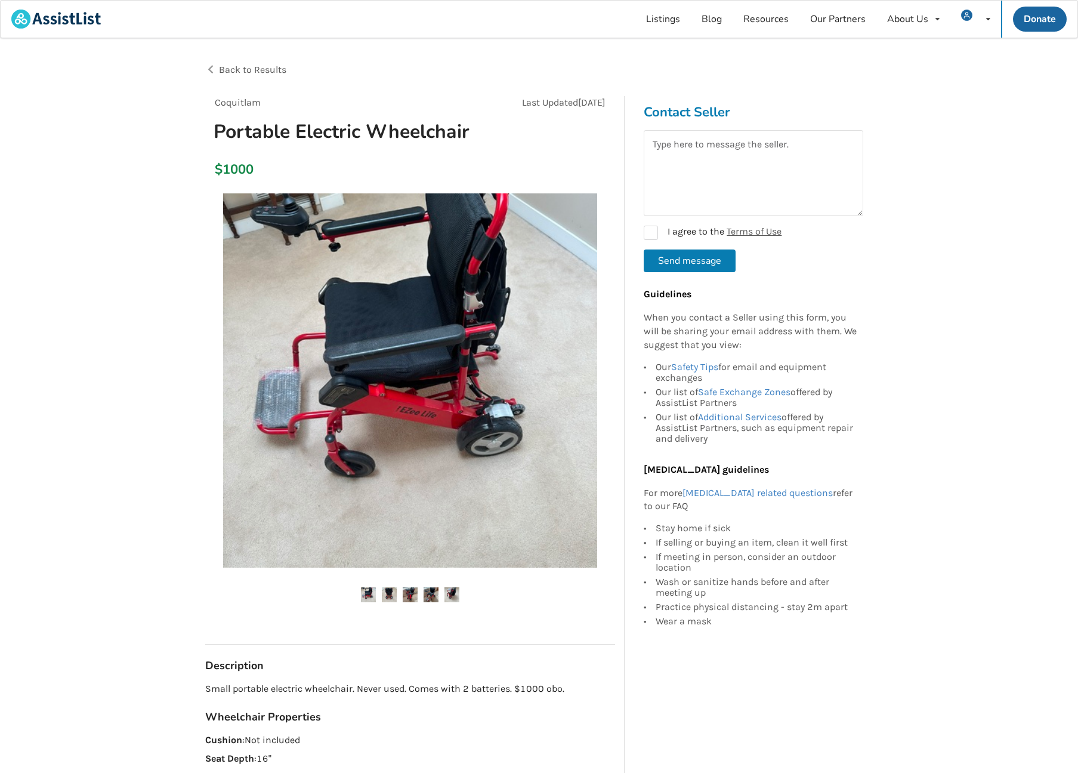
click at [408, 318] on img at bounding box center [410, 380] width 374 height 374
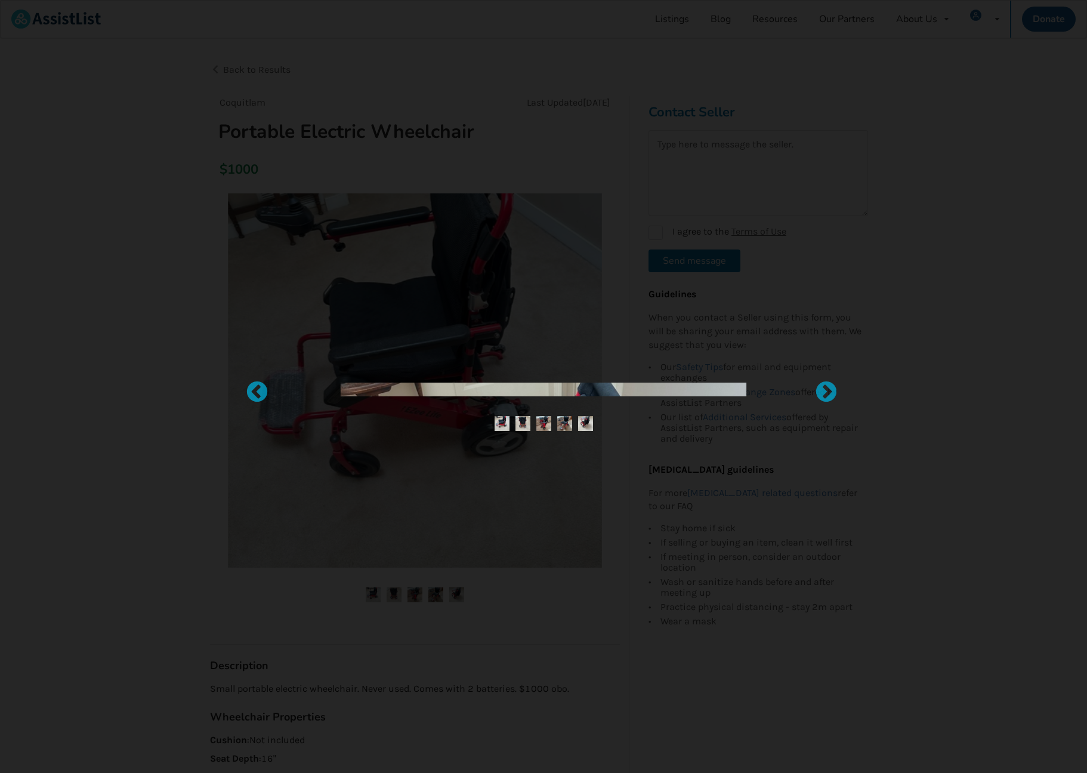
click at [66, 340] on div at bounding box center [543, 386] width 1087 height 773
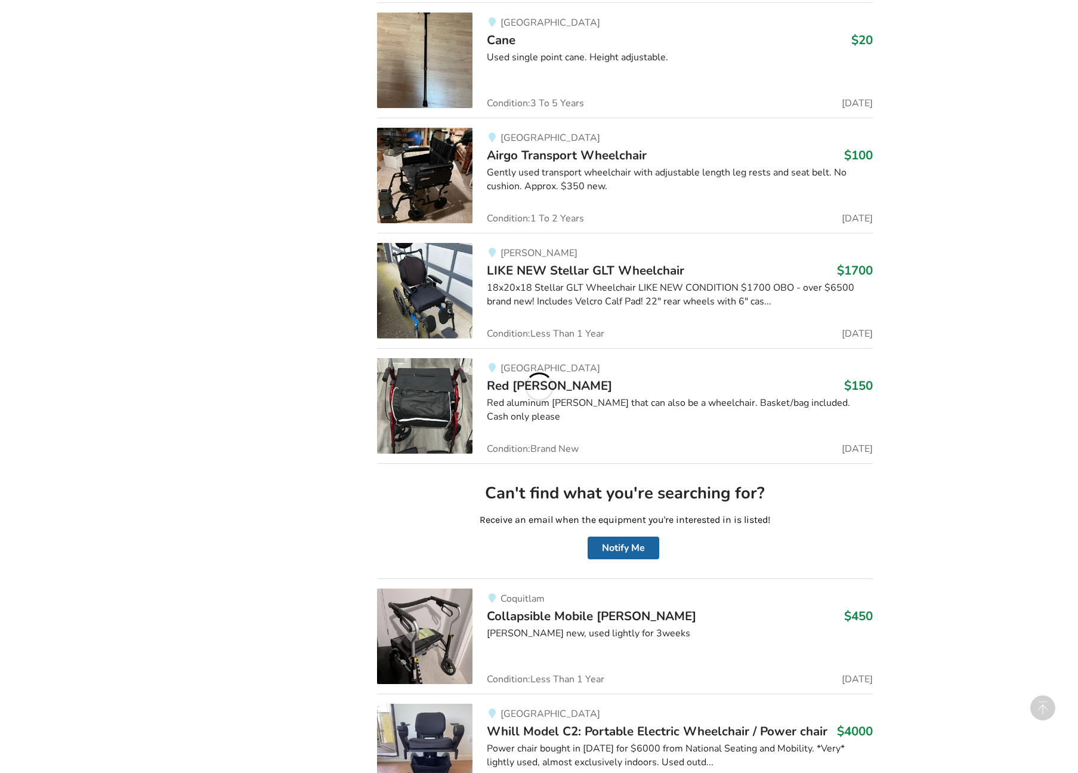
scroll to position [5721, 0]
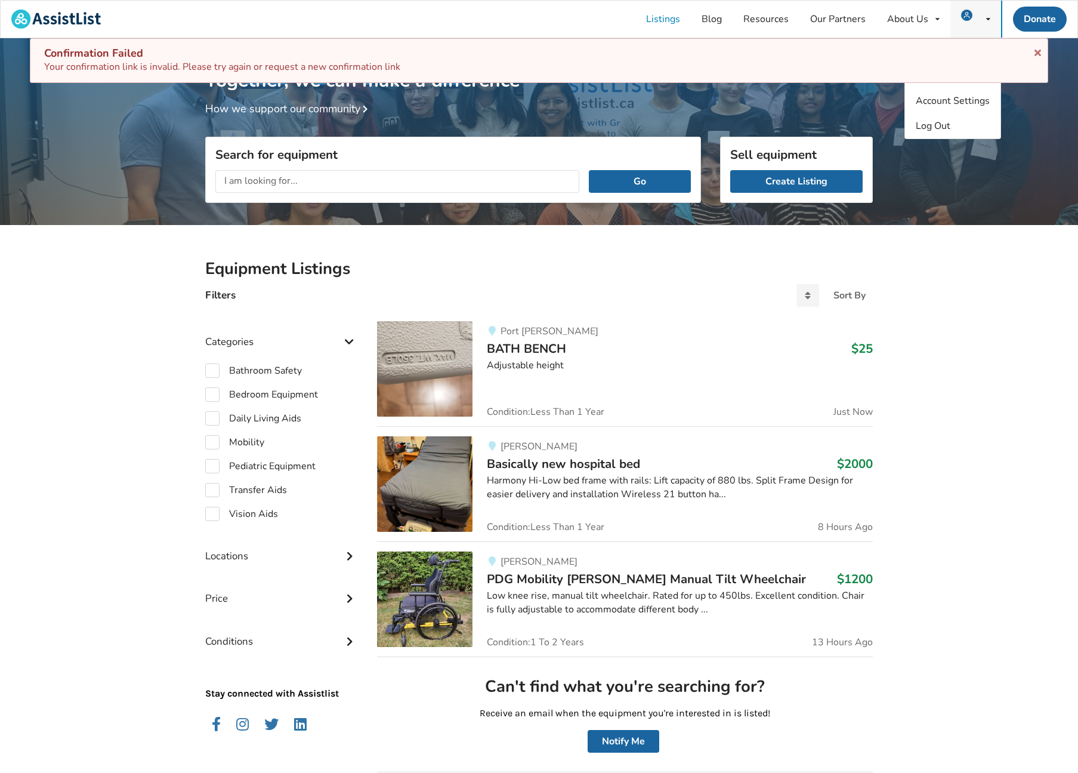
click at [967, 18] on img at bounding box center [966, 15] width 11 height 11
click at [970, 98] on span "Account Settings" at bounding box center [953, 100] width 74 height 13
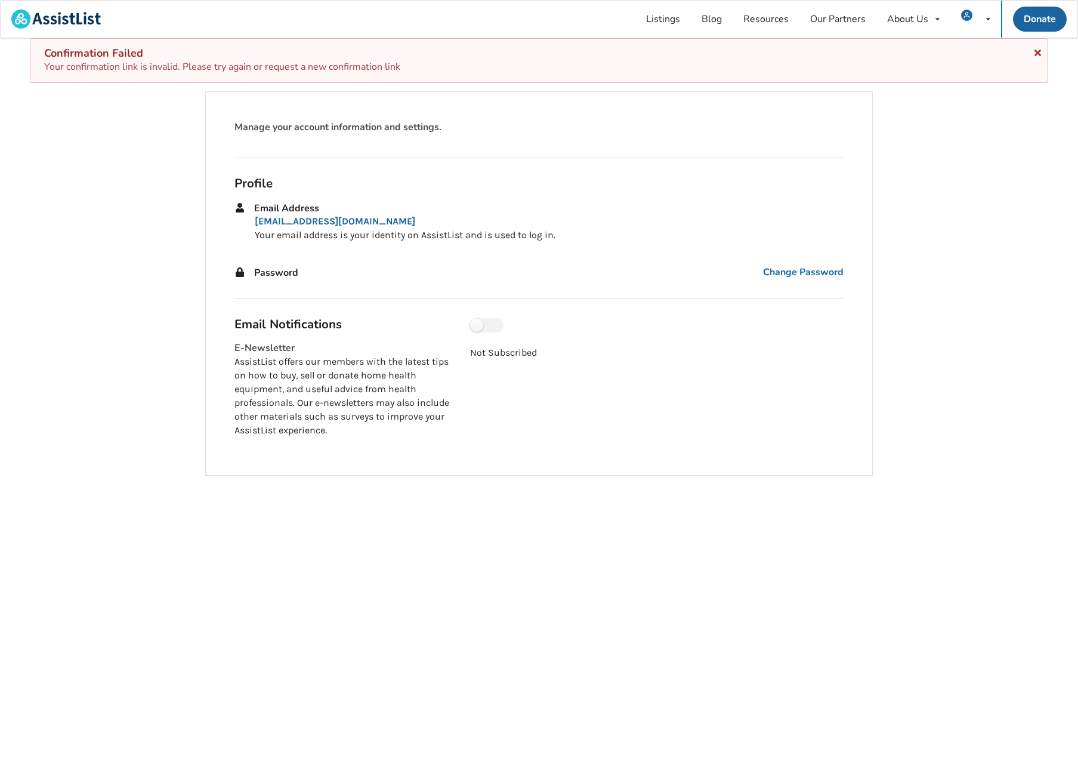
click at [1033, 51] on icon at bounding box center [1037, 51] width 11 height 10
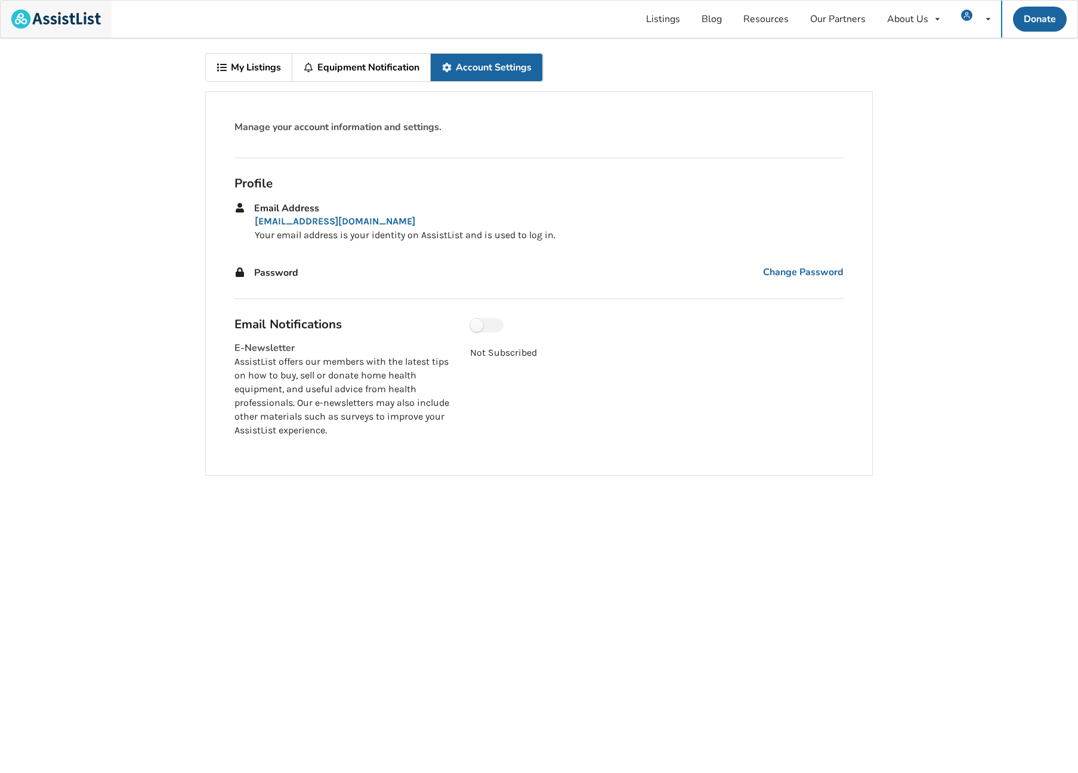
click at [84, 22] on img at bounding box center [56, 19] width 90 height 19
